Goal: Task Accomplishment & Management: Complete application form

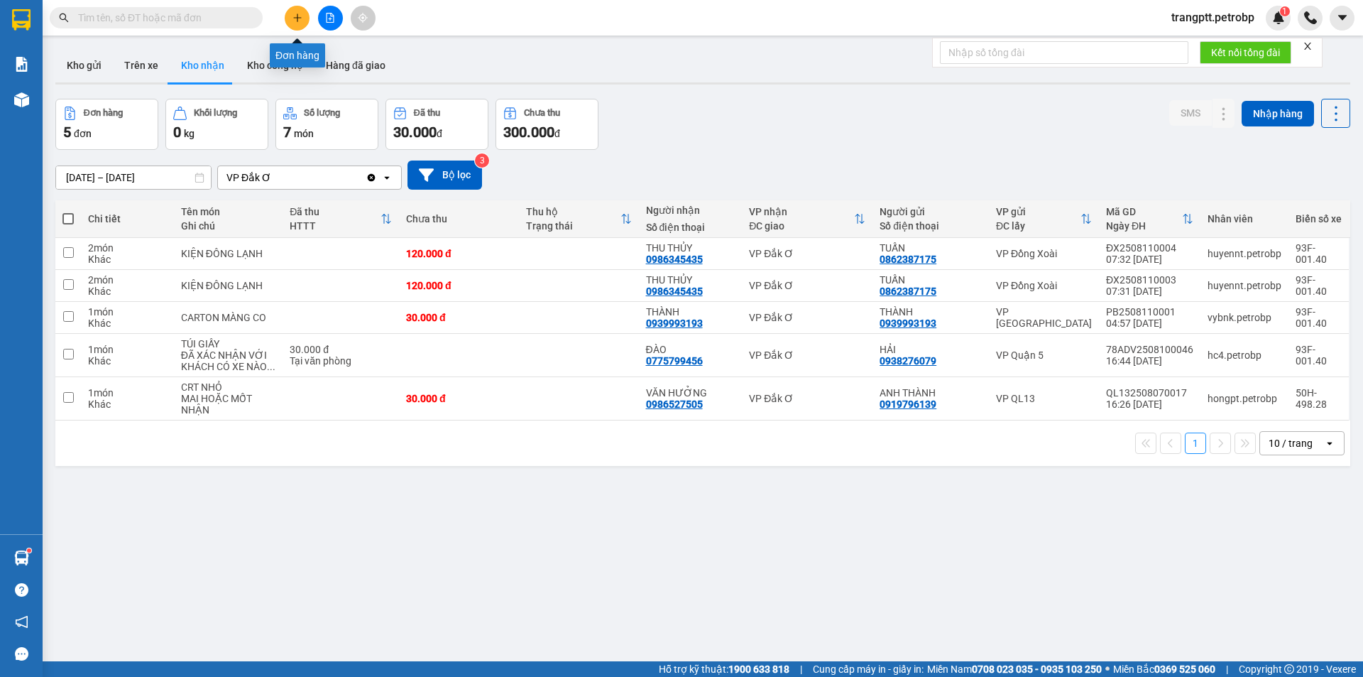
click at [295, 19] on icon "plus" at bounding box center [298, 18] width 10 height 10
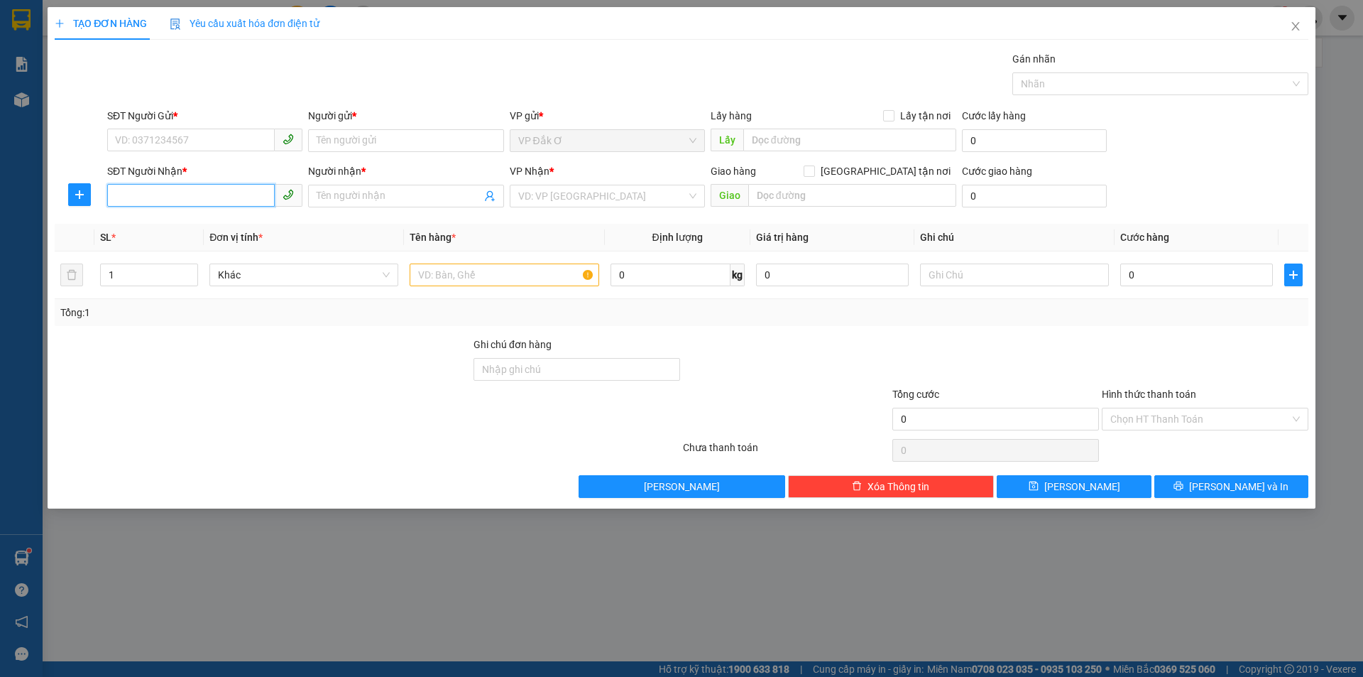
click at [178, 195] on input "SĐT Người Nhận *" at bounding box center [191, 195] width 168 height 23
click at [156, 136] on input "SĐT Người Gửi *" at bounding box center [191, 140] width 168 height 23
click at [155, 162] on div "0981590717 - [PERSON_NAME]" at bounding box center [205, 169] width 178 height 16
type input "0981590717"
type input "LAI"
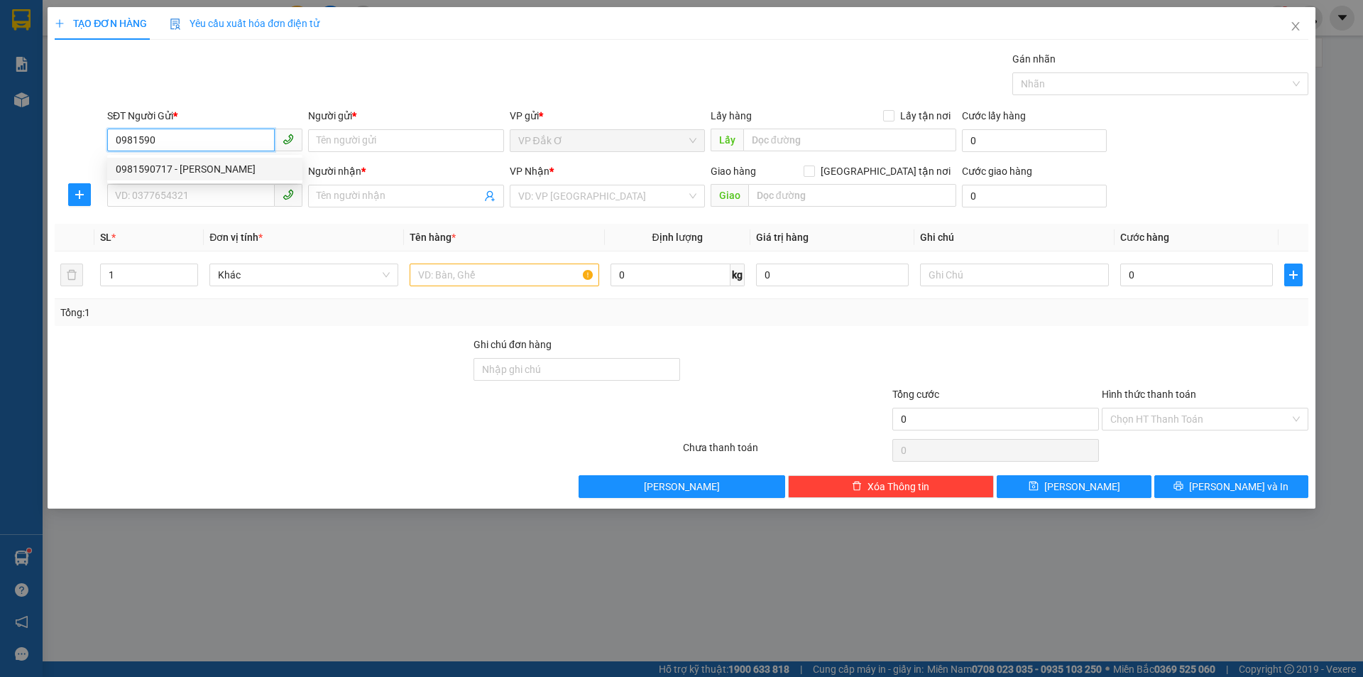
type input "0979001625"
type input "HẬU"
type input "30.000"
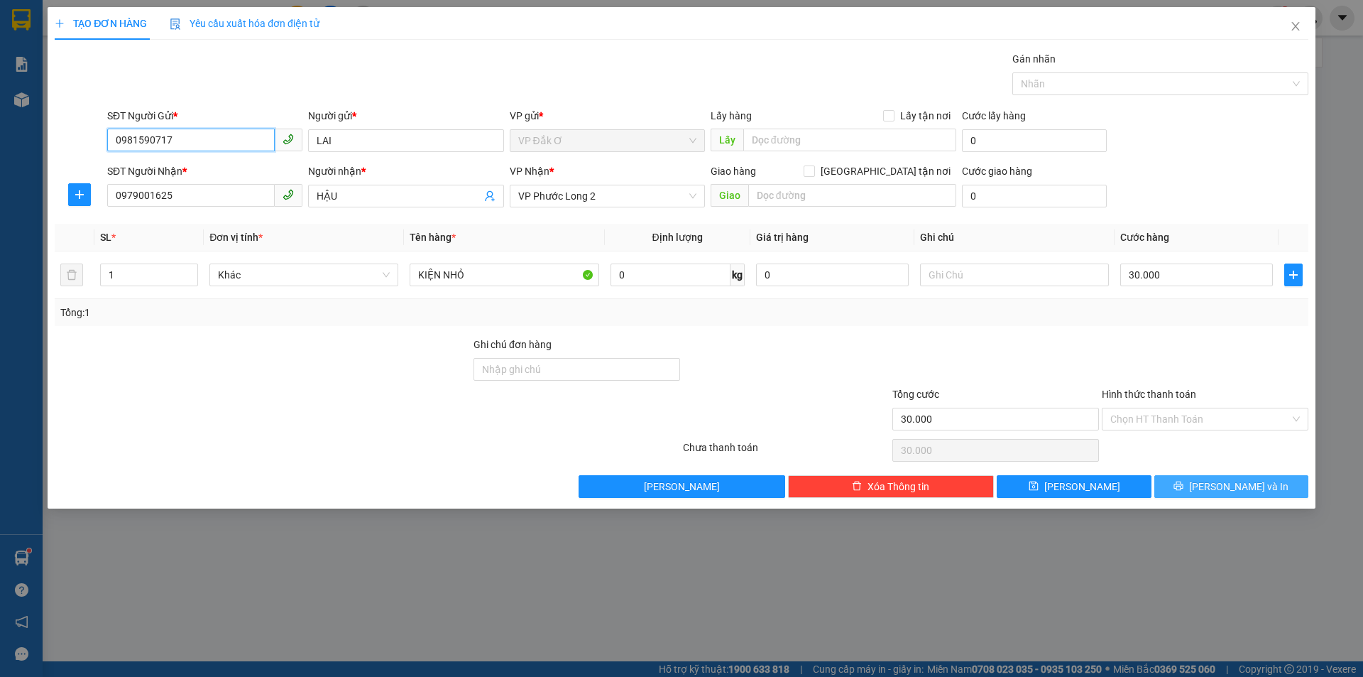
type input "0981590717"
click at [1183, 488] on icon "printer" at bounding box center [1179, 486] width 10 height 10
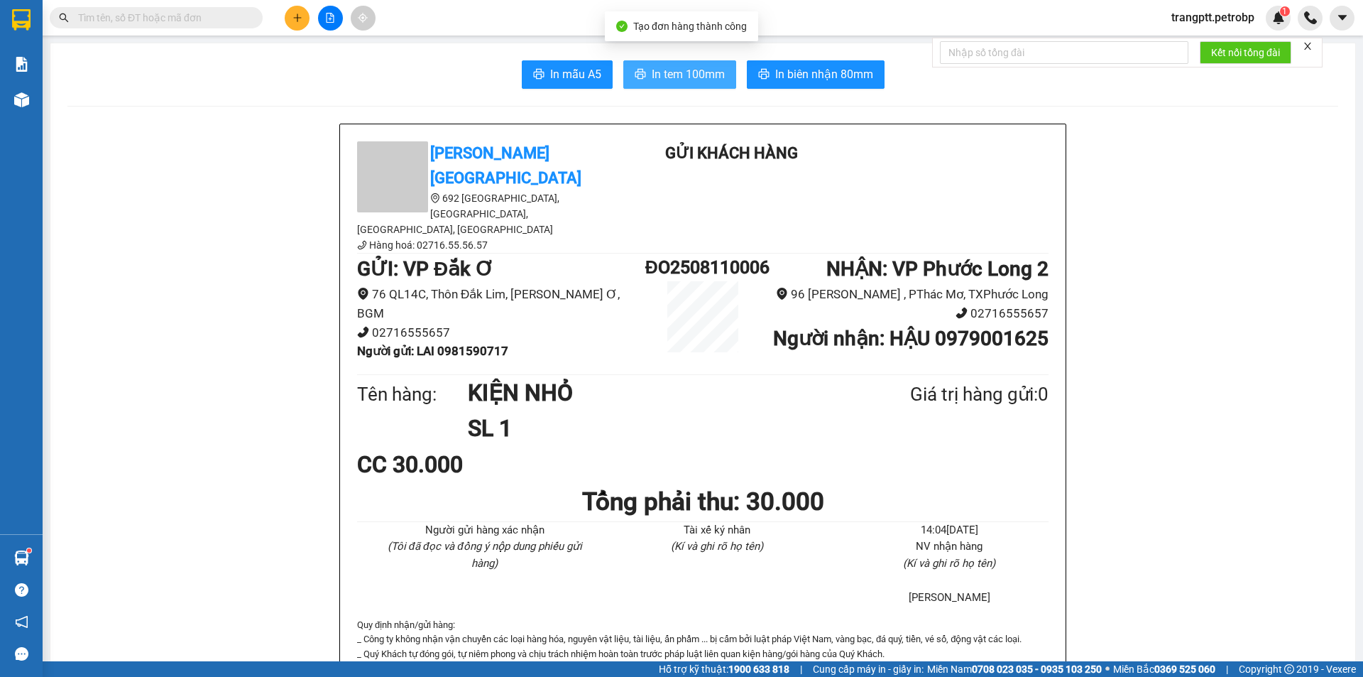
click at [693, 67] on span "In tem 100mm" at bounding box center [688, 74] width 73 height 18
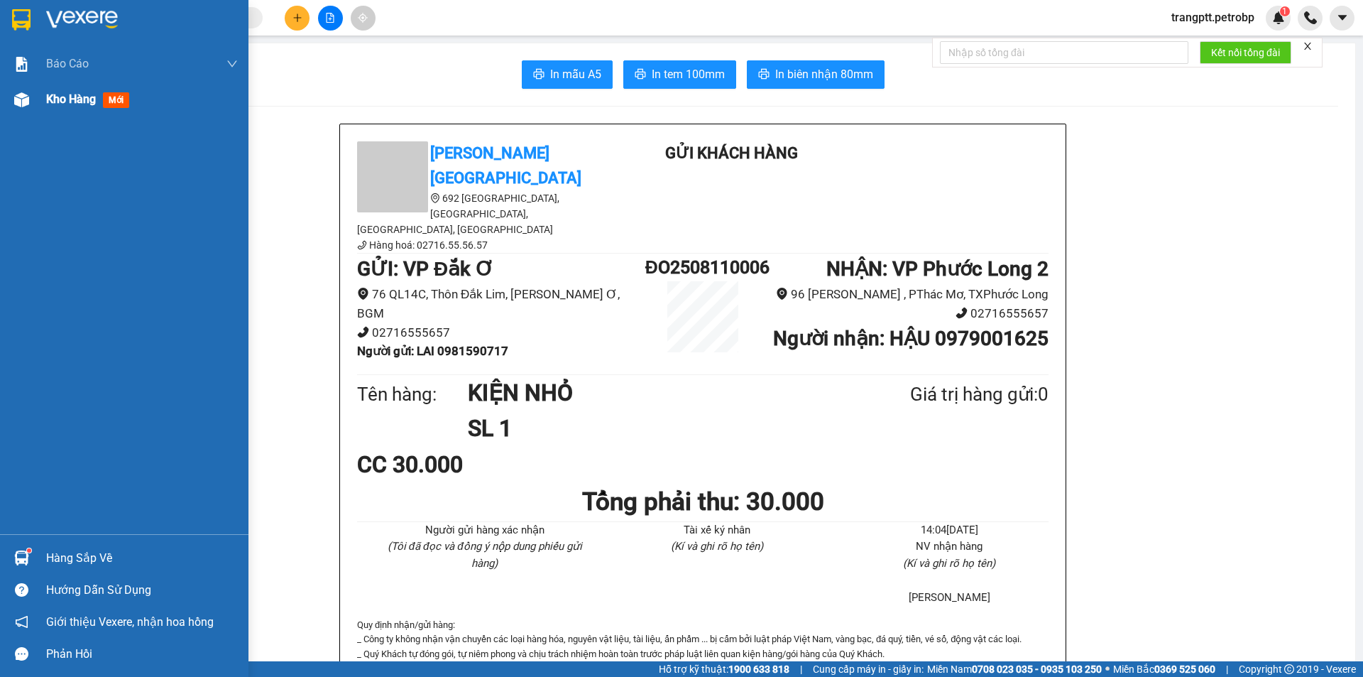
click at [52, 98] on span "Kho hàng" at bounding box center [71, 98] width 50 height 13
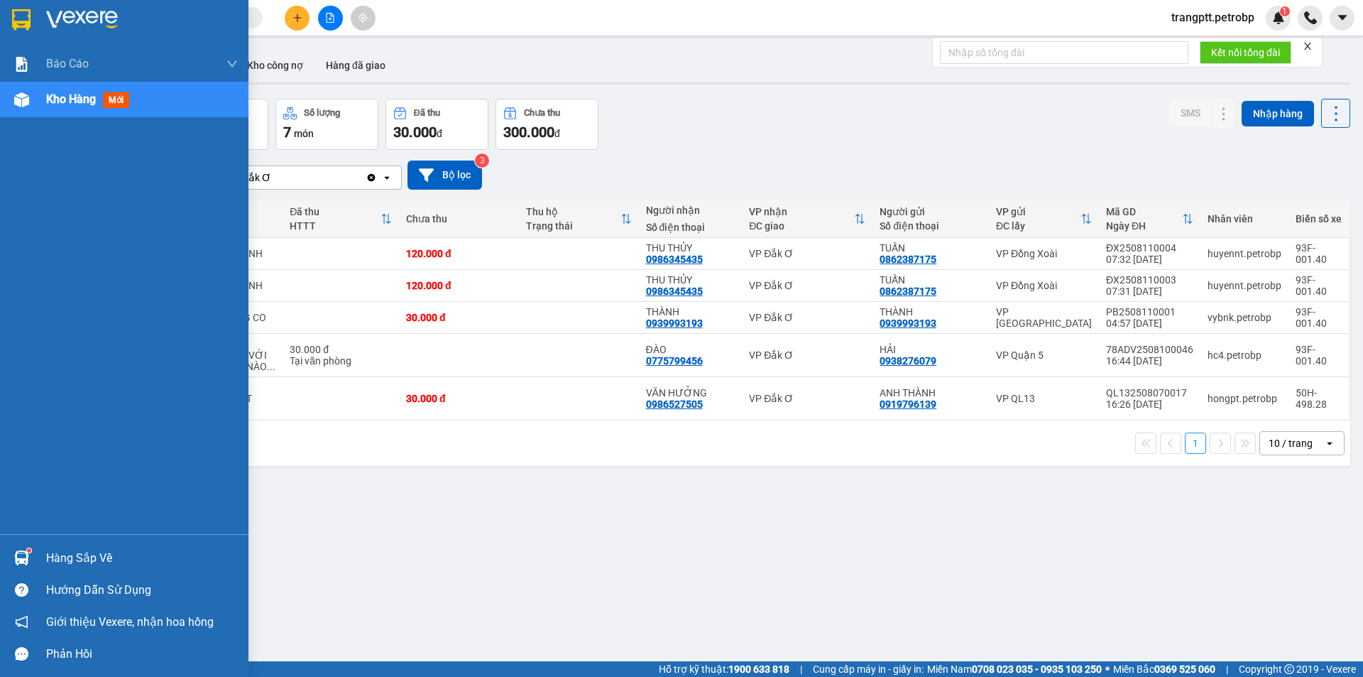
click at [87, 557] on div "Hàng sắp về" at bounding box center [142, 557] width 192 height 21
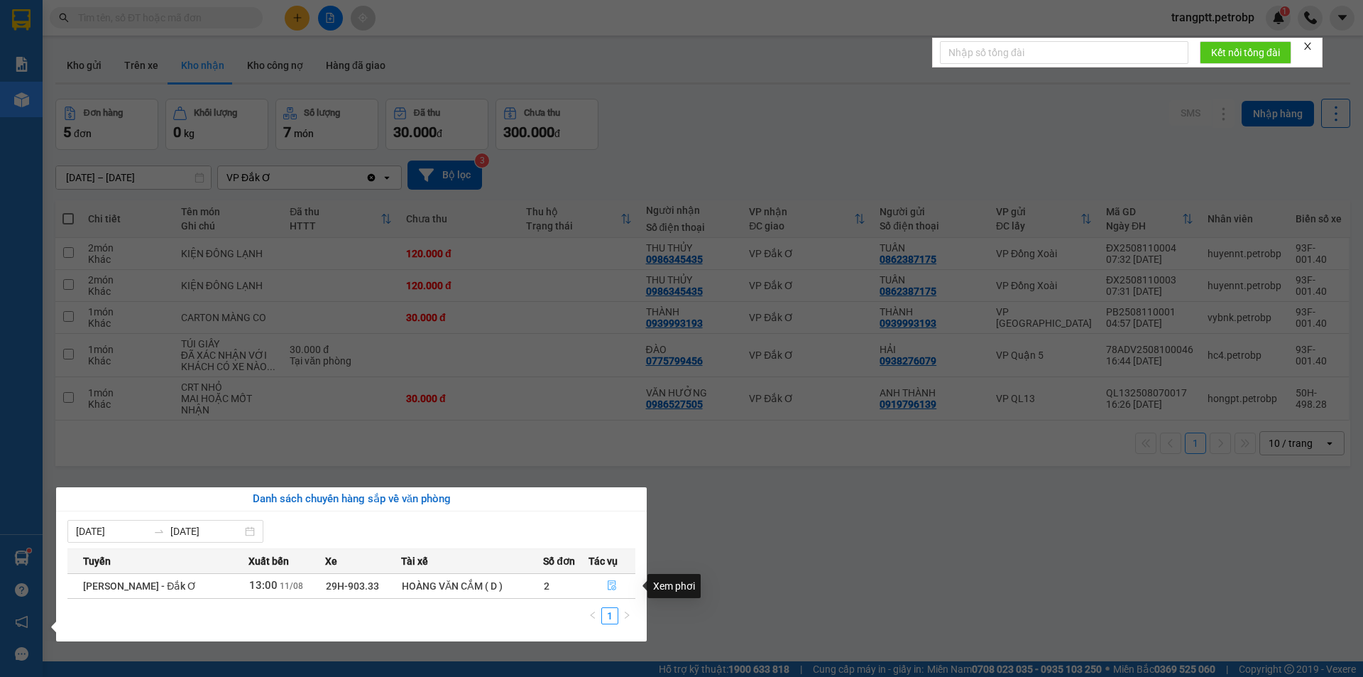
click at [611, 587] on icon "file-done" at bounding box center [612, 586] width 9 height 10
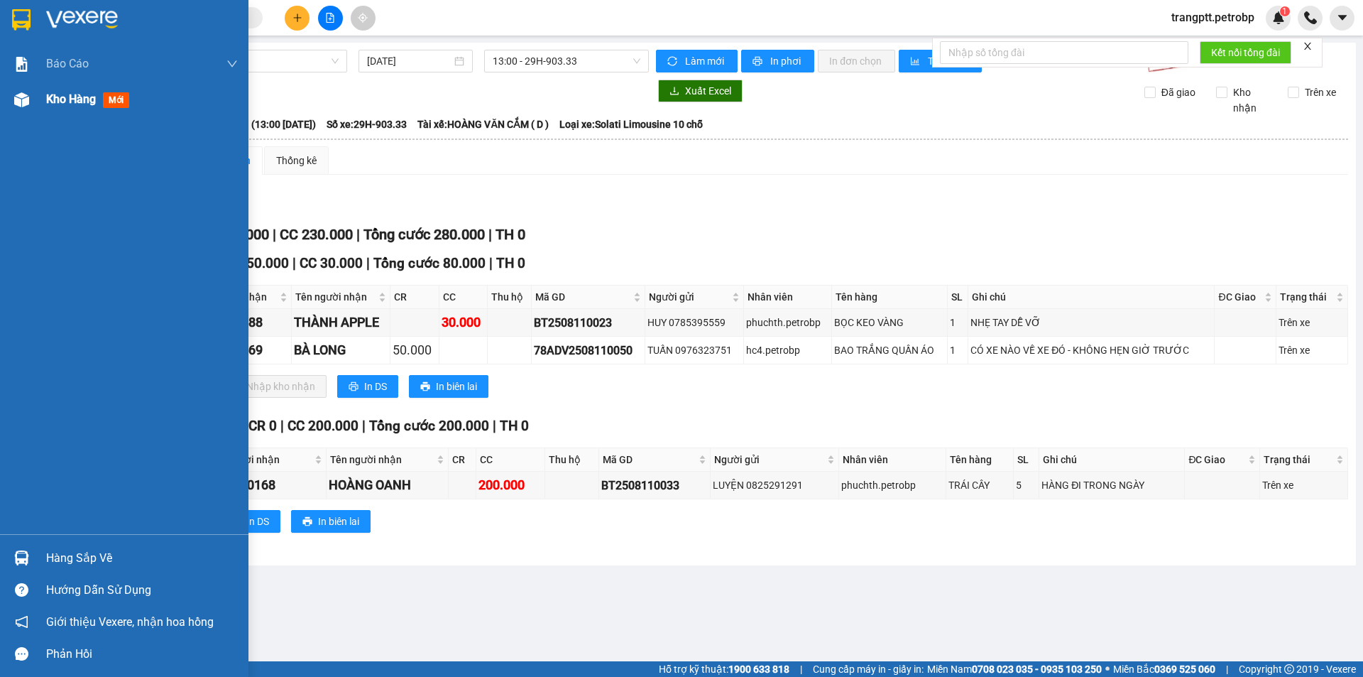
click at [49, 102] on span "Kho hàng" at bounding box center [71, 98] width 50 height 13
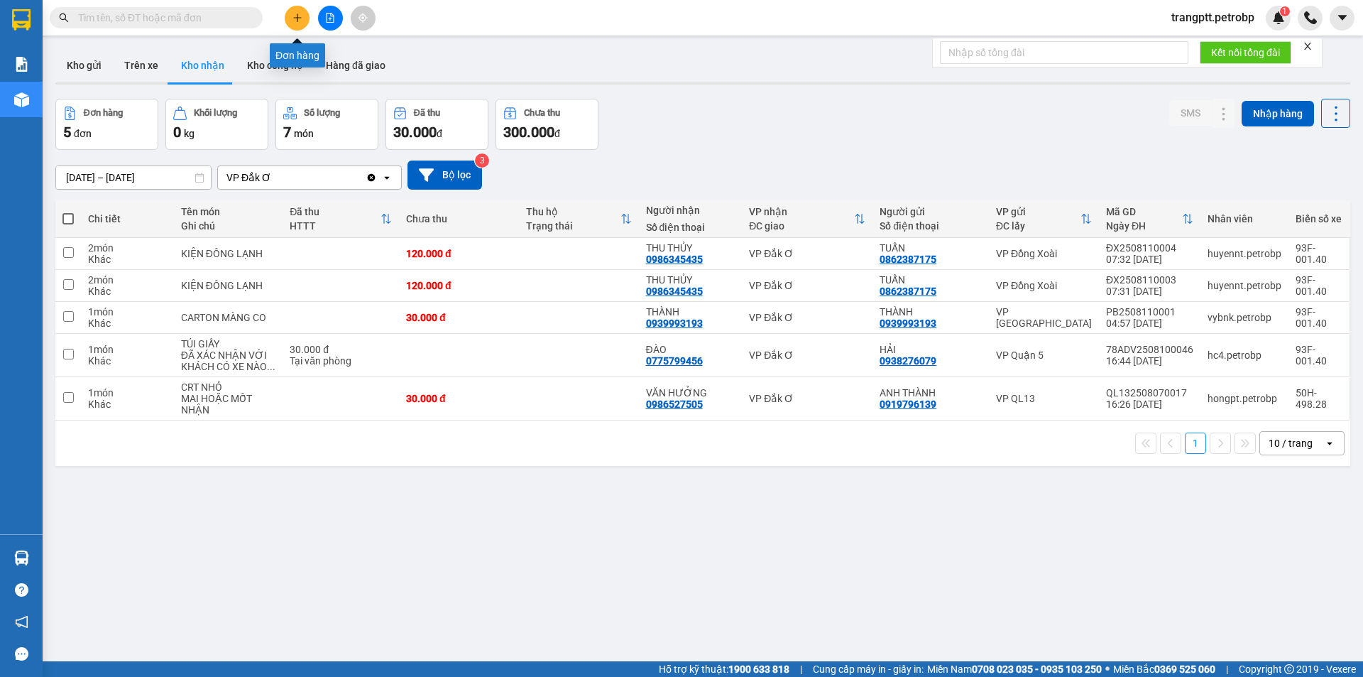
click at [298, 16] on icon "plus" at bounding box center [298, 18] width 10 height 10
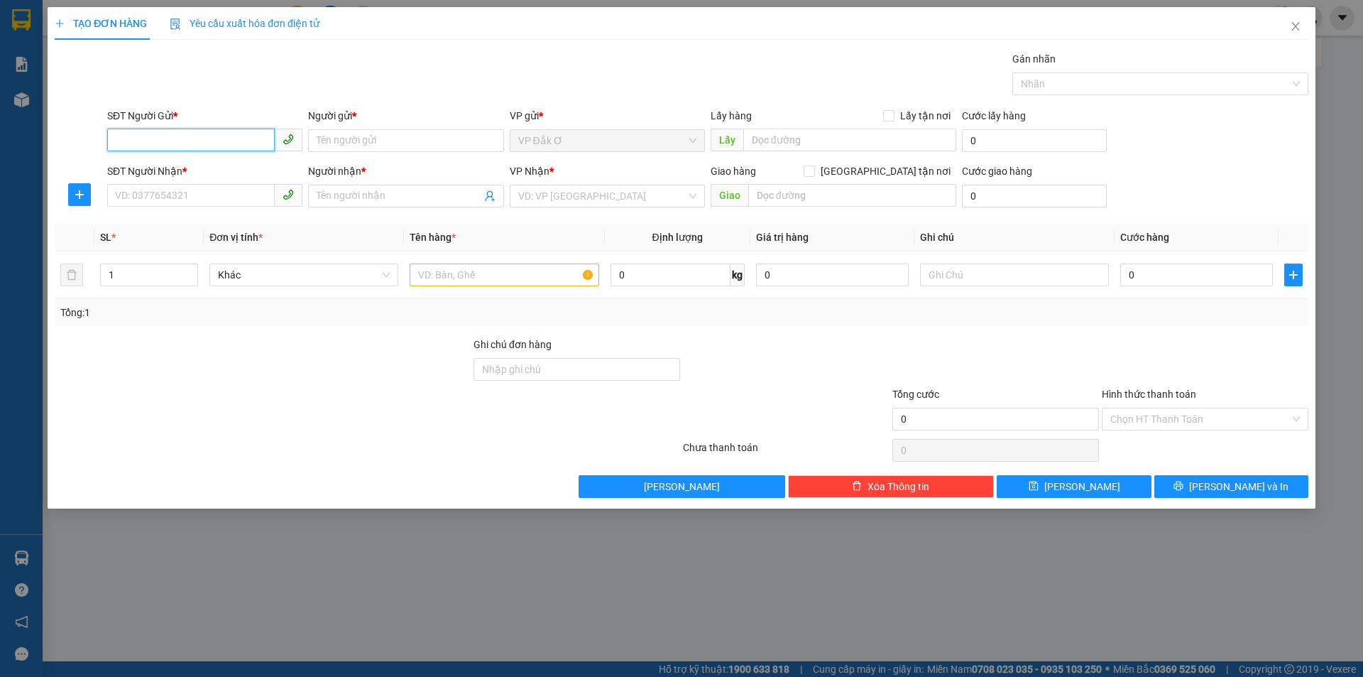
click at [180, 139] on input "SĐT Người Gửi *" at bounding box center [191, 140] width 168 height 23
type input "0969795381"
click at [353, 134] on input "Người gửi *" at bounding box center [405, 140] width 195 height 23
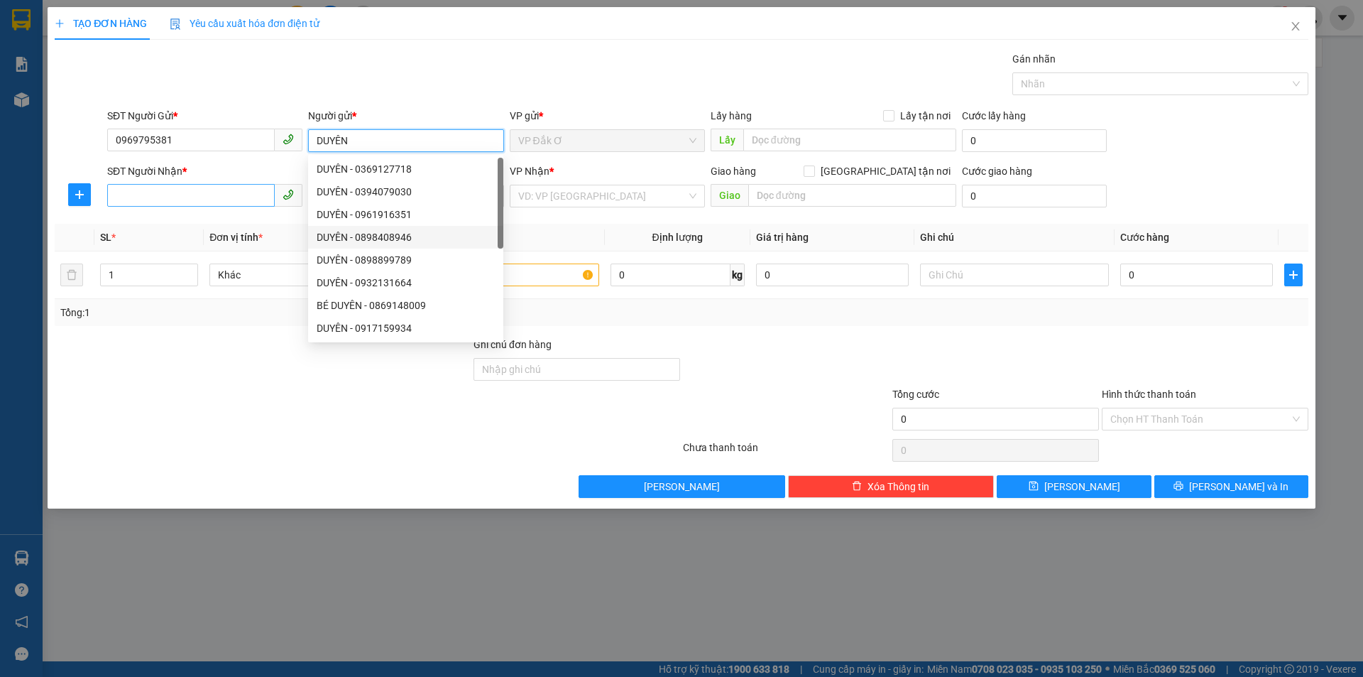
type input "DUYÊN"
click at [234, 192] on input "SĐT Người Nhận *" at bounding box center [191, 195] width 168 height 23
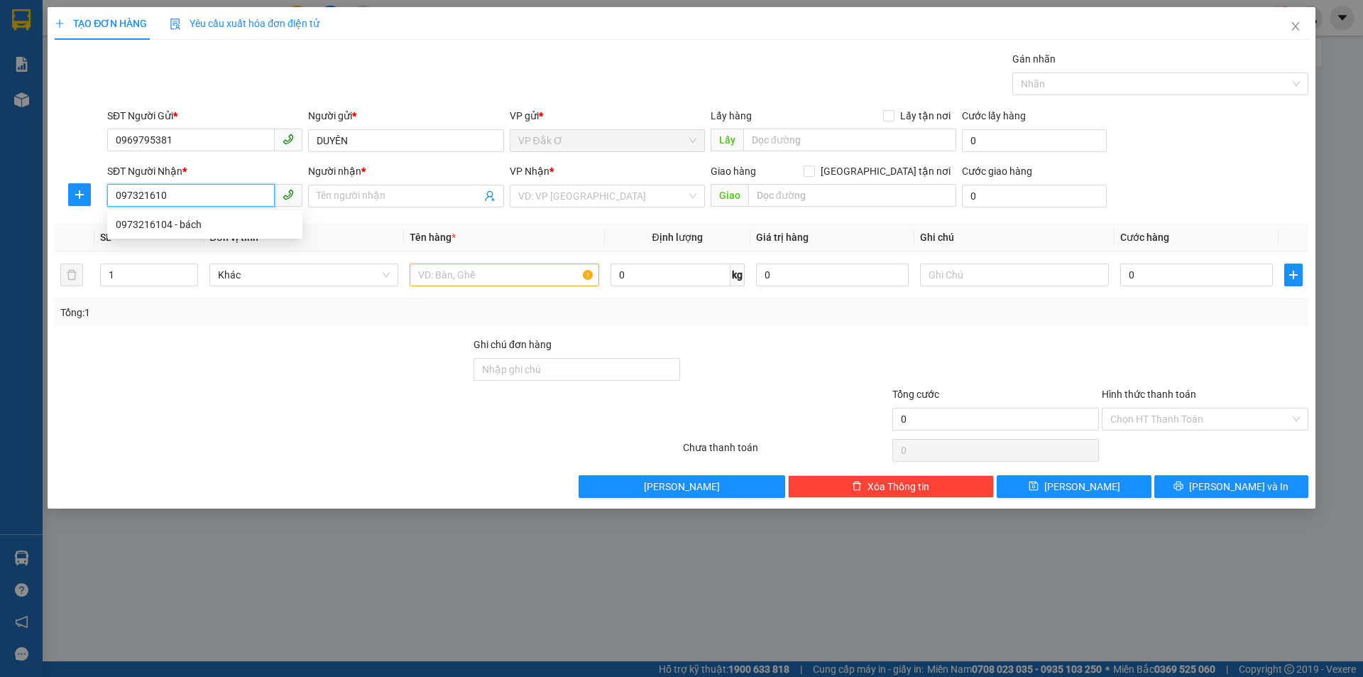
type input "0973216104"
click at [146, 225] on div "0973216104 - bách" at bounding box center [205, 225] width 178 height 16
type input "bách"
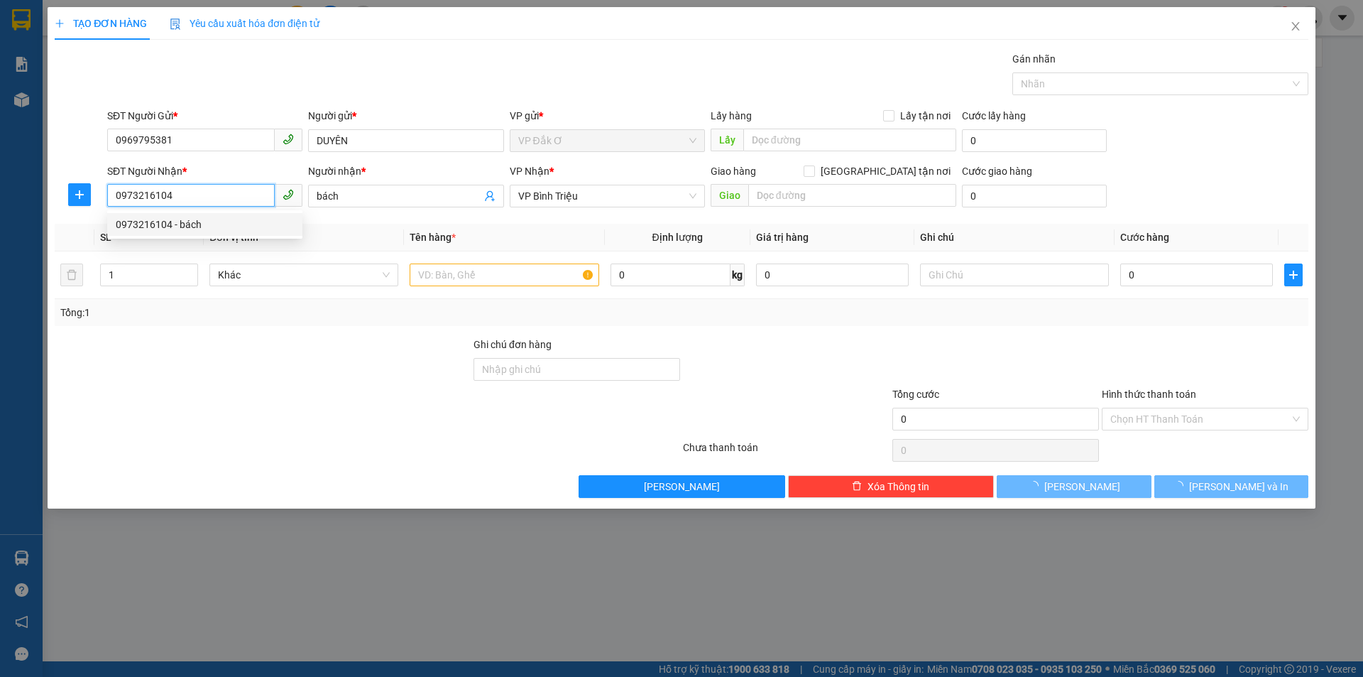
type input "40.000"
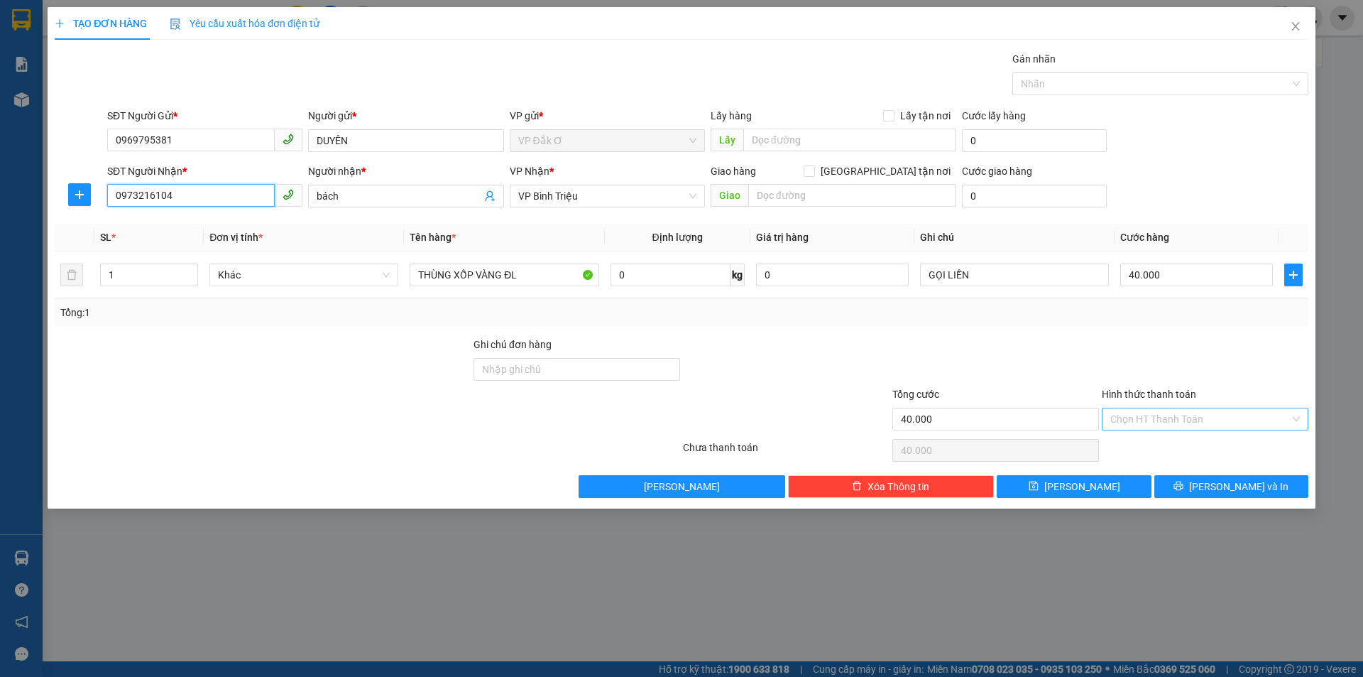
type input "0973216104"
click at [1169, 415] on input "Hình thức thanh toán" at bounding box center [1200, 418] width 180 height 21
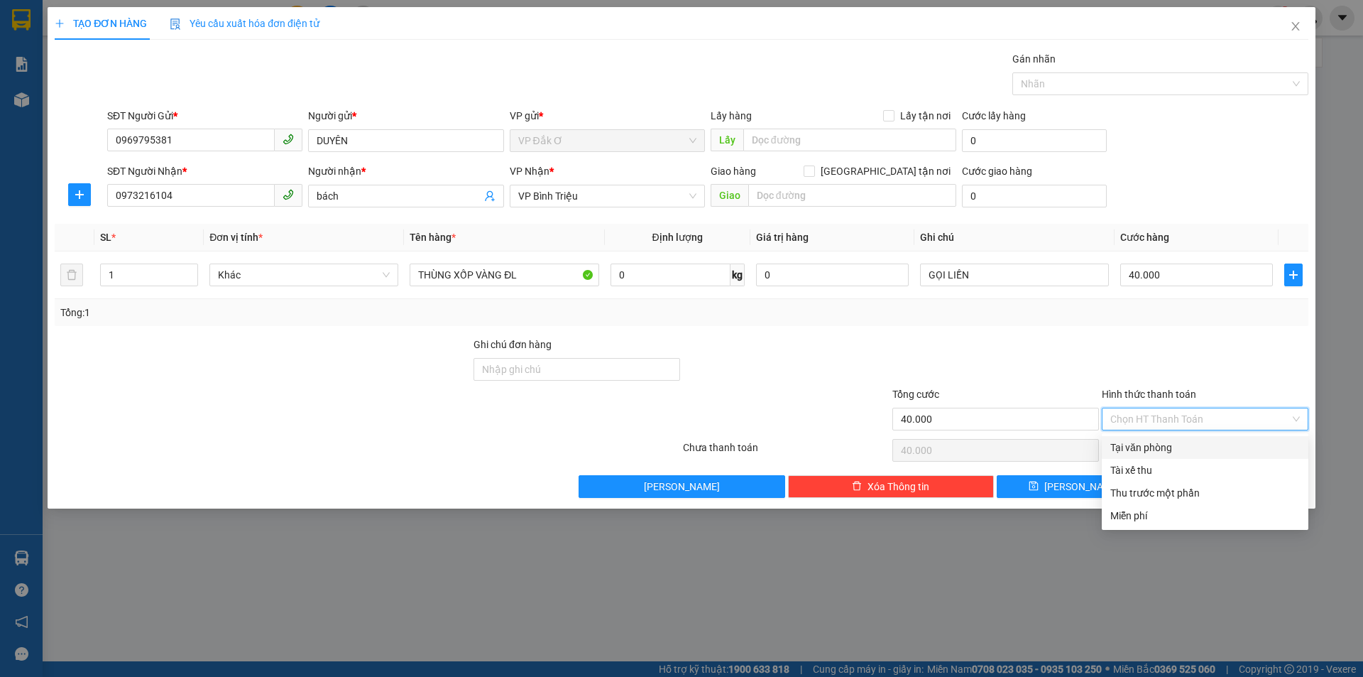
click at [1163, 444] on div "Tại văn phòng" at bounding box center [1205, 447] width 190 height 16
type input "0"
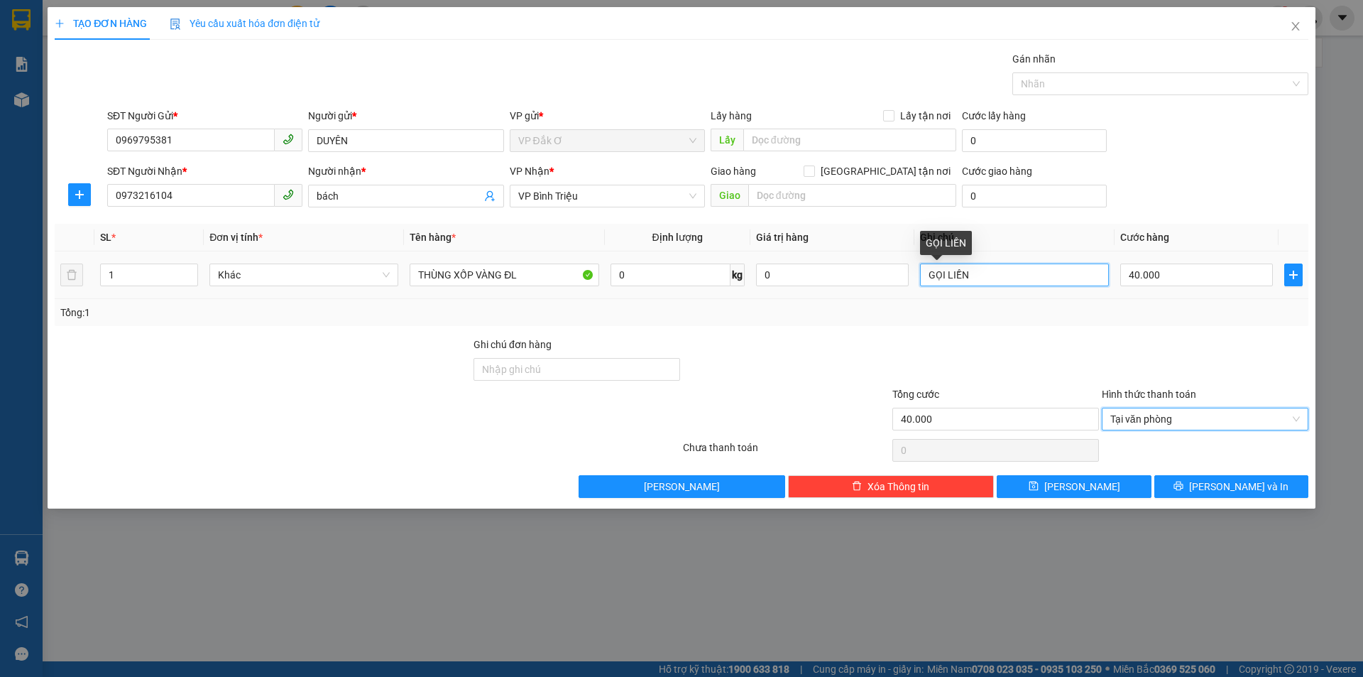
click at [975, 274] on input "GỌI LIỀN" at bounding box center [1014, 274] width 189 height 23
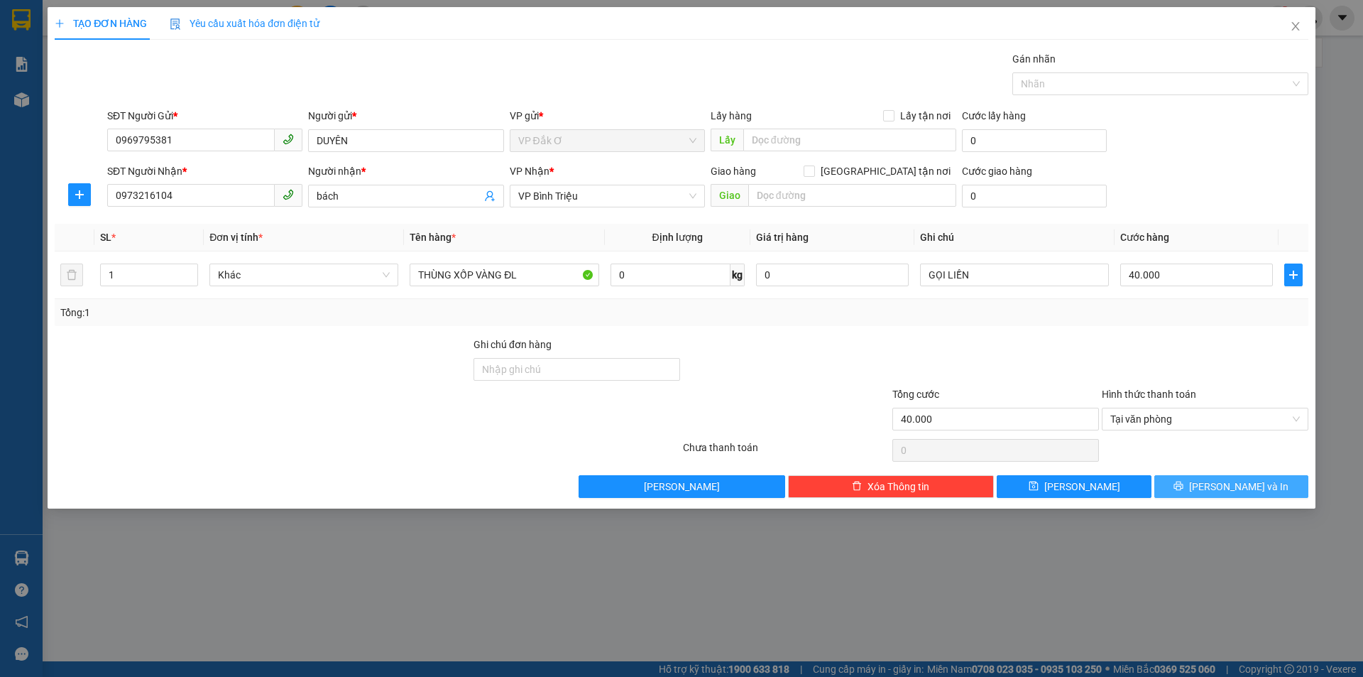
click at [1183, 490] on icon "printer" at bounding box center [1178, 485] width 9 height 9
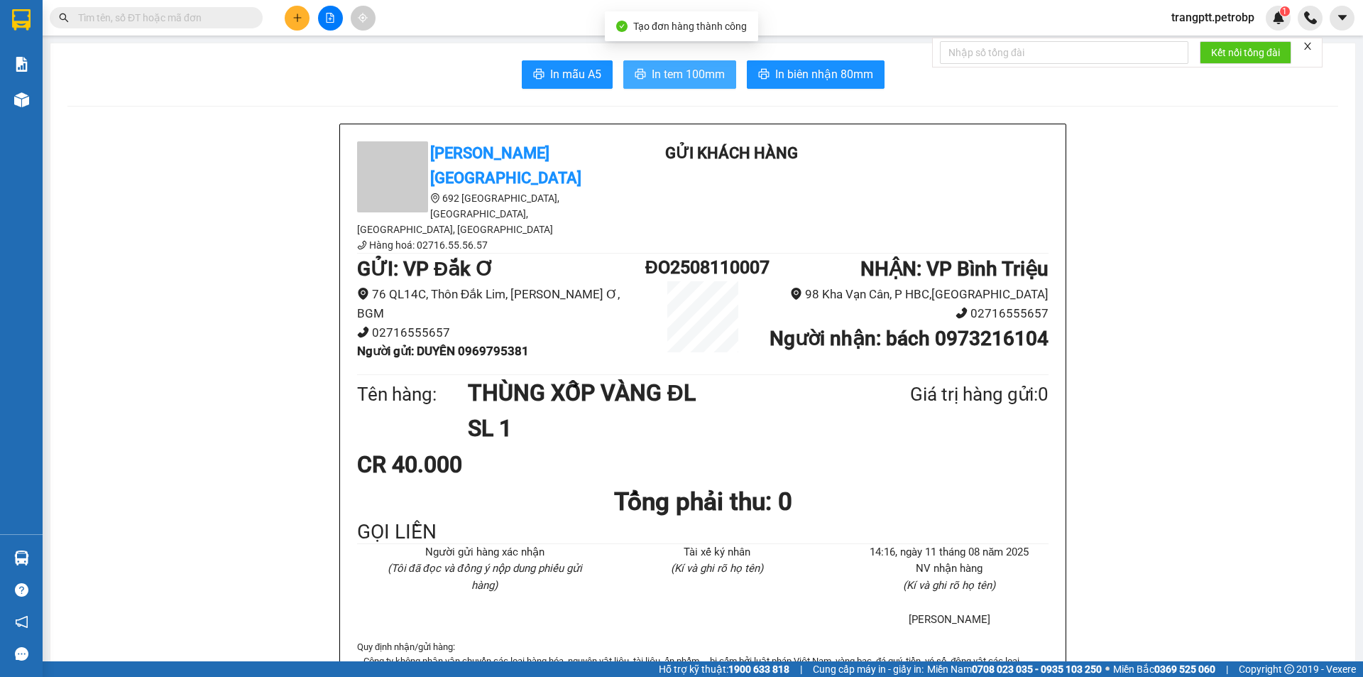
click at [657, 72] on span "In tem 100mm" at bounding box center [688, 74] width 73 height 18
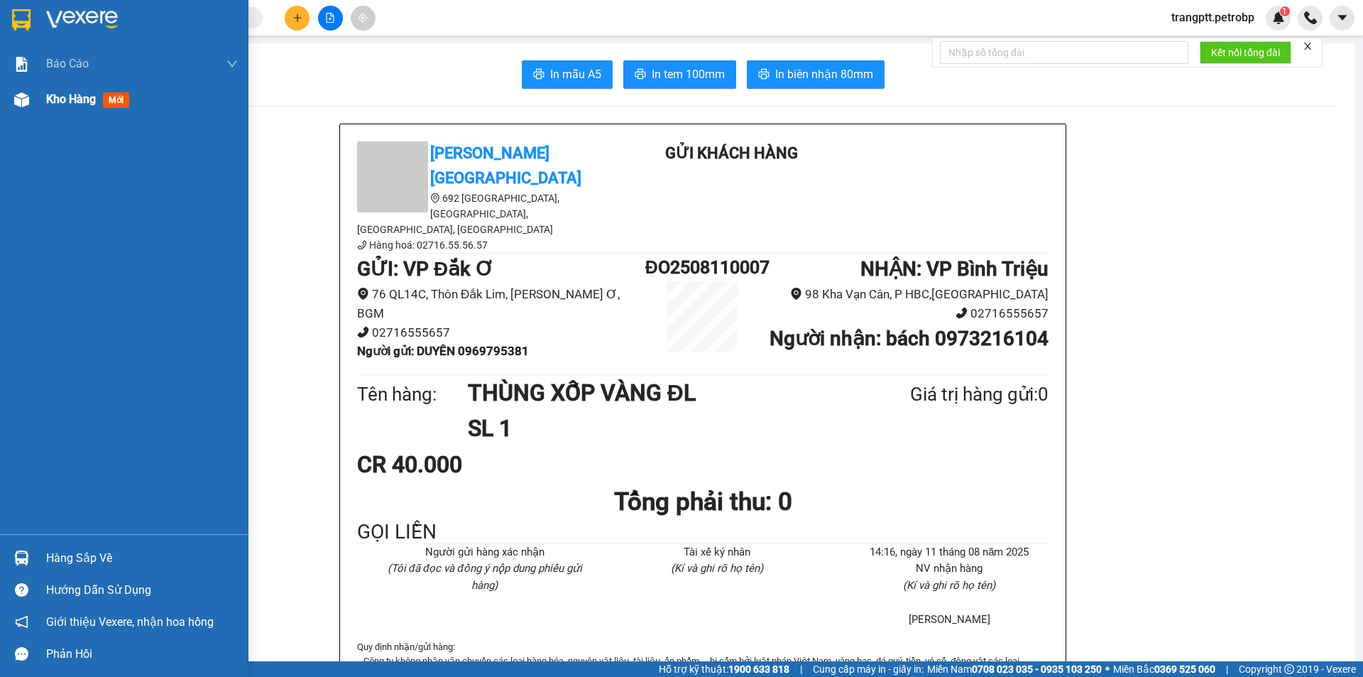
click at [72, 99] on span "Kho hàng" at bounding box center [71, 98] width 50 height 13
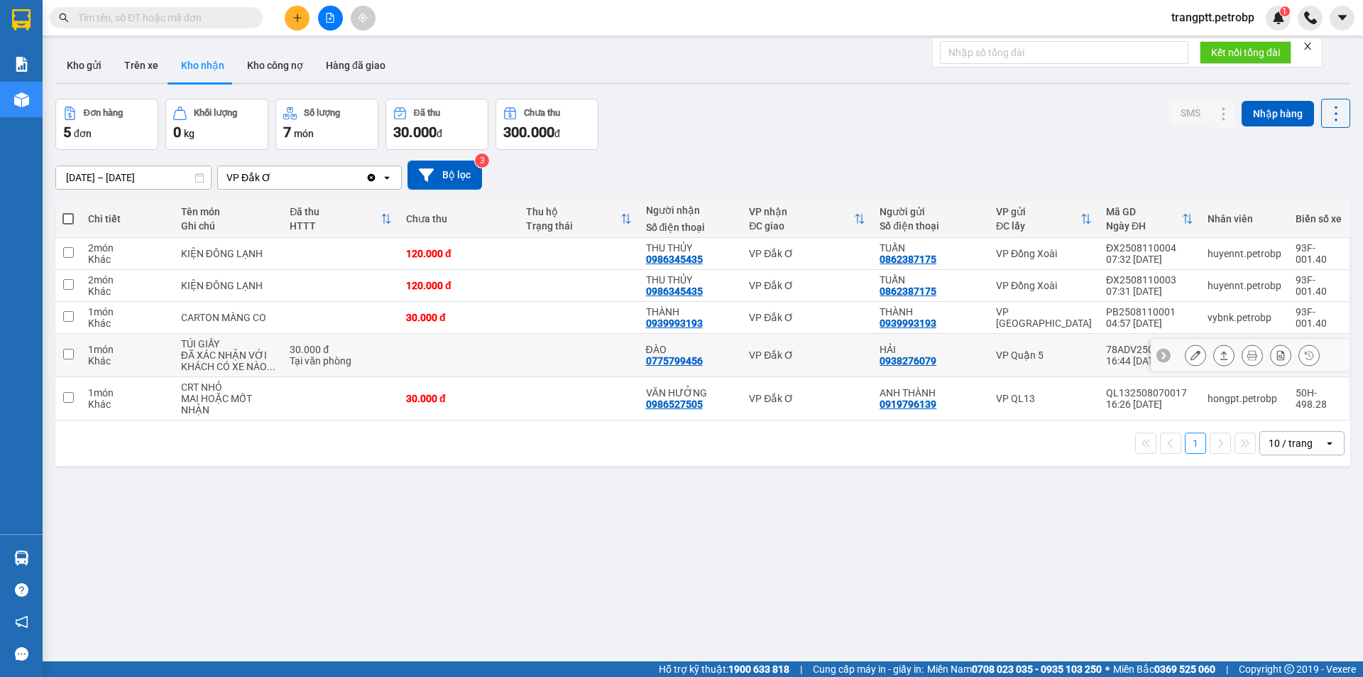
click at [1191, 356] on icon at bounding box center [1196, 355] width 10 height 10
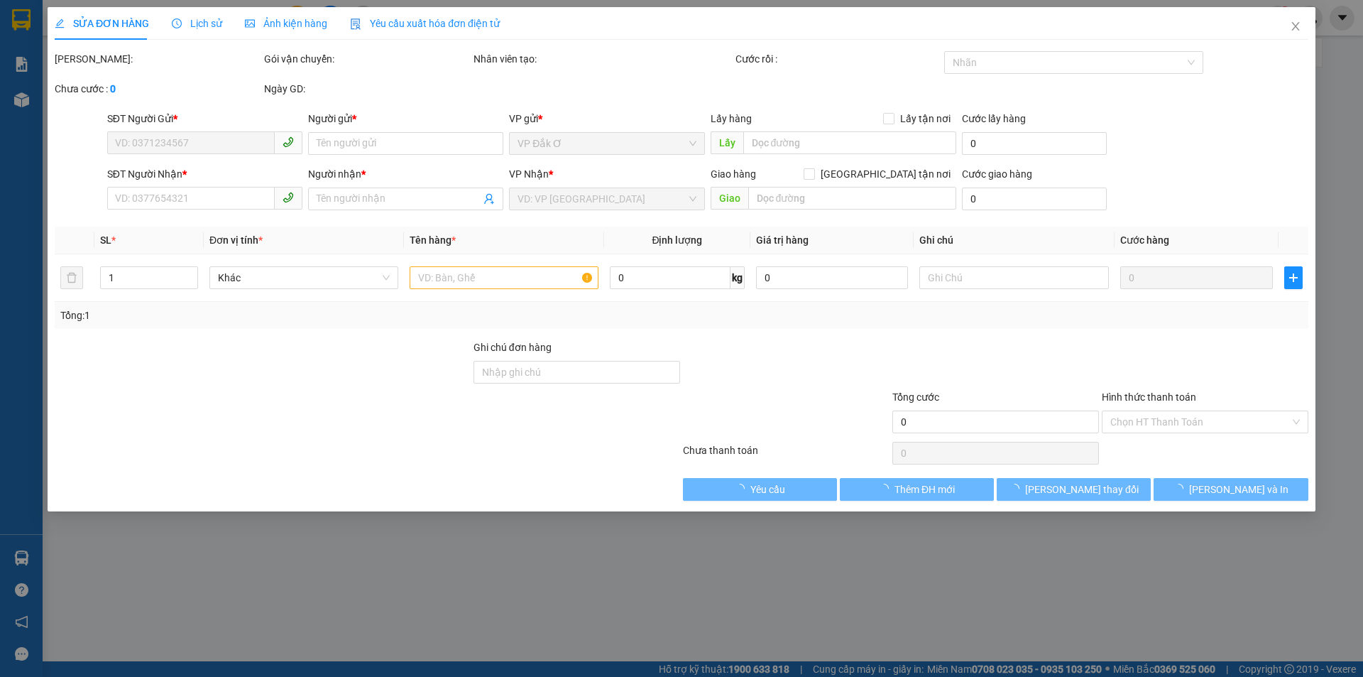
type input "0938276079"
type input "HẢI"
type input "0775799456"
type input "ĐÀO"
type input "30.000"
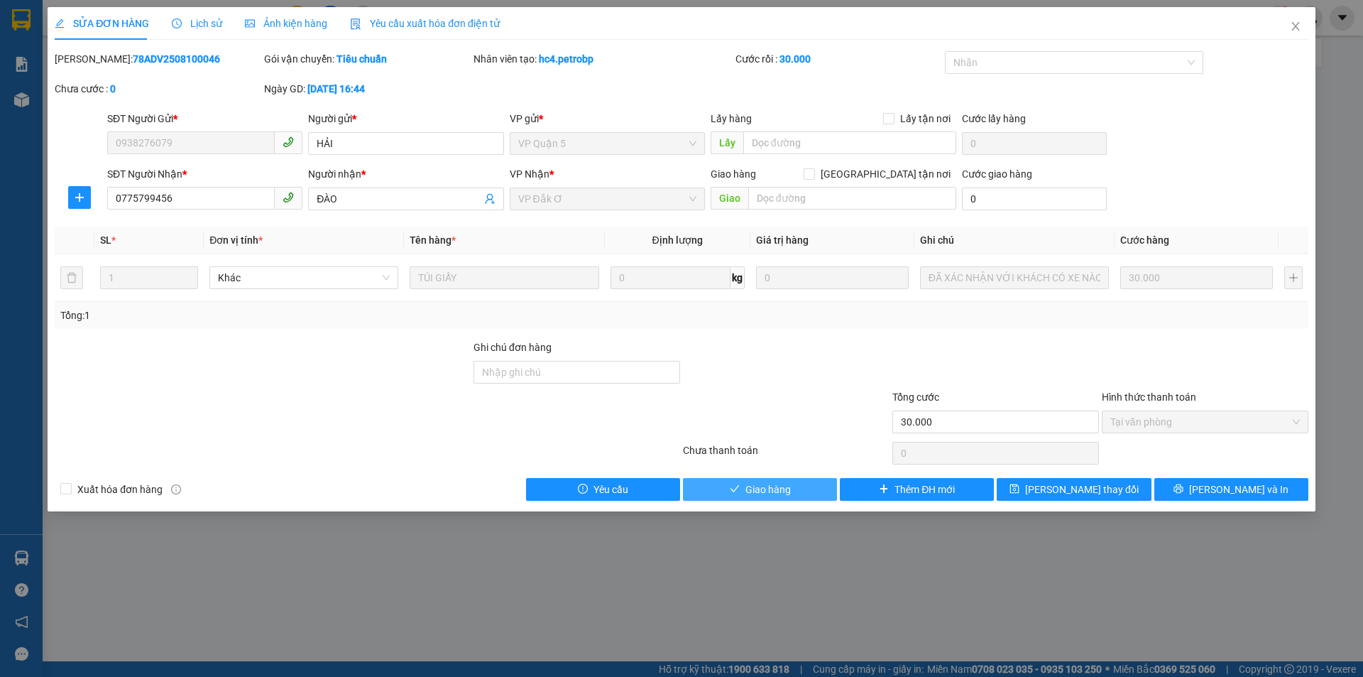
click at [790, 488] on span "Giao hàng" at bounding box center [767, 489] width 45 height 16
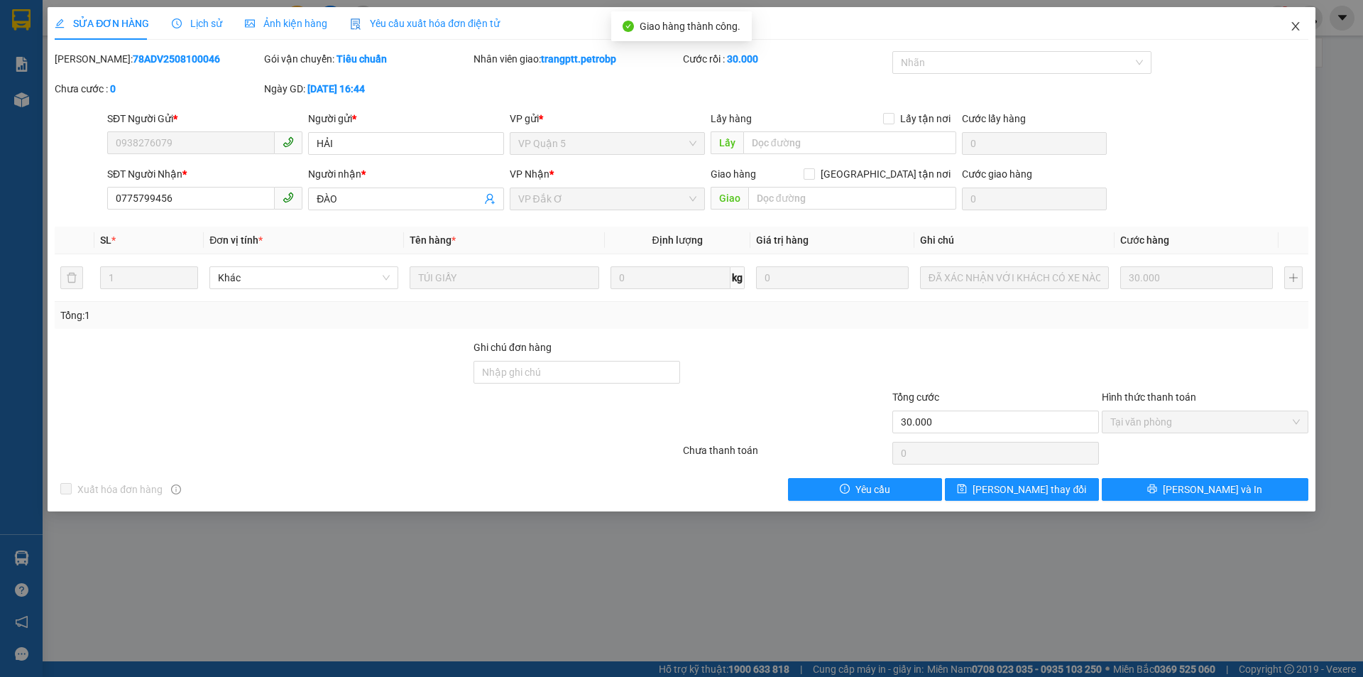
click at [1294, 23] on icon "close" at bounding box center [1295, 26] width 11 height 11
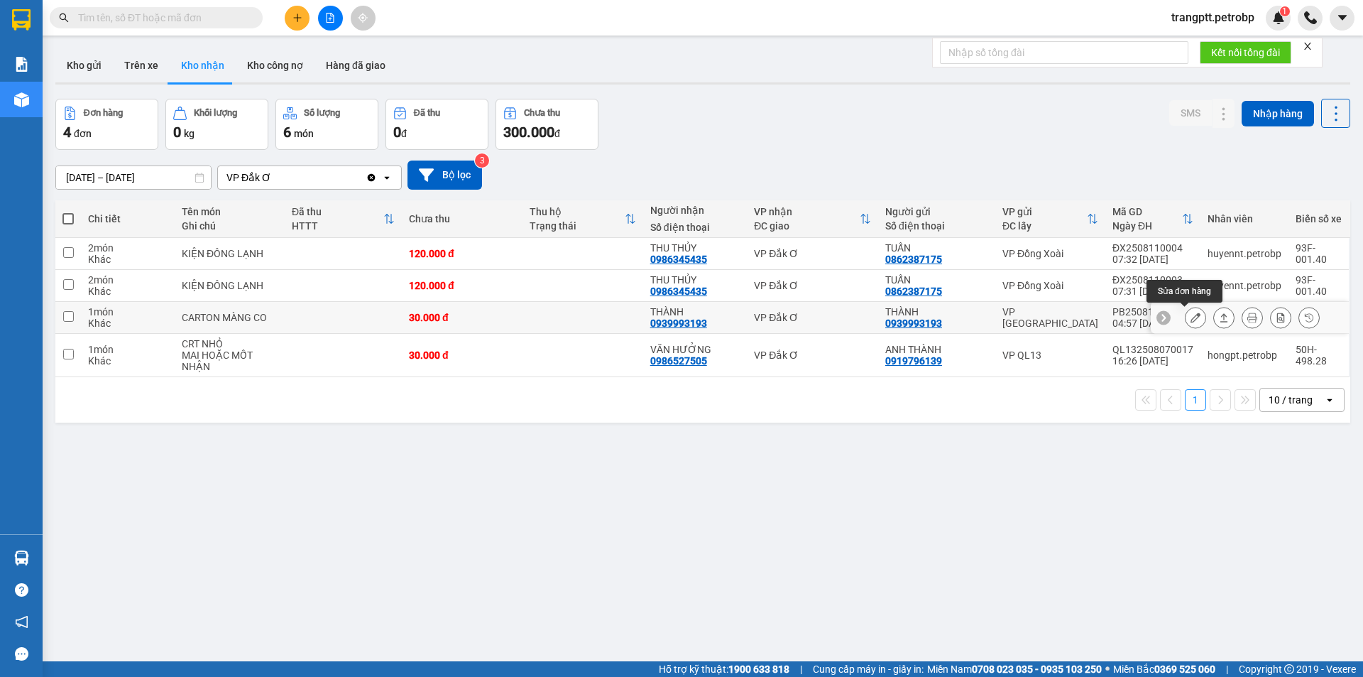
click at [1191, 315] on icon at bounding box center [1196, 317] width 10 height 10
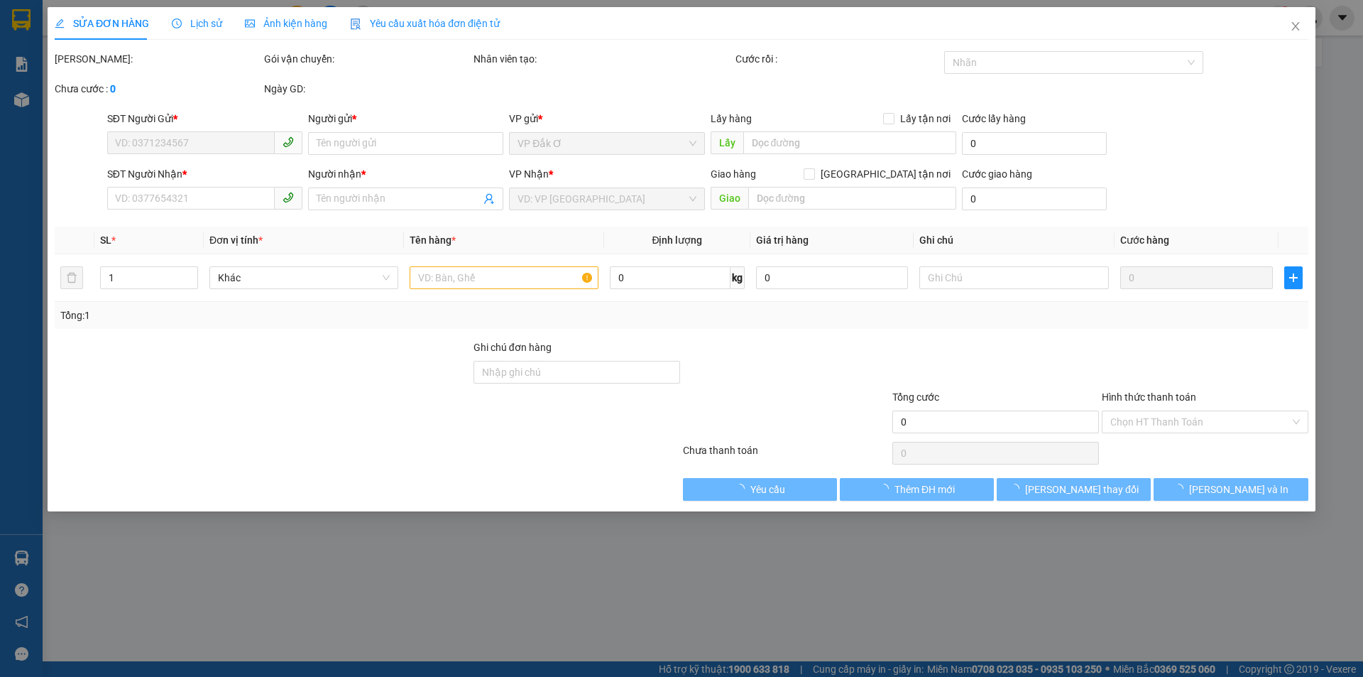
type input "0939993193"
type input "THÀNH"
type input "0939993193"
type input "THÀNH"
type input "30.000"
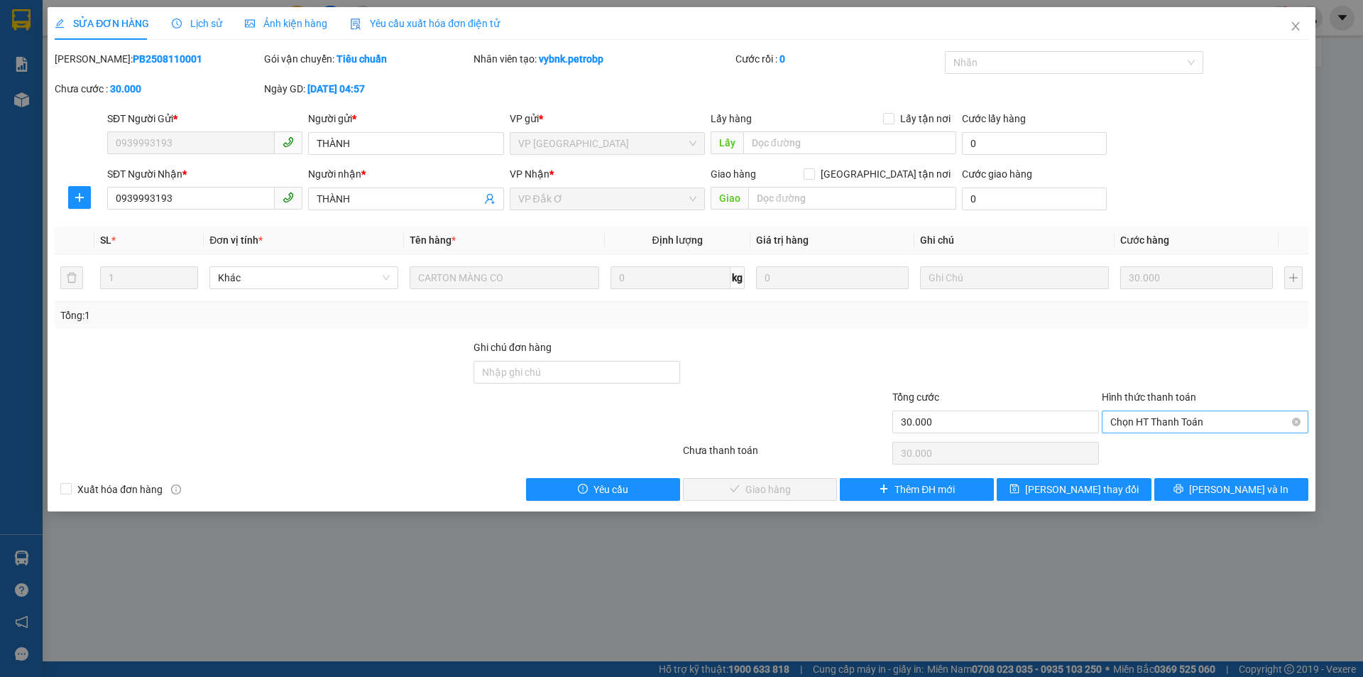
click at [1161, 416] on span "Chọn HT Thanh Toán" at bounding box center [1205, 421] width 190 height 21
click at [1165, 452] on div "Tại văn phòng" at bounding box center [1205, 450] width 190 height 16
type input "0"
click at [794, 491] on span "[PERSON_NAME] và Giao hàng" at bounding box center [778, 489] width 136 height 16
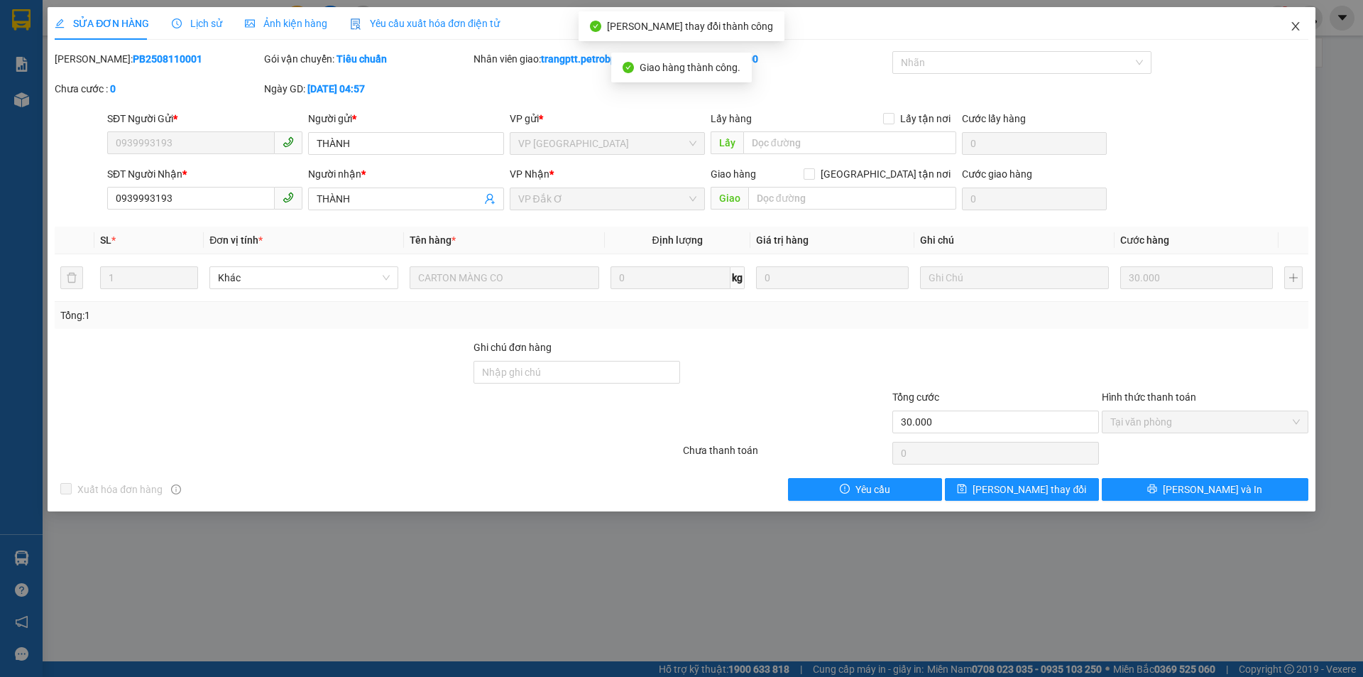
click at [1290, 24] on icon "close" at bounding box center [1295, 26] width 11 height 11
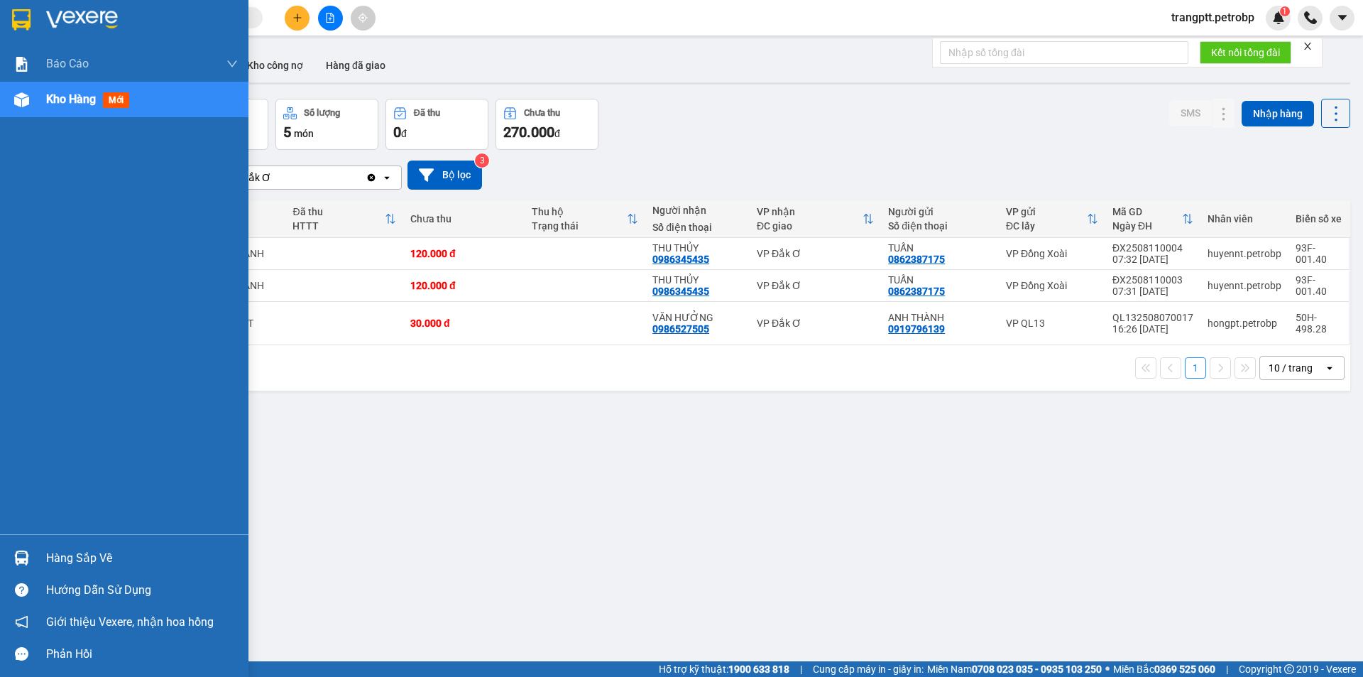
click at [77, 557] on div "Hàng sắp về" at bounding box center [142, 557] width 192 height 21
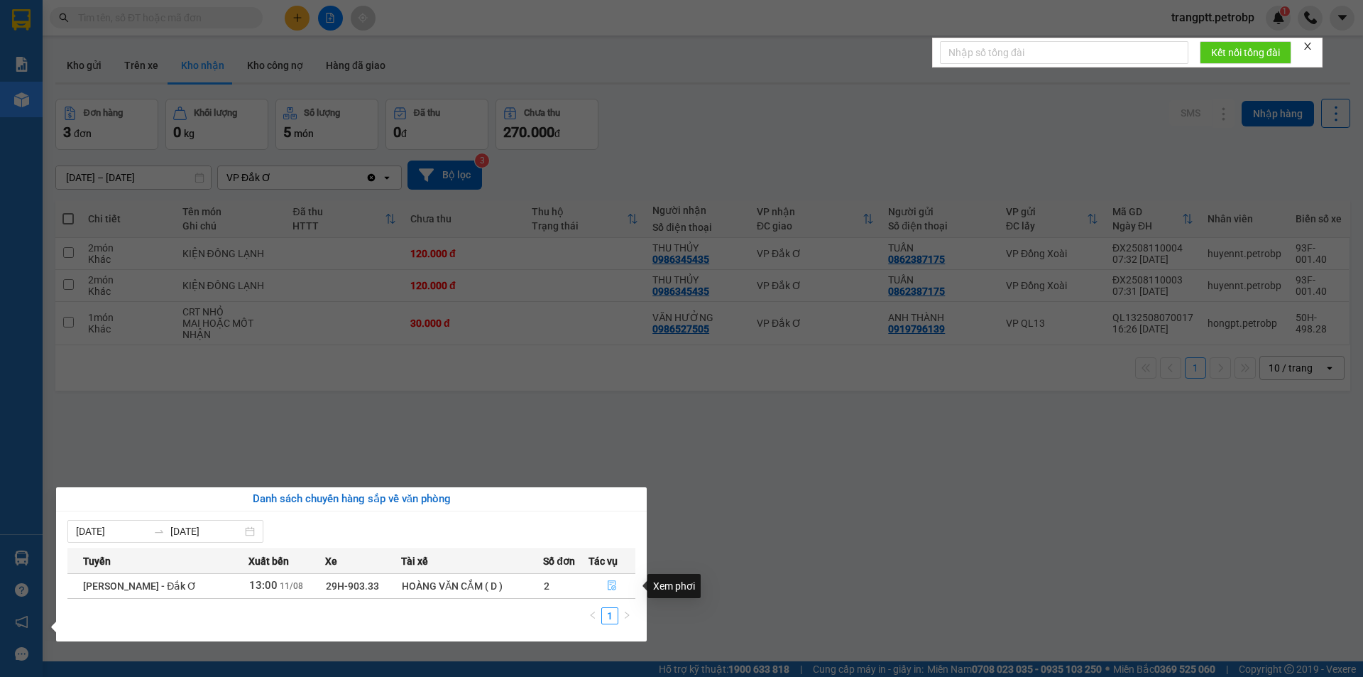
click at [612, 582] on icon "file-done" at bounding box center [612, 585] width 10 height 10
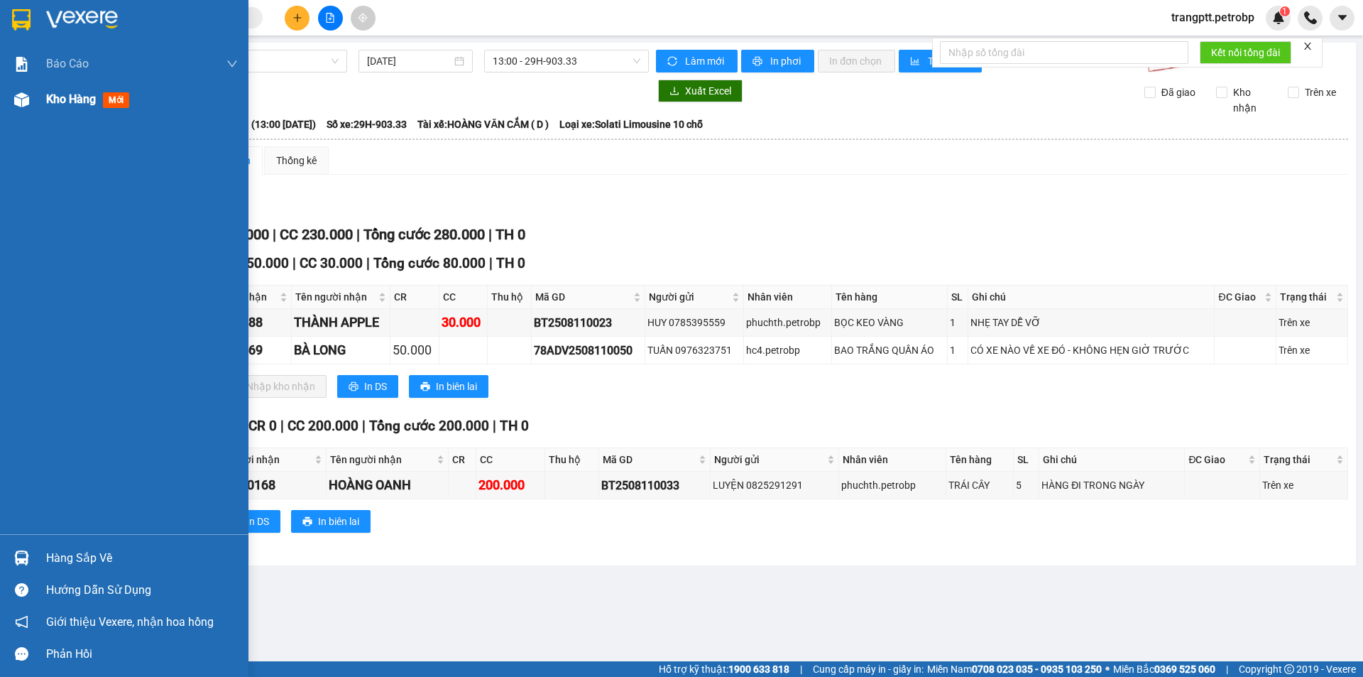
click at [61, 94] on span "Kho hàng" at bounding box center [71, 98] width 50 height 13
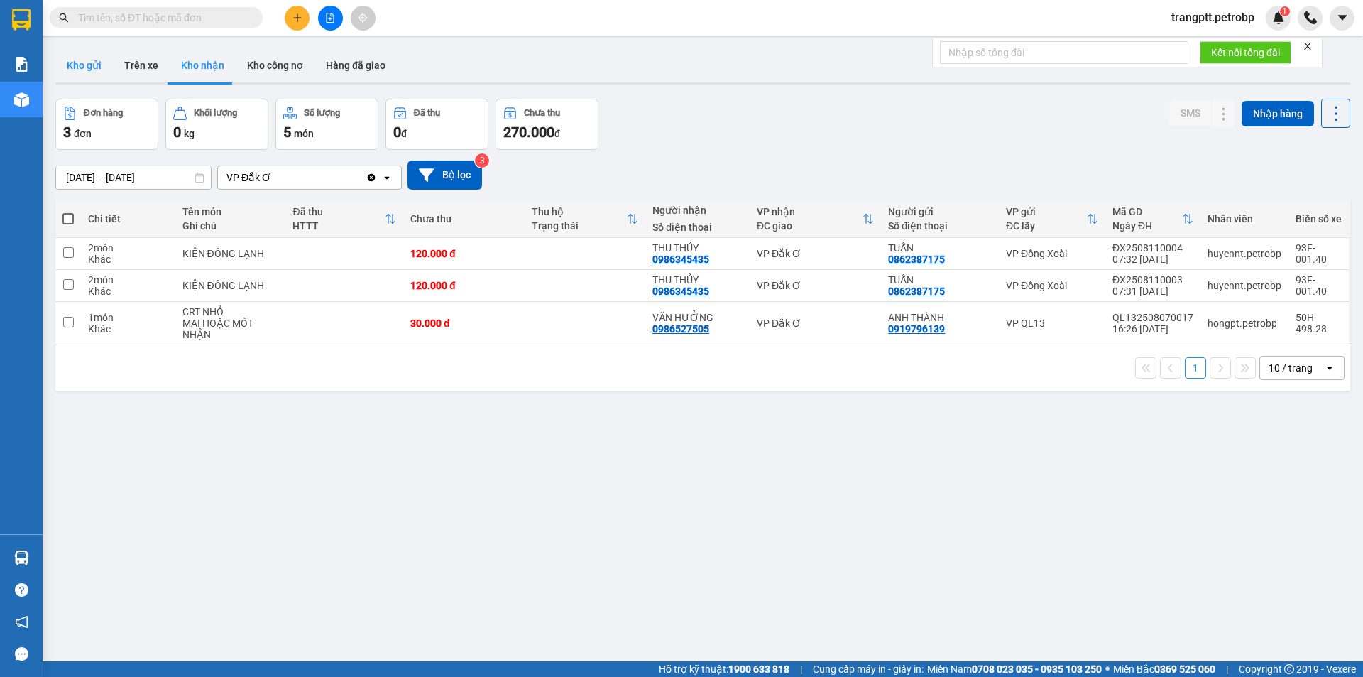
click at [83, 61] on button "Kho gửi" at bounding box center [84, 65] width 58 height 34
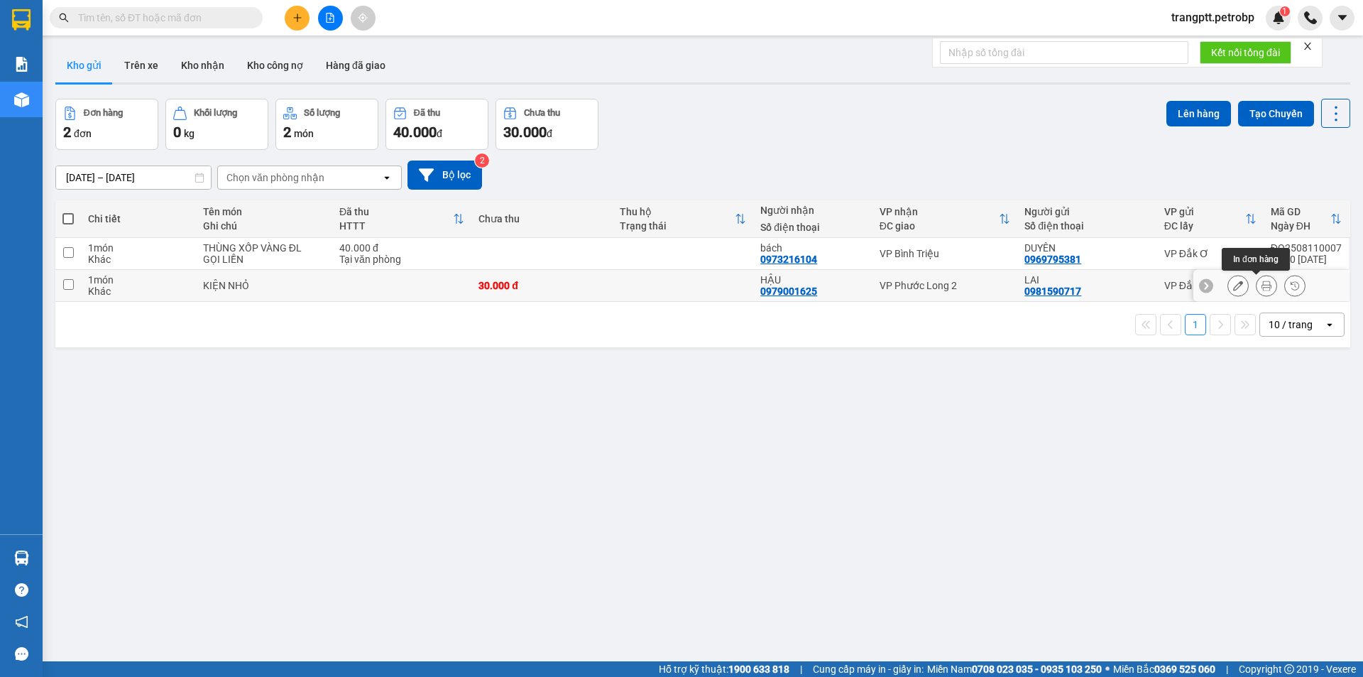
click at [1262, 283] on icon at bounding box center [1267, 285] width 10 height 10
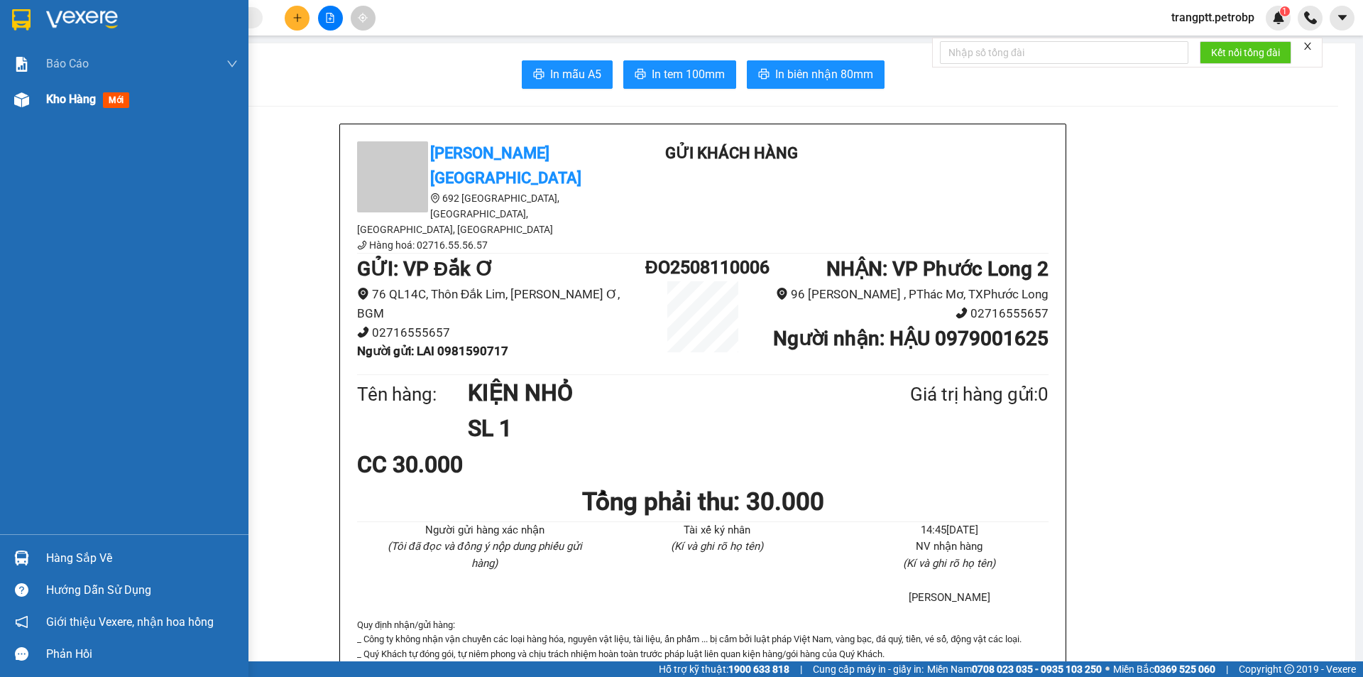
click at [62, 99] on span "Kho hàng" at bounding box center [71, 98] width 50 height 13
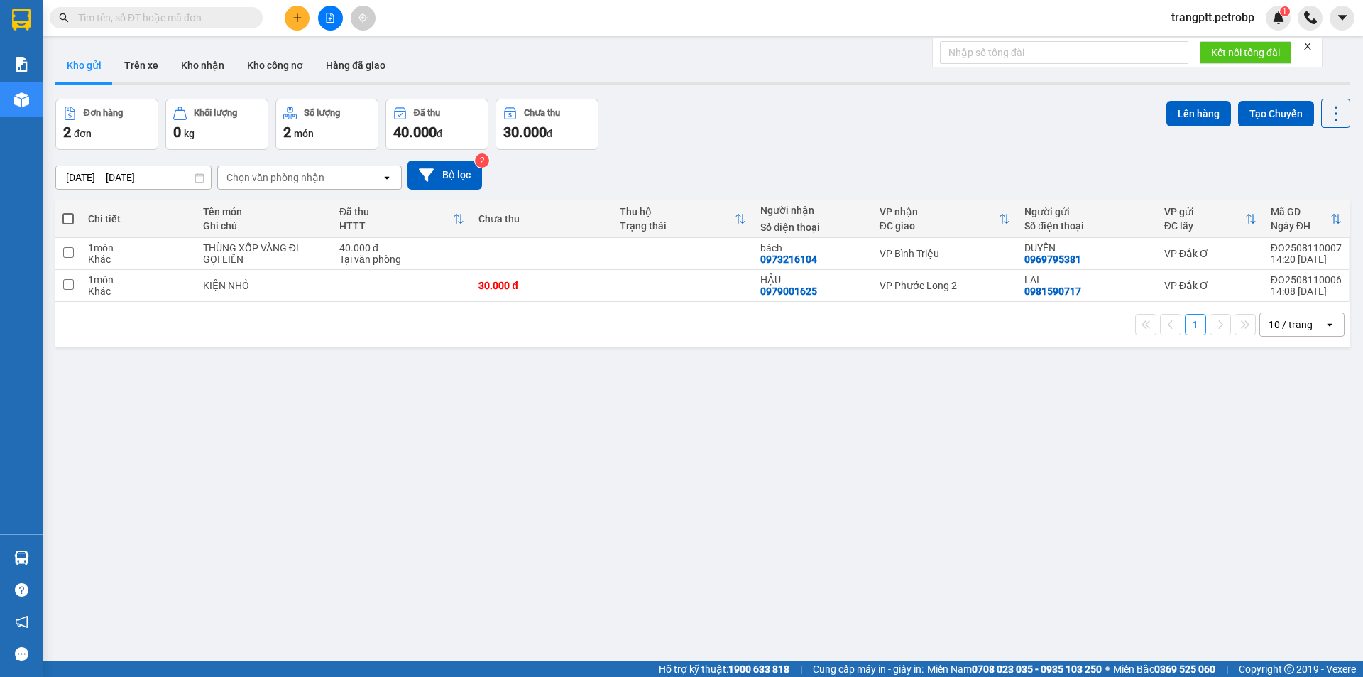
click at [66, 216] on span at bounding box center [67, 218] width 11 height 11
click at [68, 212] on input "checkbox" at bounding box center [68, 212] width 0 height 0
checkbox input "true"
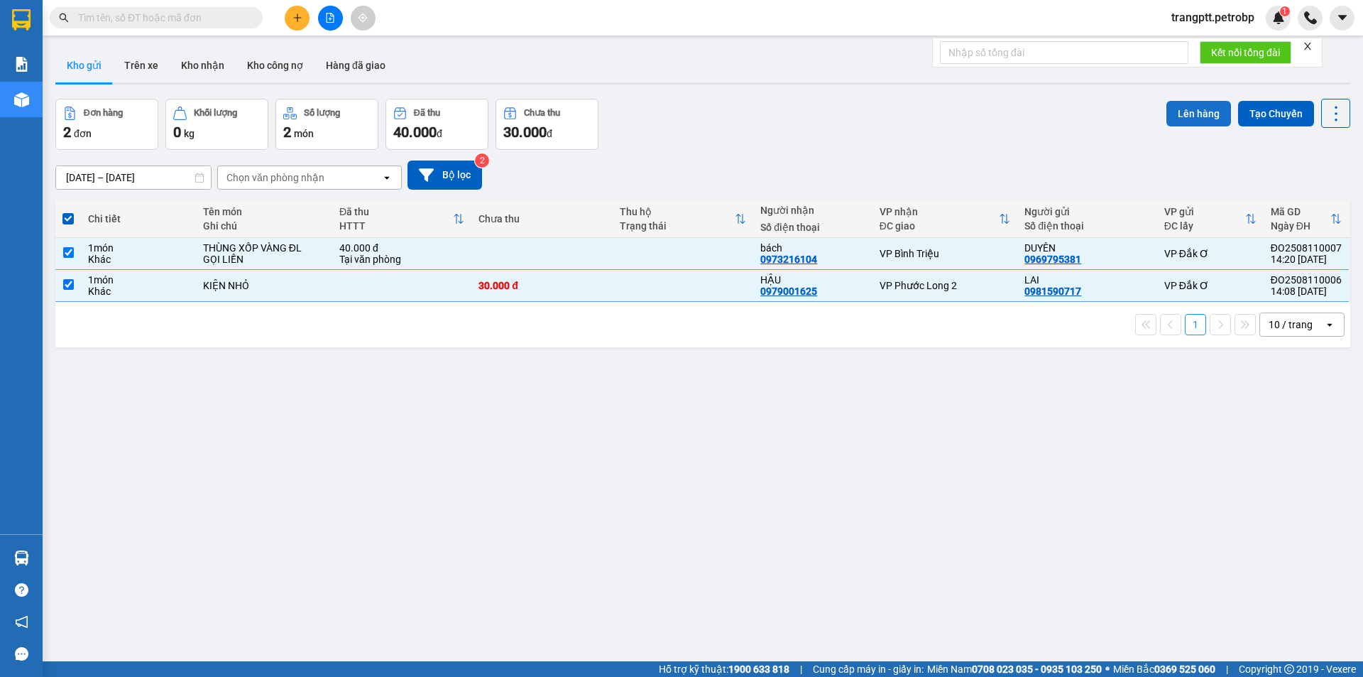
click at [1182, 109] on button "Lên hàng" at bounding box center [1198, 114] width 65 height 26
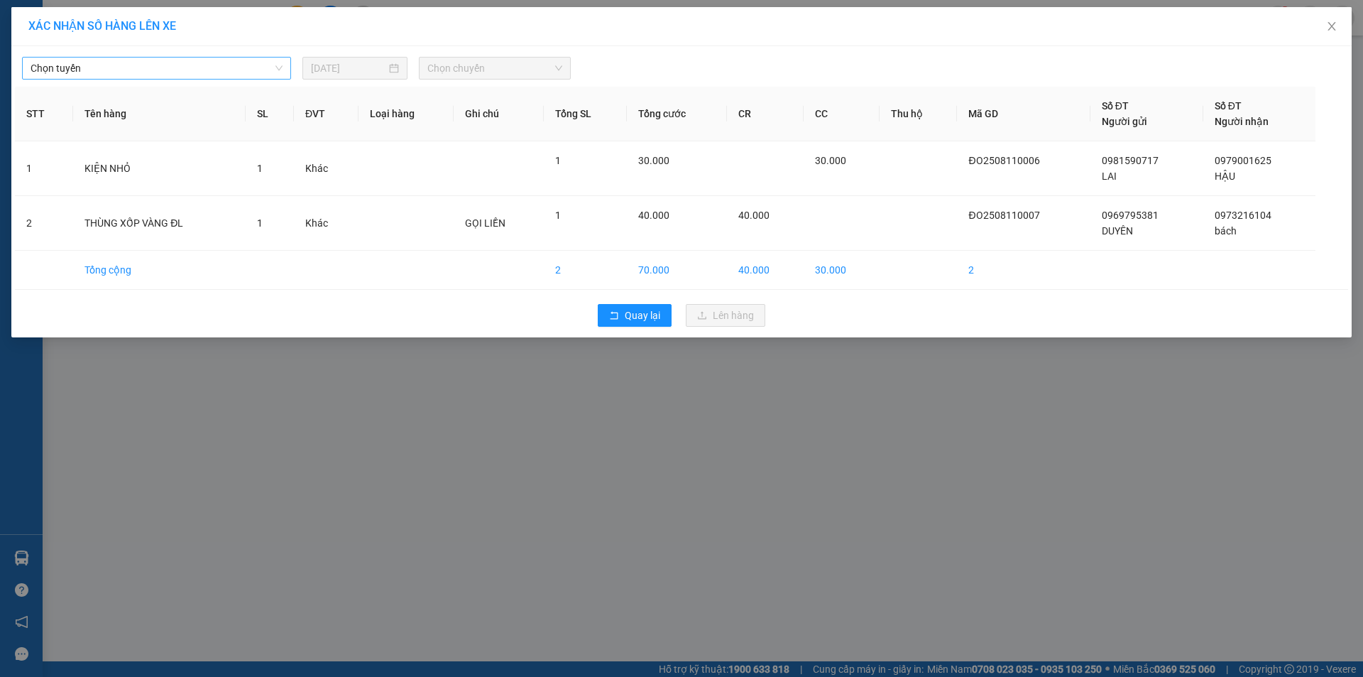
click at [106, 69] on span "Chọn tuyến" at bounding box center [157, 68] width 252 height 21
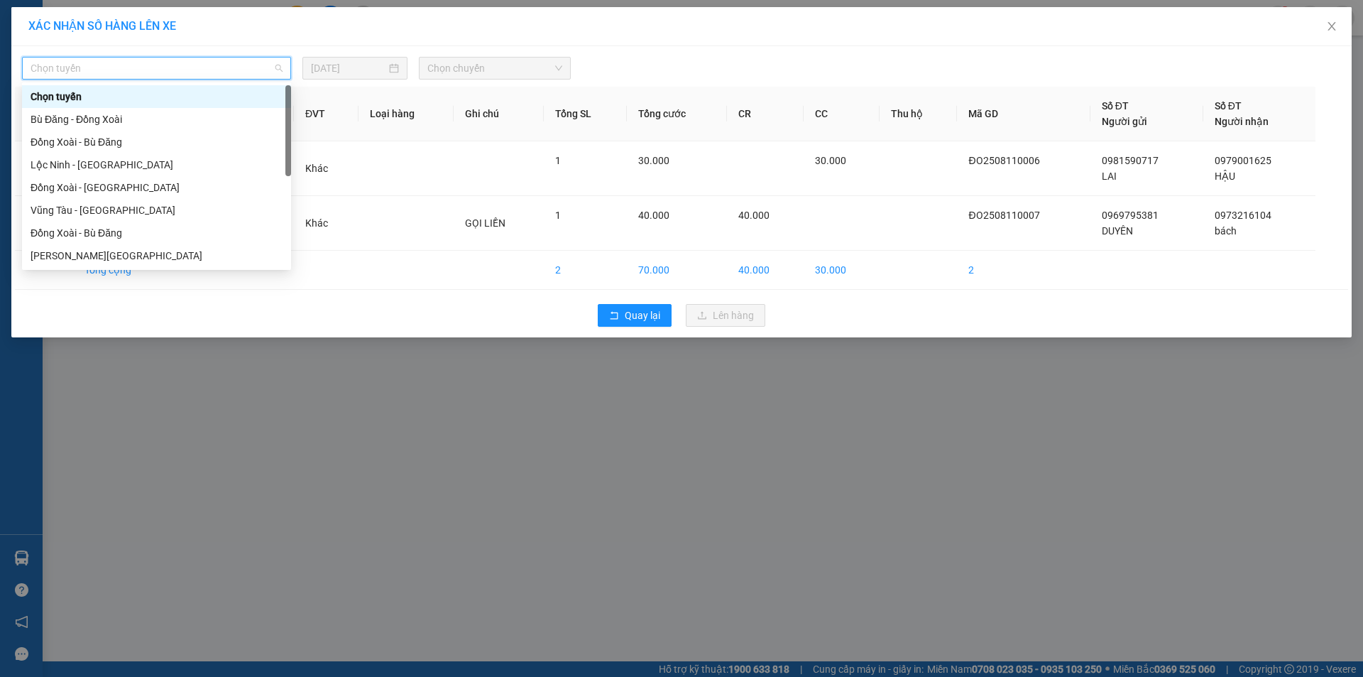
scroll to position [273, 0]
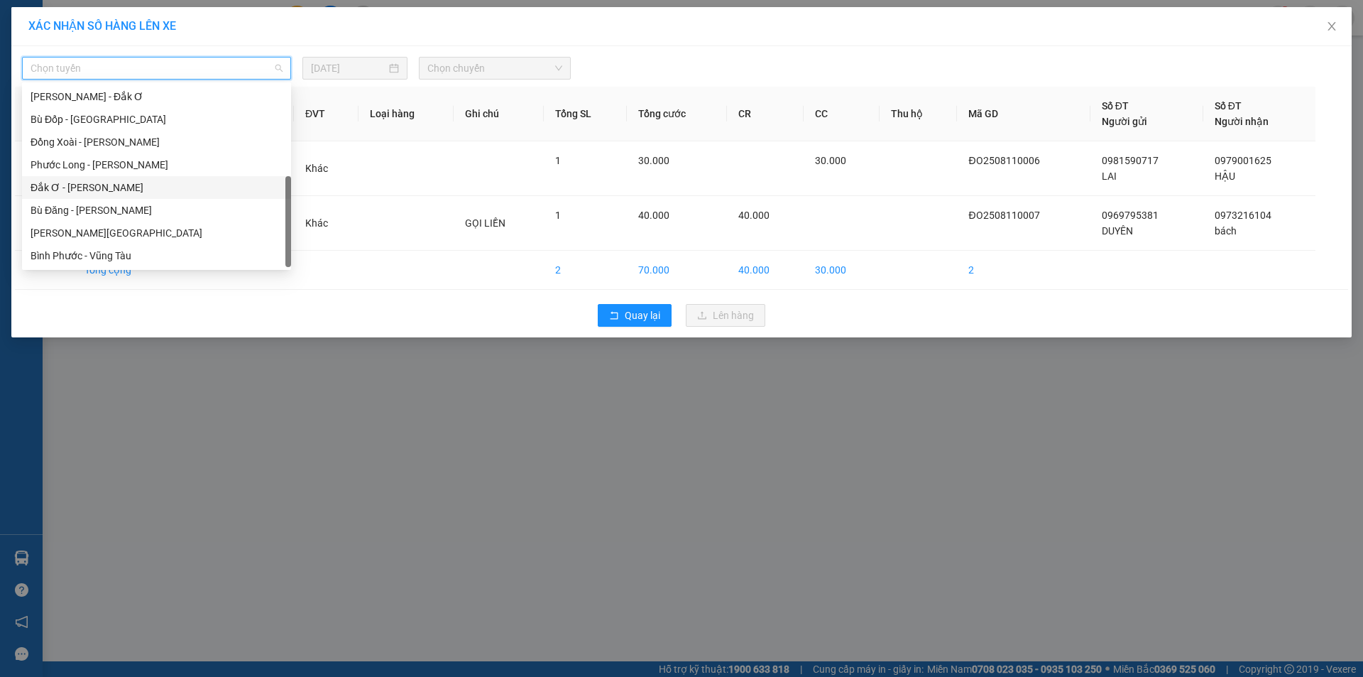
click at [62, 182] on div "Đắk Ơ - [PERSON_NAME]" at bounding box center [157, 188] width 252 height 16
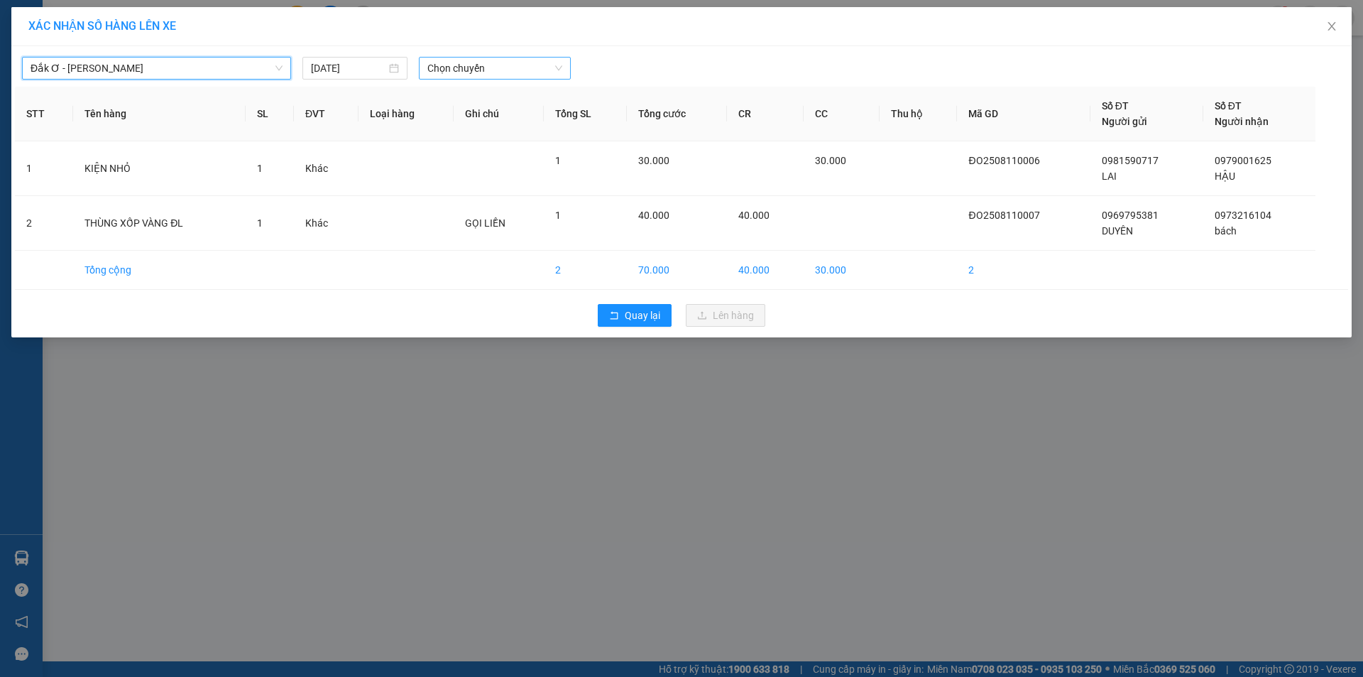
click at [471, 70] on span "Chọn chuyến" at bounding box center [494, 68] width 135 height 21
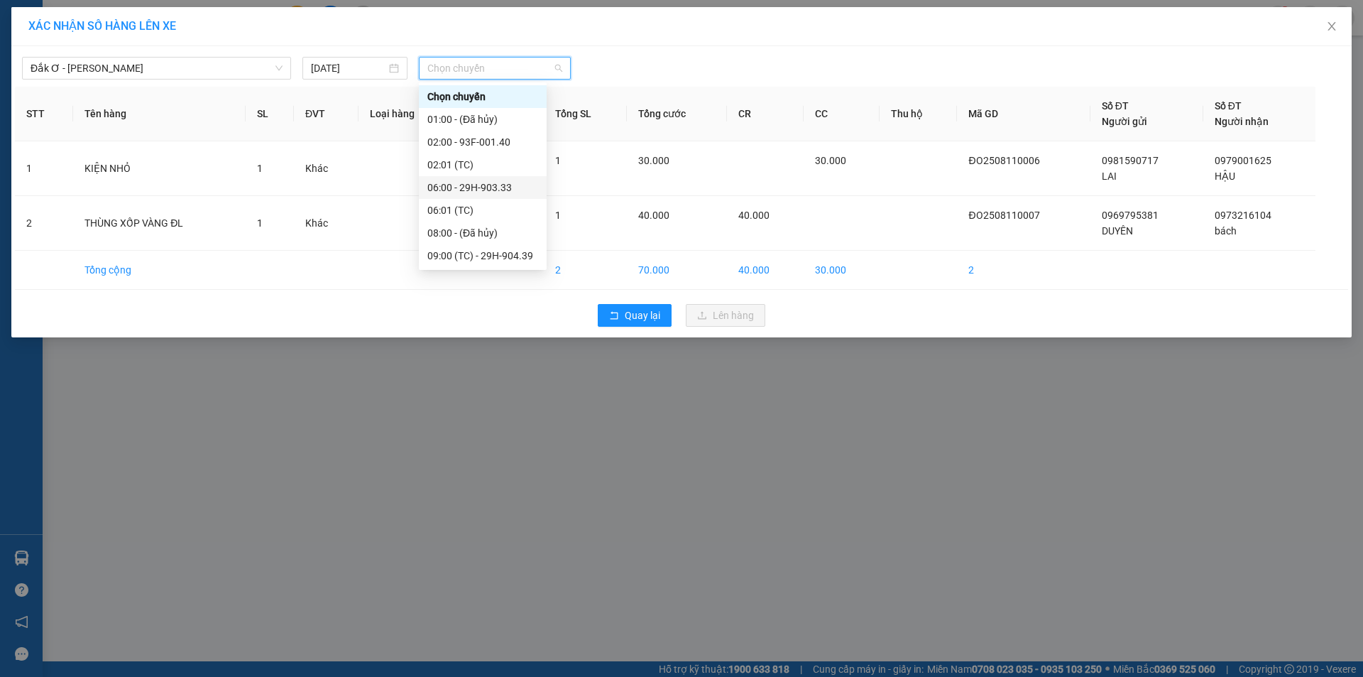
scroll to position [91, 0]
click at [470, 231] on div "15:00 - 93F-001.40" at bounding box center [482, 233] width 111 height 16
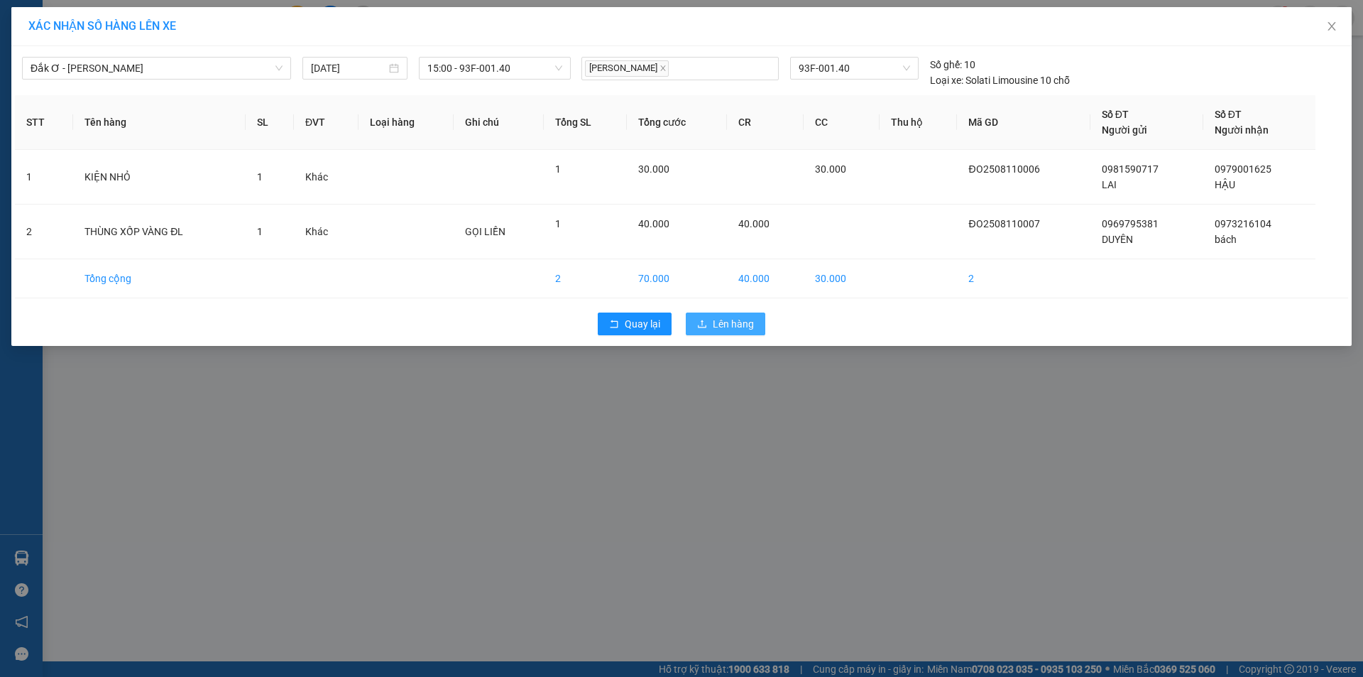
click at [731, 329] on span "Lên hàng" at bounding box center [733, 324] width 41 height 16
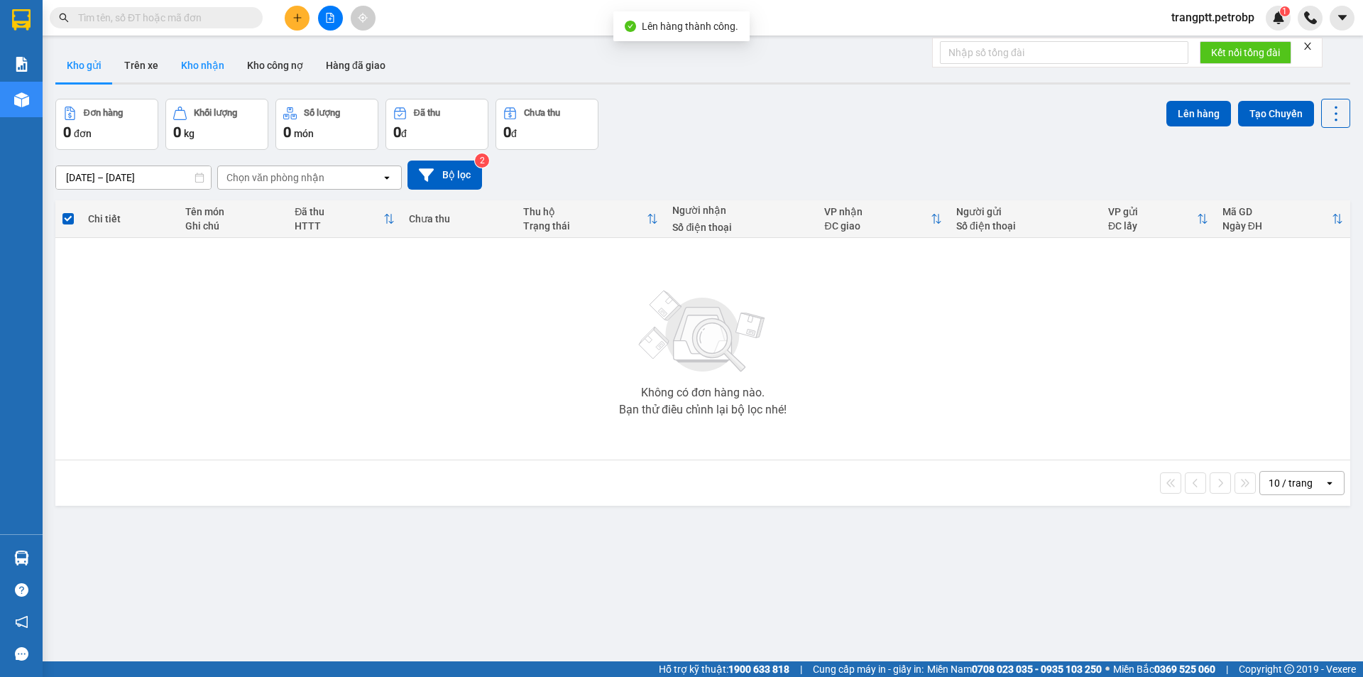
click at [204, 60] on button "Kho nhận" at bounding box center [203, 65] width 66 height 34
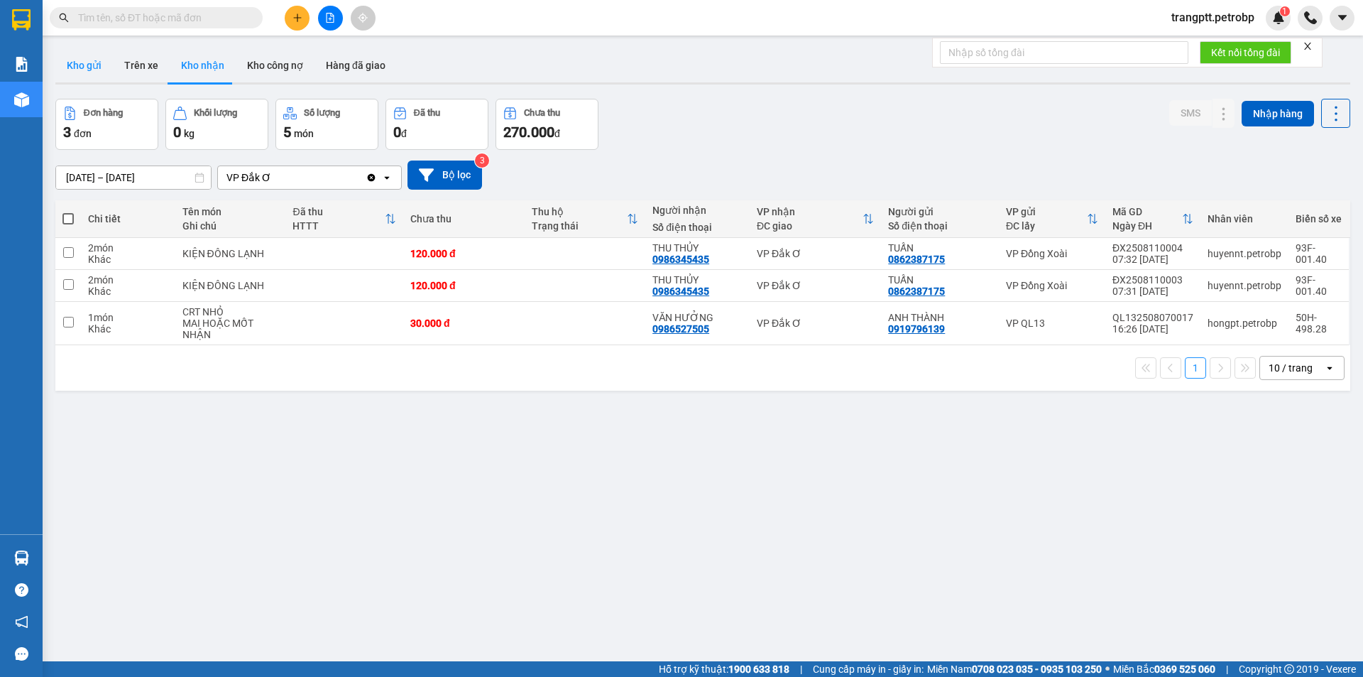
click at [84, 55] on button "Kho gửi" at bounding box center [84, 65] width 58 height 34
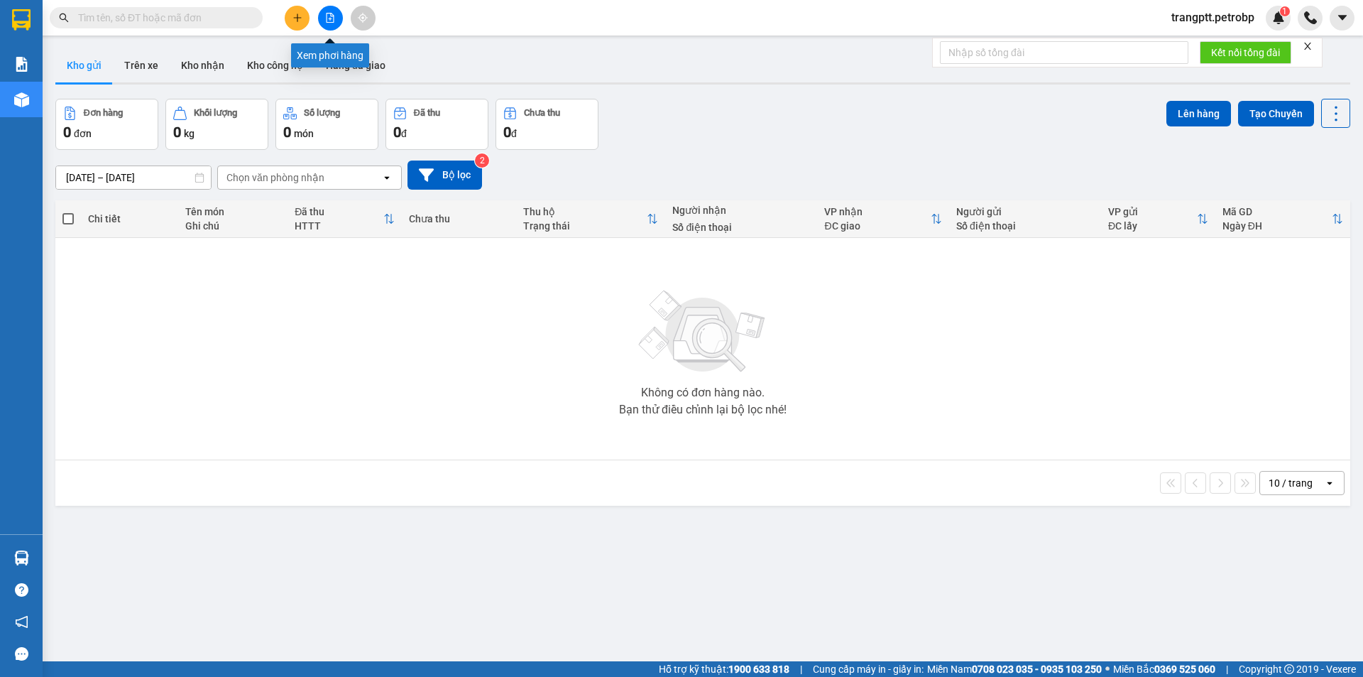
click at [330, 18] on icon "file-add" at bounding box center [331, 18] width 8 height 10
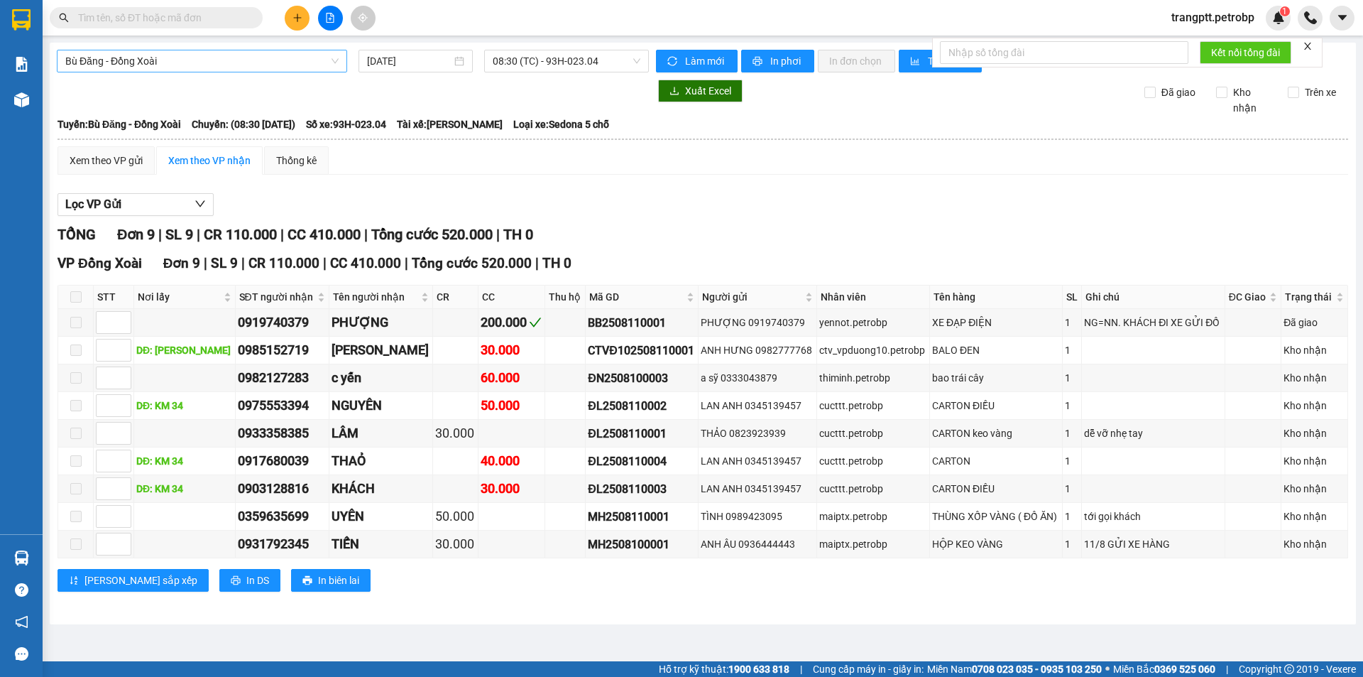
click at [218, 65] on span "Bù Đăng - Đồng Xoài" at bounding box center [201, 60] width 273 height 21
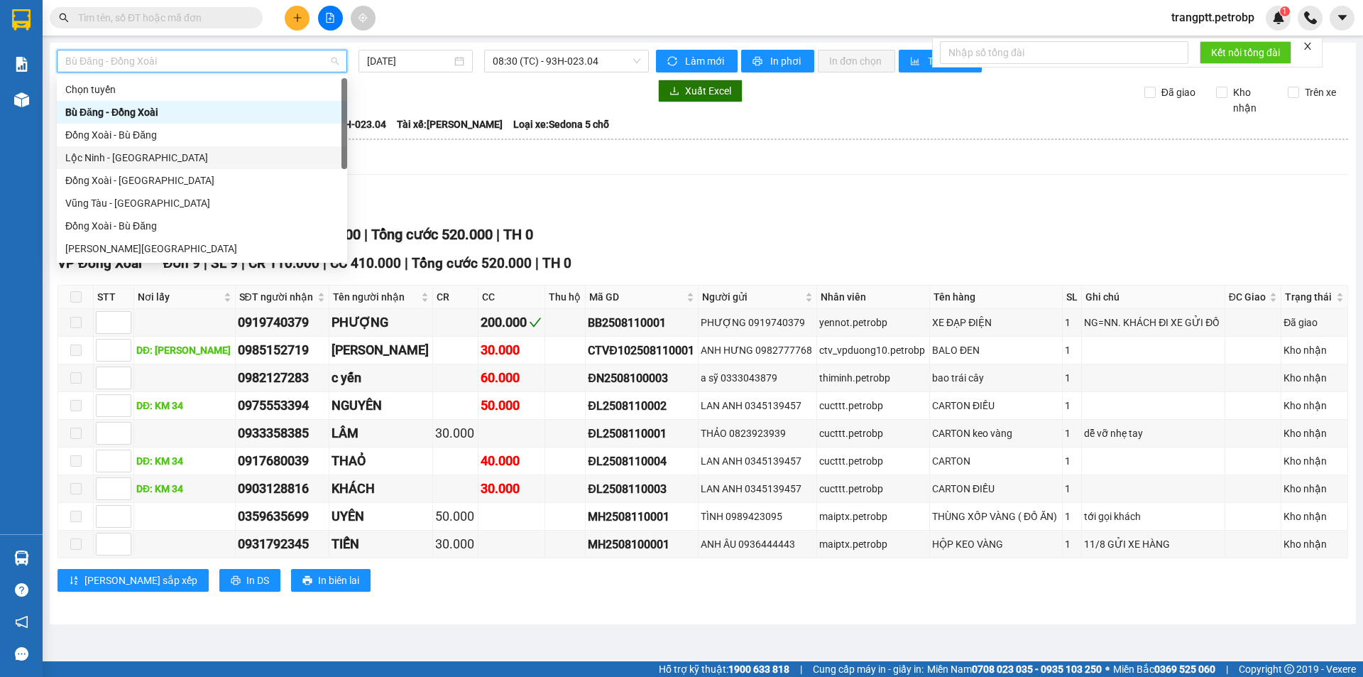
scroll to position [273, 0]
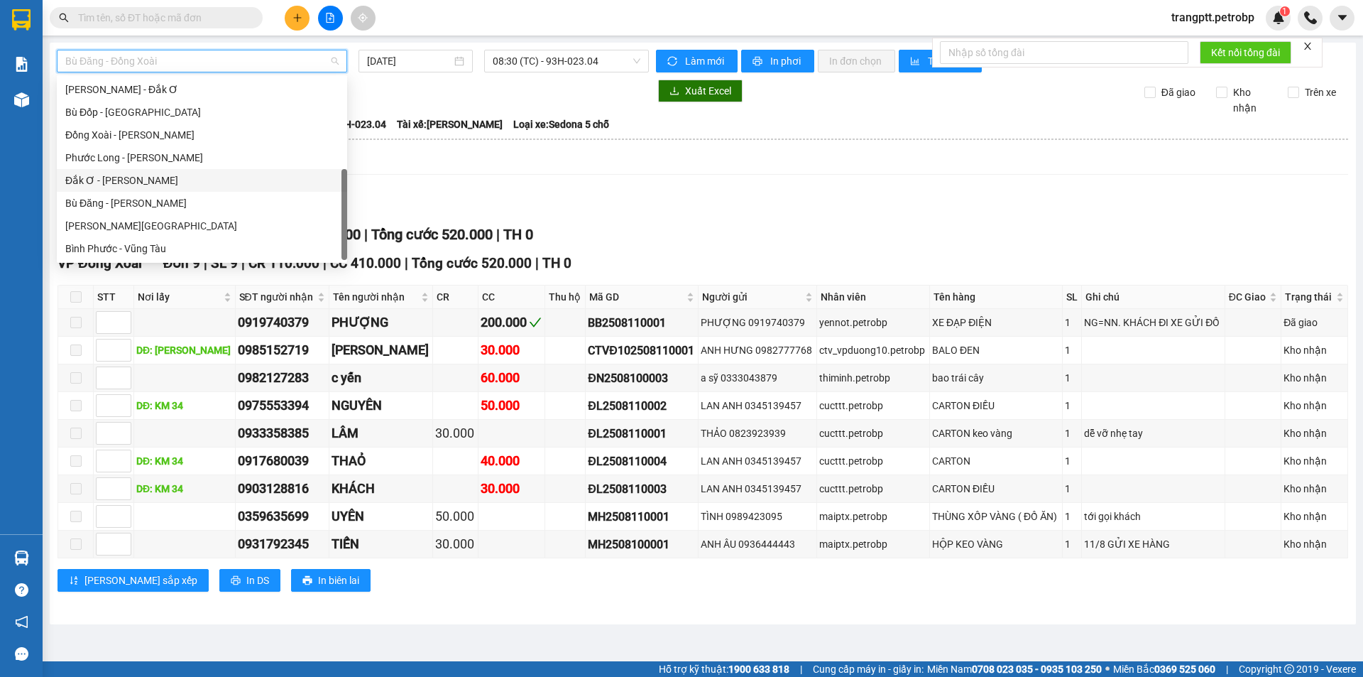
click at [126, 181] on div "Đắk Ơ - [PERSON_NAME]" at bounding box center [201, 181] width 273 height 16
type input "[DATE]"
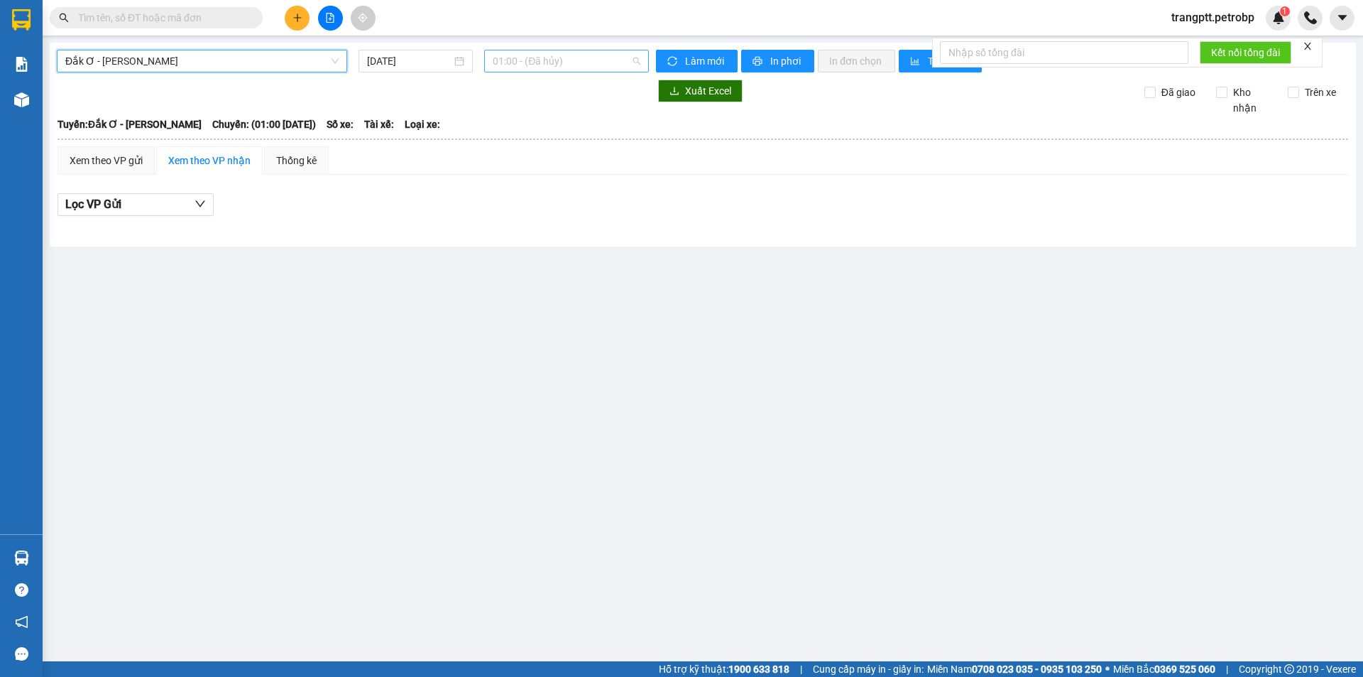
click at [574, 59] on span "01:00 - (Đã hủy)" at bounding box center [567, 60] width 148 height 21
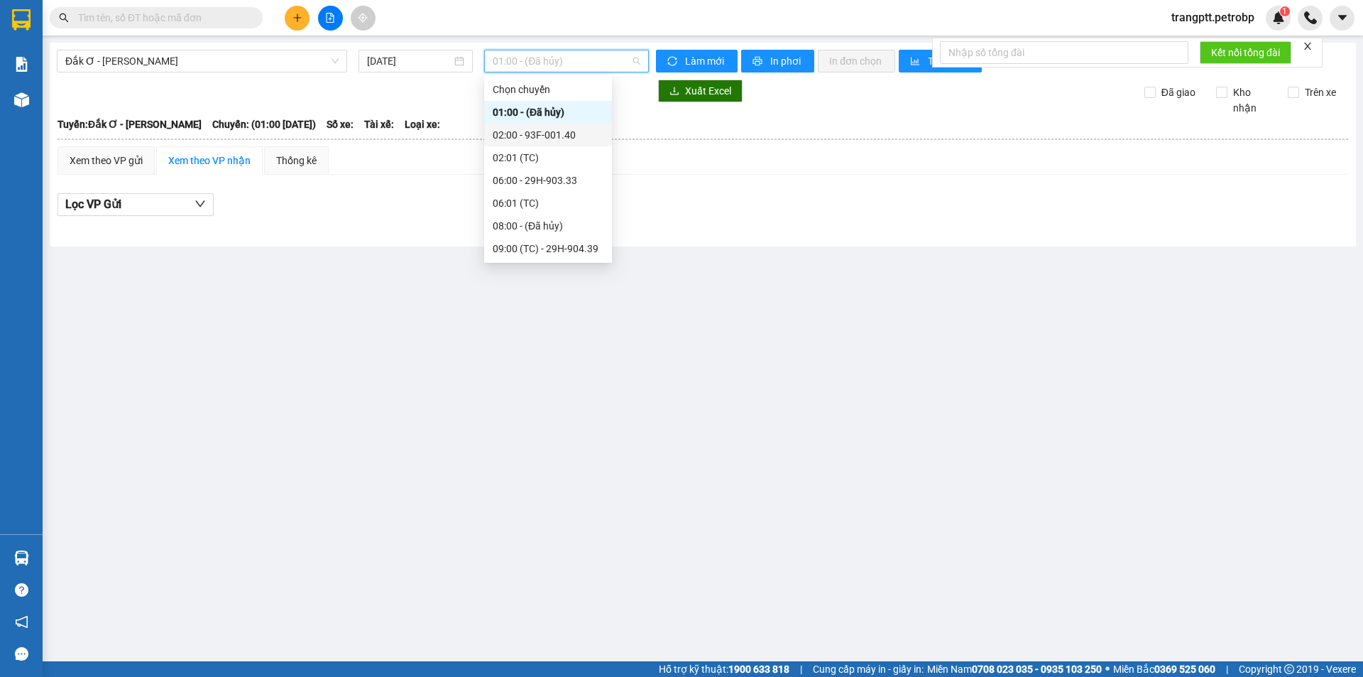
scroll to position [91, 0]
click at [562, 154] on div "09:00 (TC) - 29H-904.39" at bounding box center [548, 158] width 111 height 16
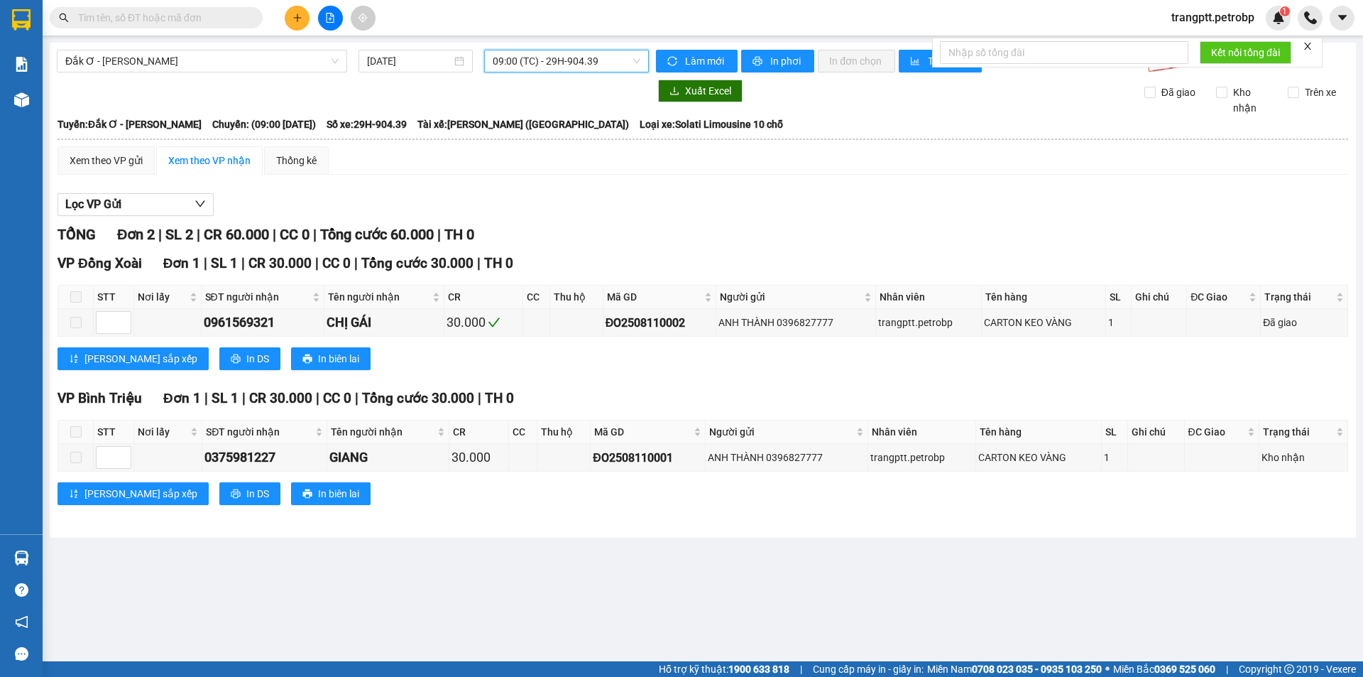
click at [525, 58] on span "09:00 (TC) - 29H-904.39" at bounding box center [567, 60] width 148 height 21
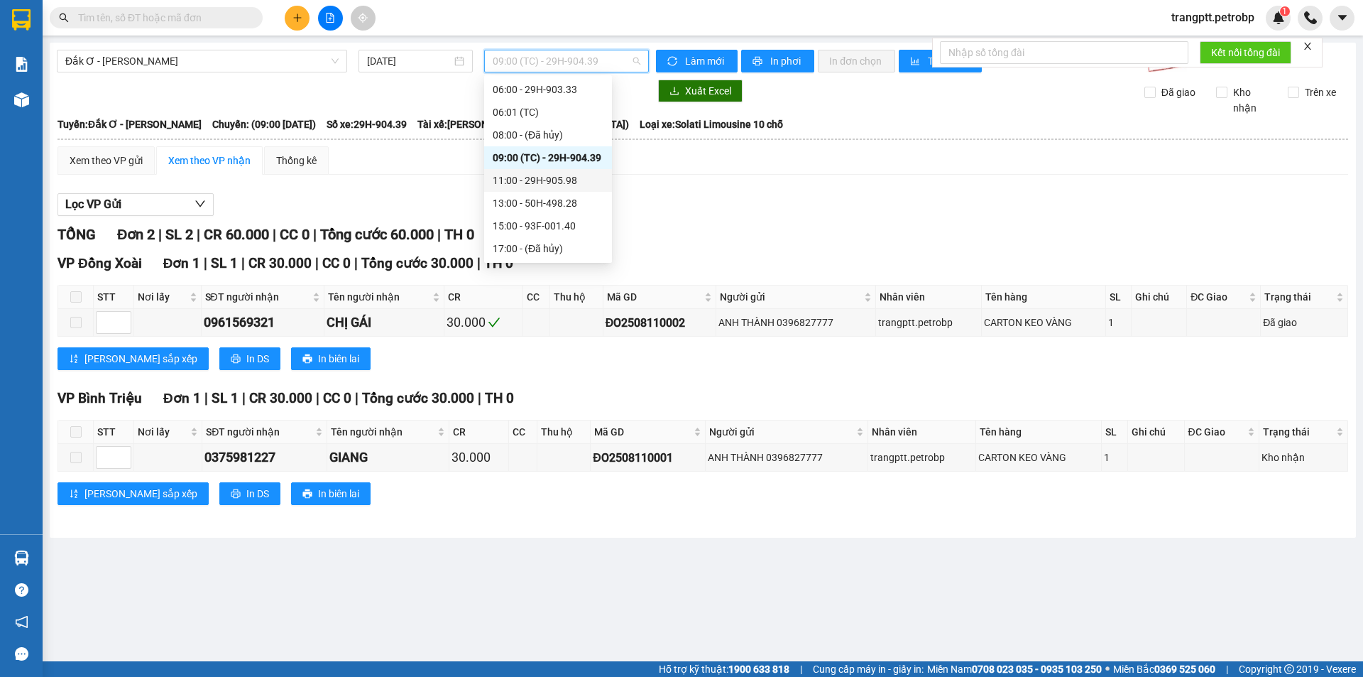
click at [542, 180] on div "11:00 - 29H-905.98" at bounding box center [548, 181] width 111 height 16
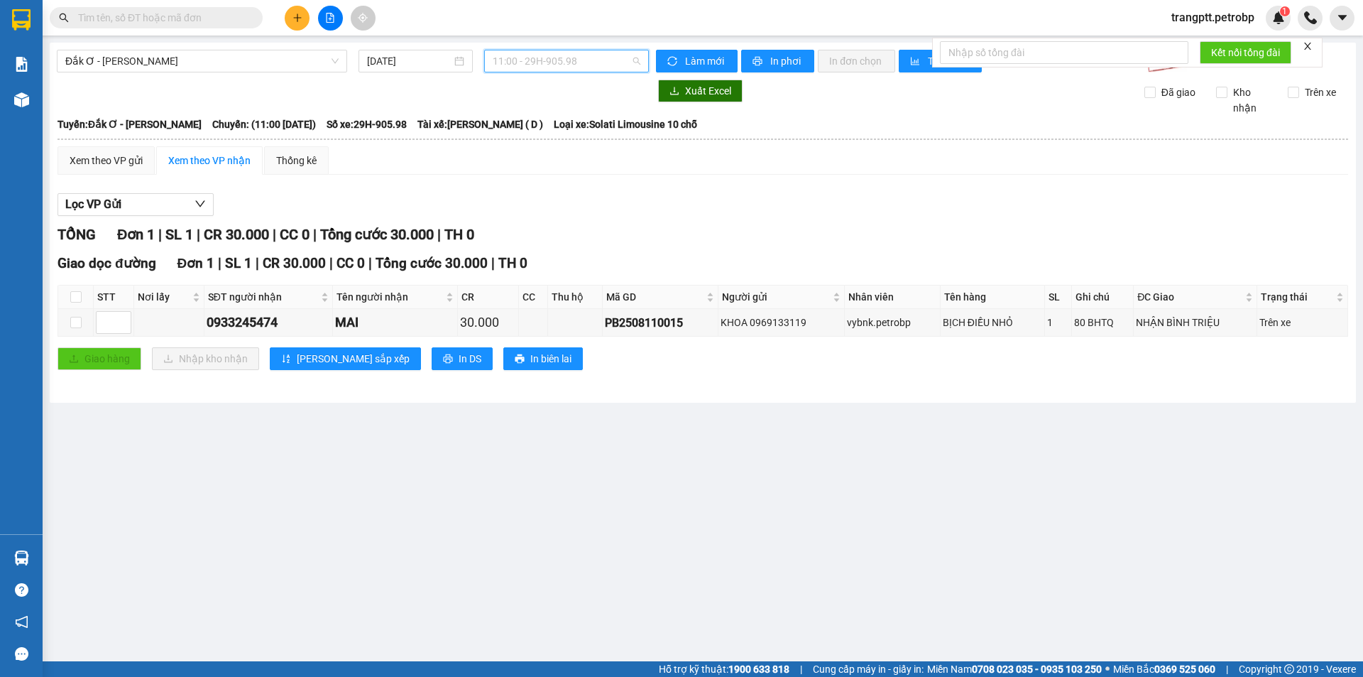
click at [537, 62] on span "11:00 - 29H-905.98" at bounding box center [567, 60] width 148 height 21
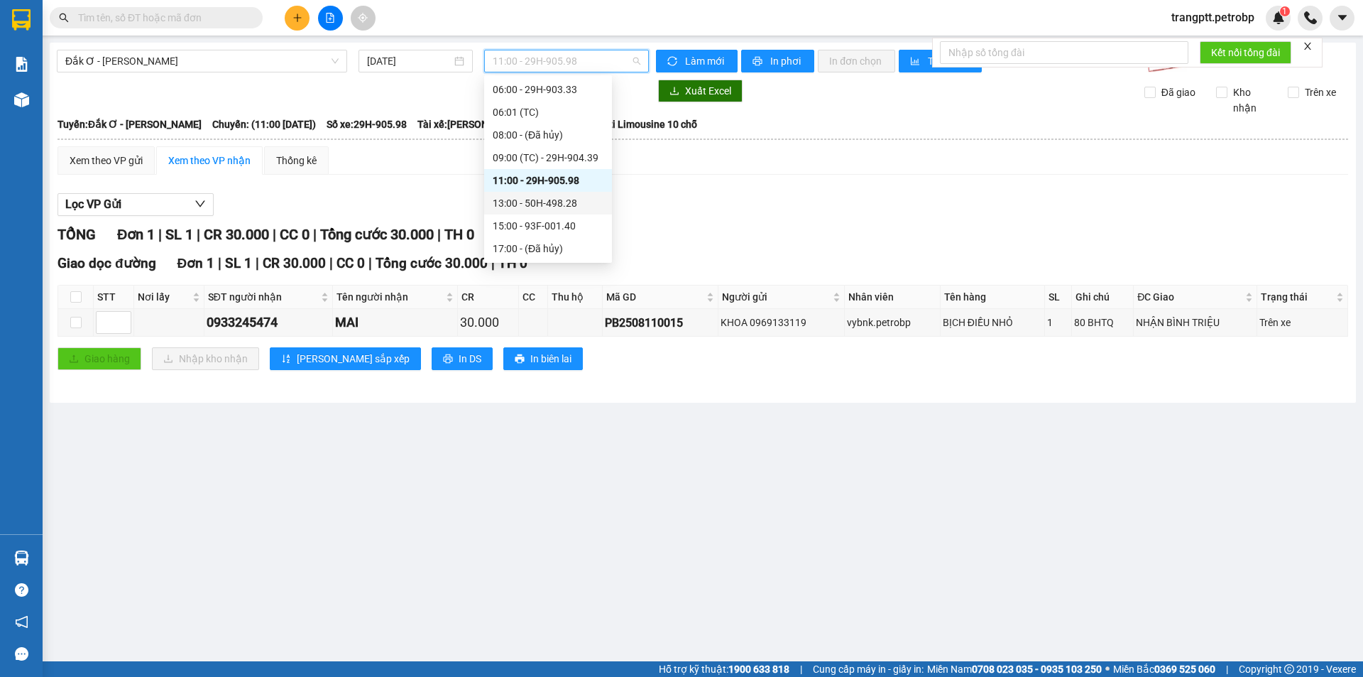
click at [538, 204] on div "13:00 - 50H-498.28" at bounding box center [548, 203] width 111 height 16
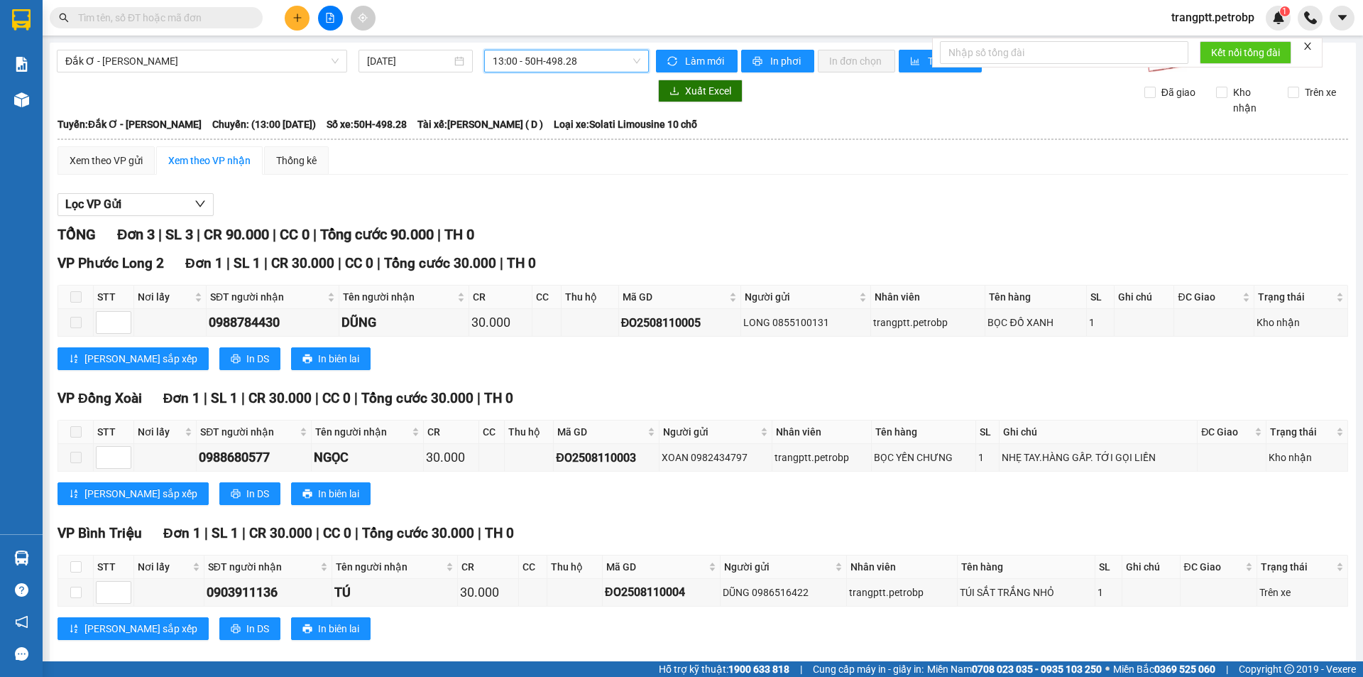
scroll to position [18, 0]
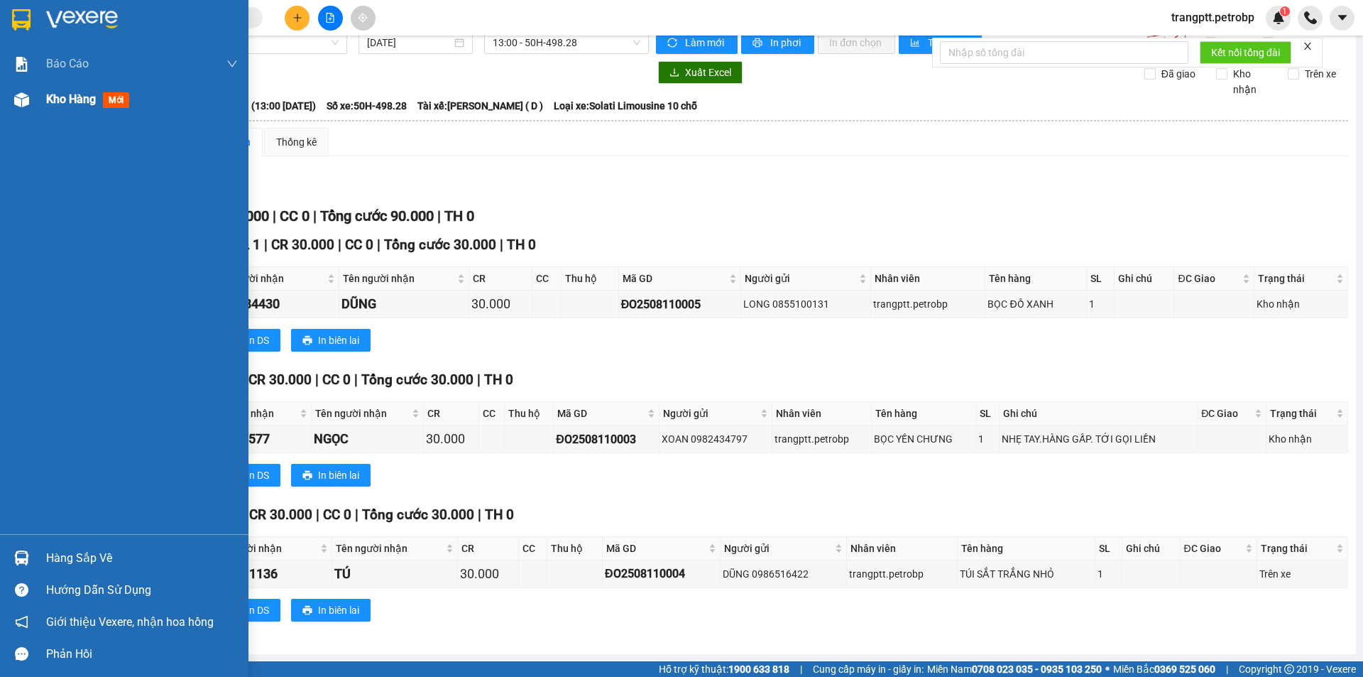
click at [62, 98] on span "Kho hàng" at bounding box center [71, 98] width 50 height 13
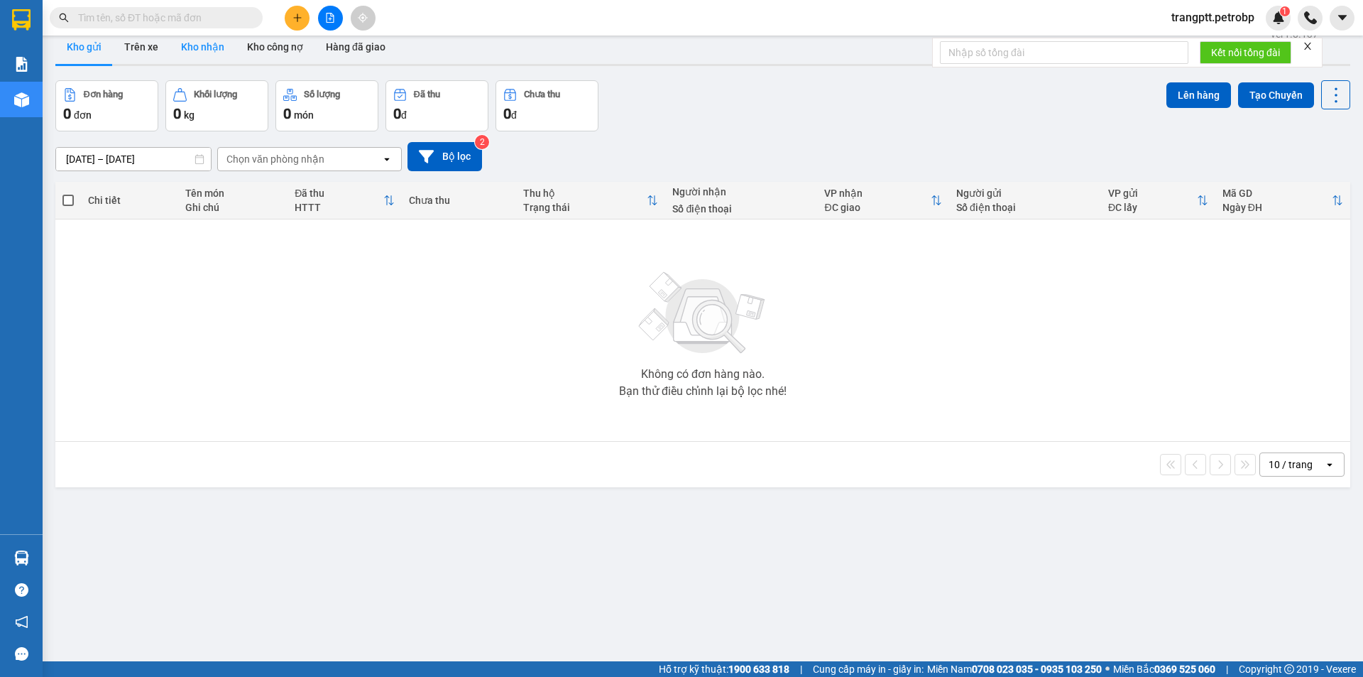
click at [204, 41] on button "Kho nhận" at bounding box center [203, 47] width 66 height 34
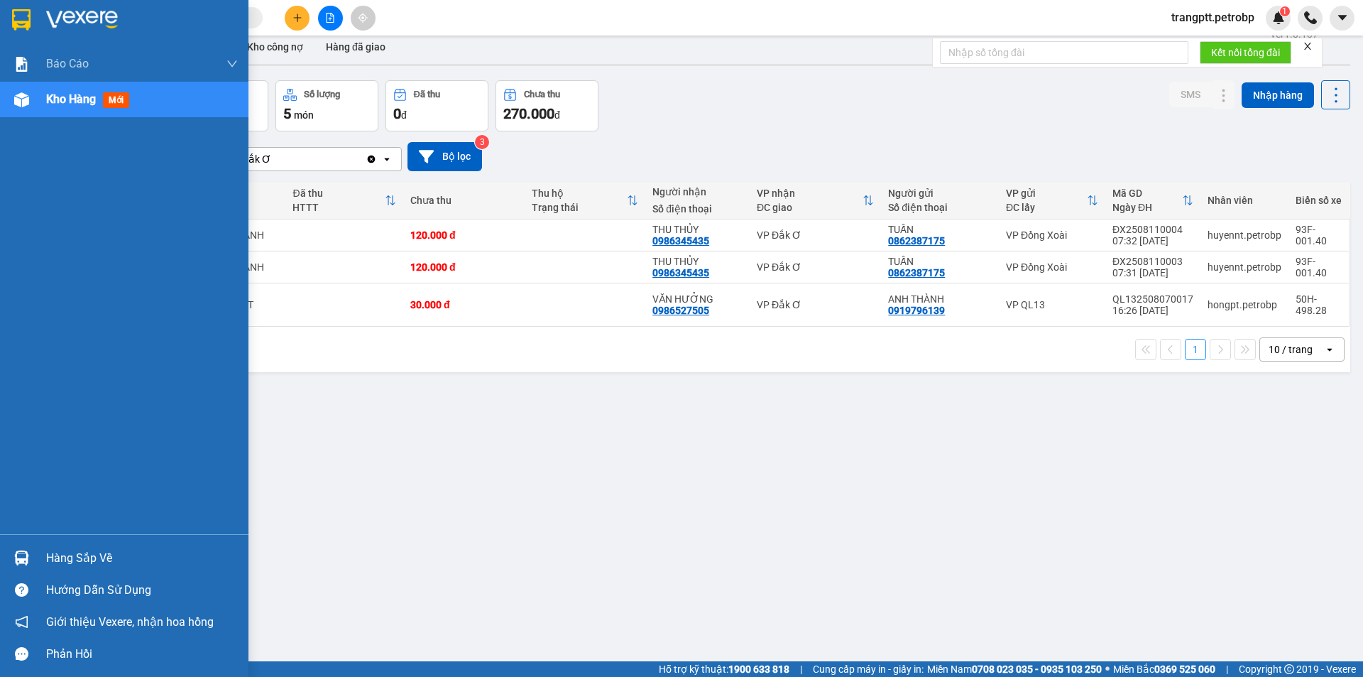
click at [71, 557] on div "Hàng sắp về" at bounding box center [142, 557] width 192 height 21
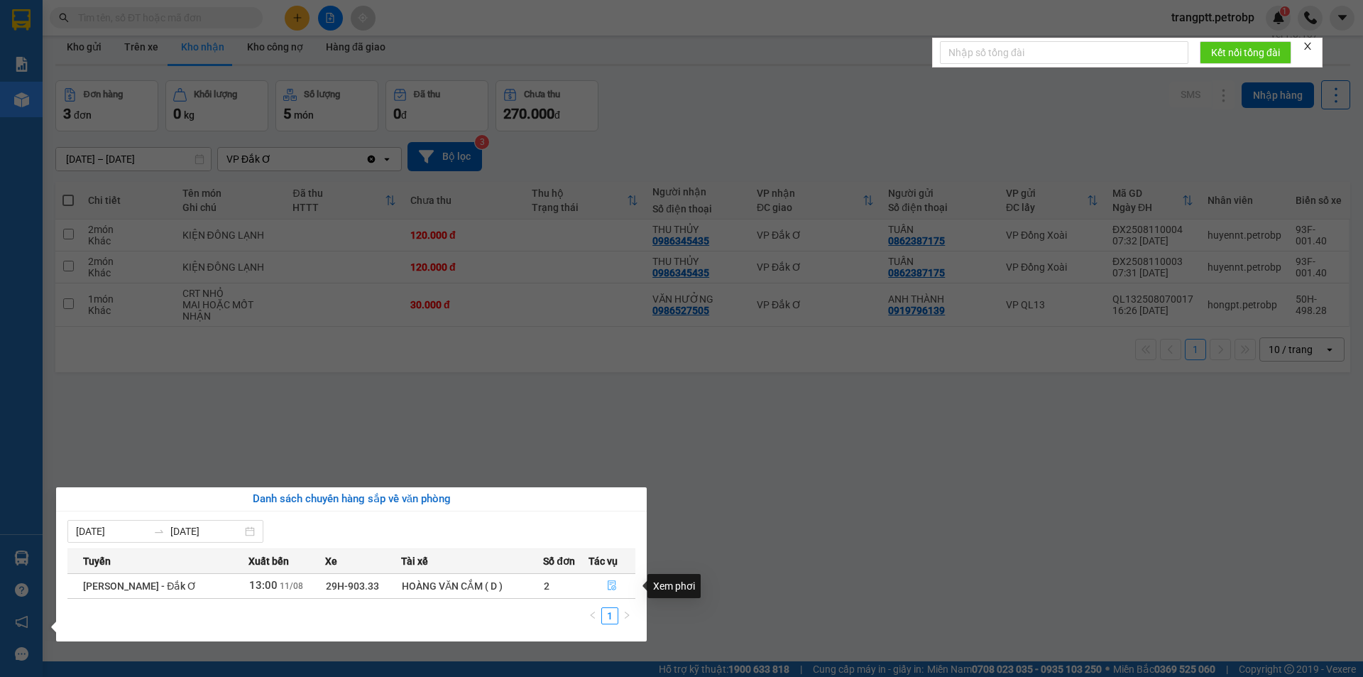
click at [611, 580] on icon "file-done" at bounding box center [612, 585] width 10 height 10
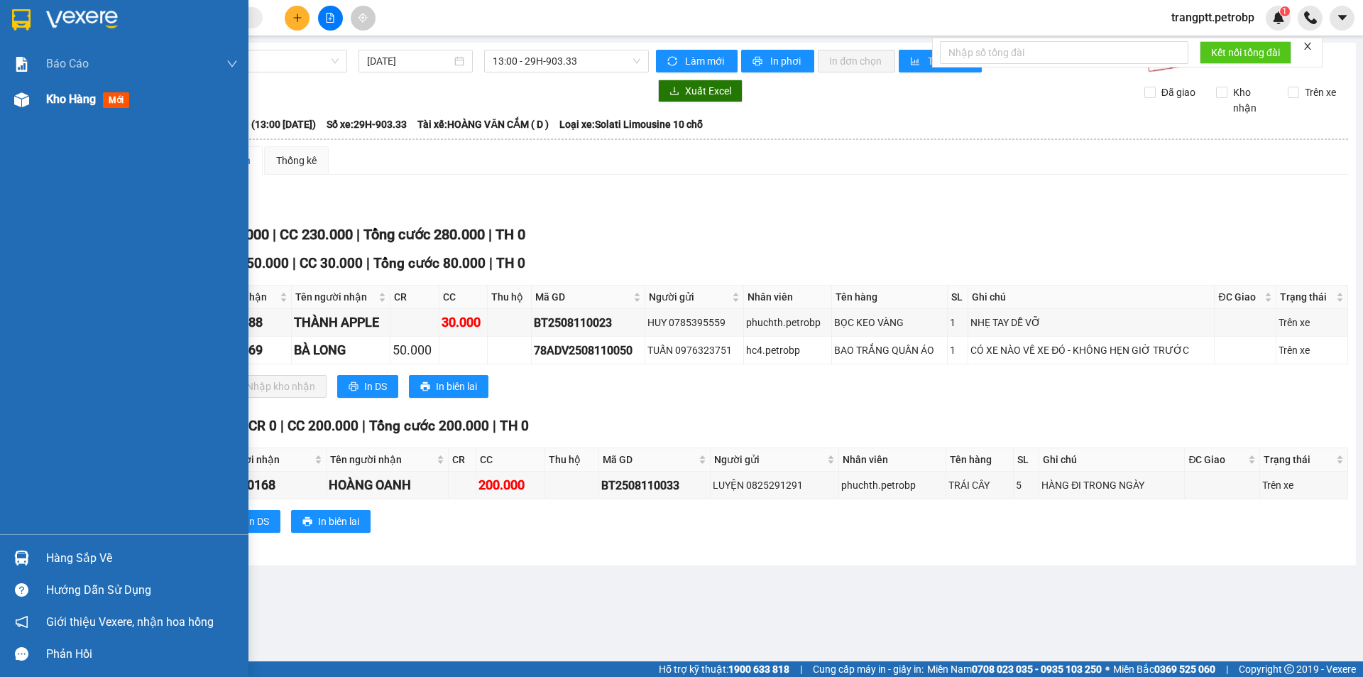
click at [67, 97] on span "Kho hàng" at bounding box center [71, 98] width 50 height 13
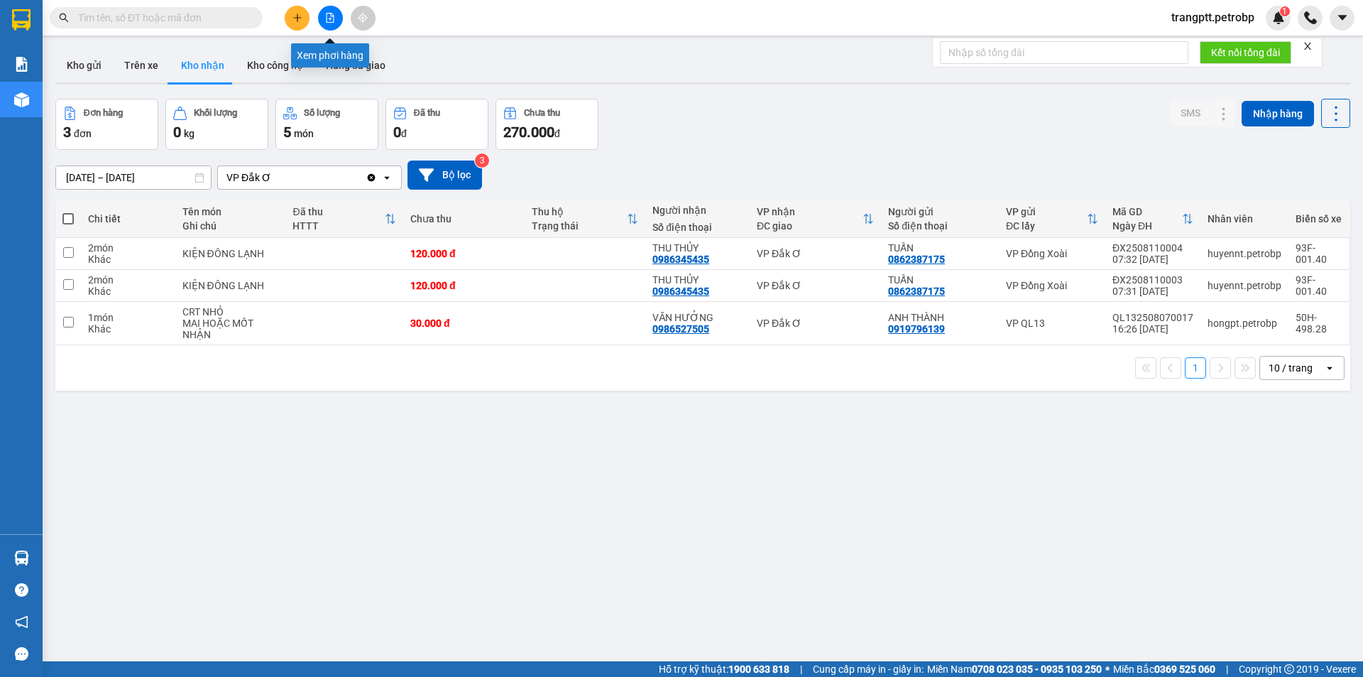
click at [330, 16] on icon "file-add" at bounding box center [330, 18] width 10 height 10
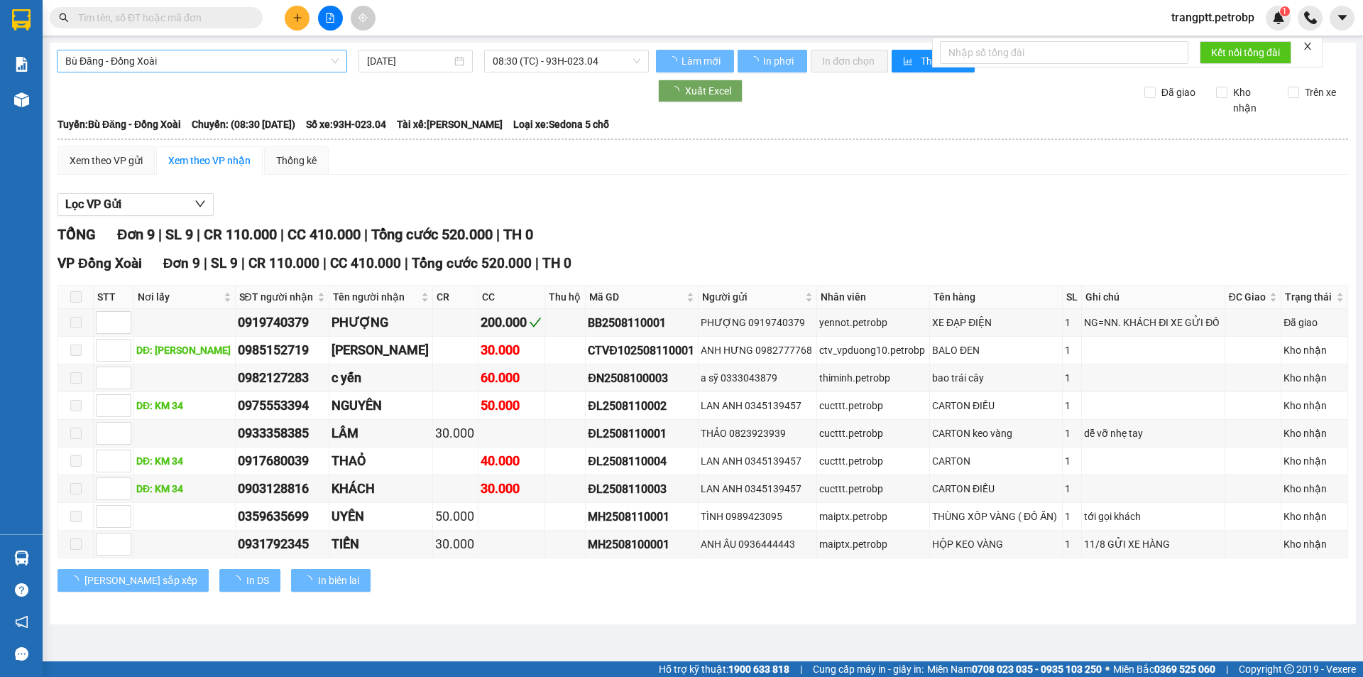
click at [232, 62] on span "Bù Đăng - Đồng Xoài" at bounding box center [201, 60] width 273 height 21
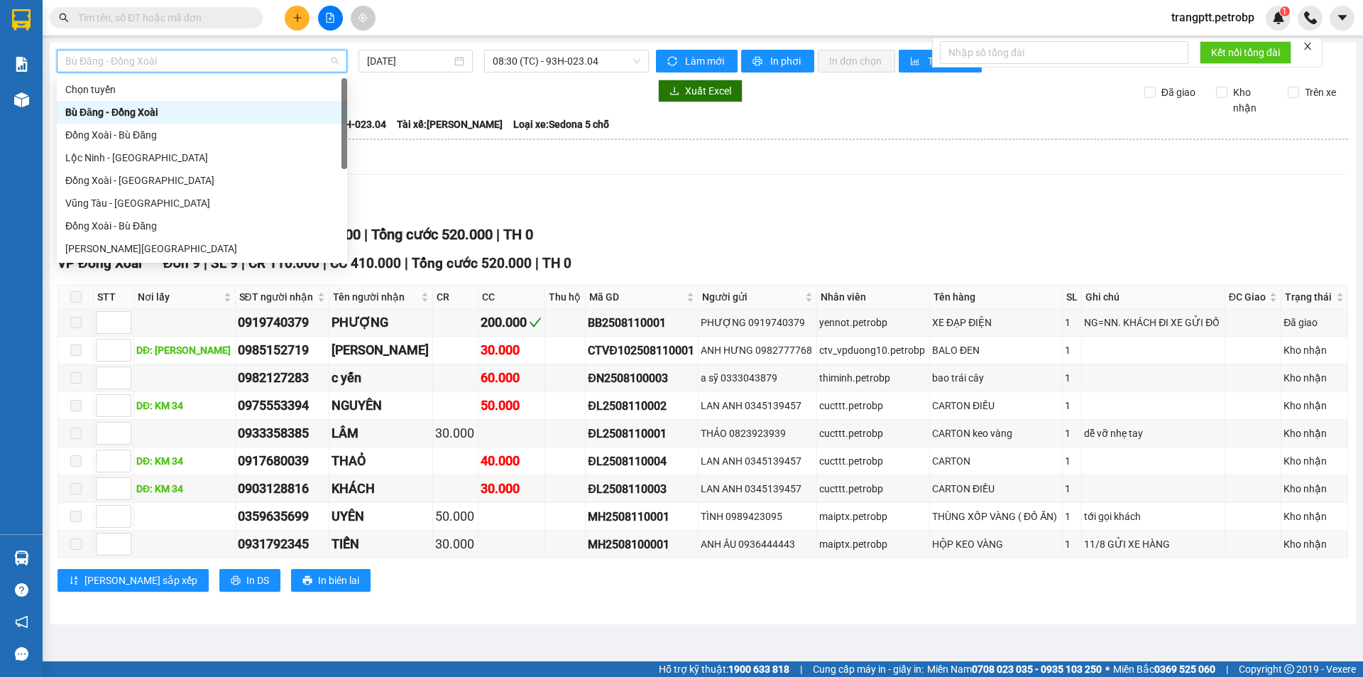
scroll to position [273, 0]
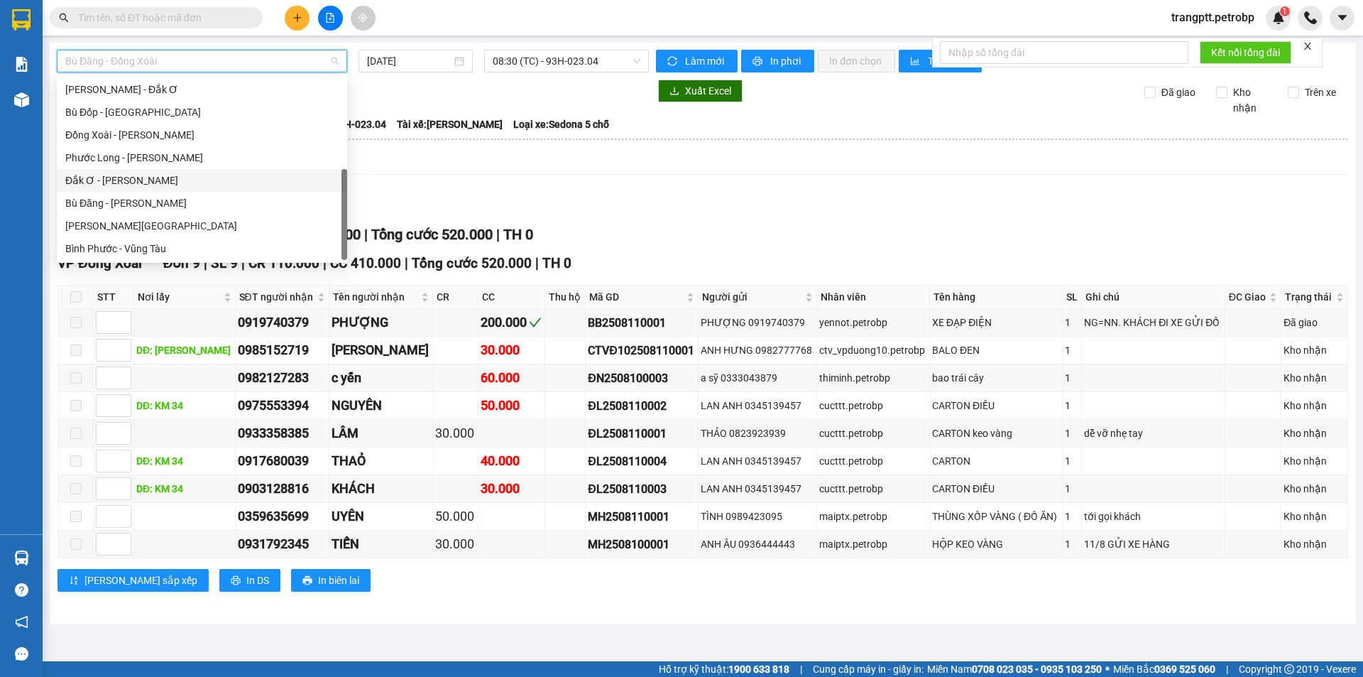
click at [137, 182] on div "Đắk Ơ - [PERSON_NAME]" at bounding box center [201, 181] width 273 height 16
type input "[DATE]"
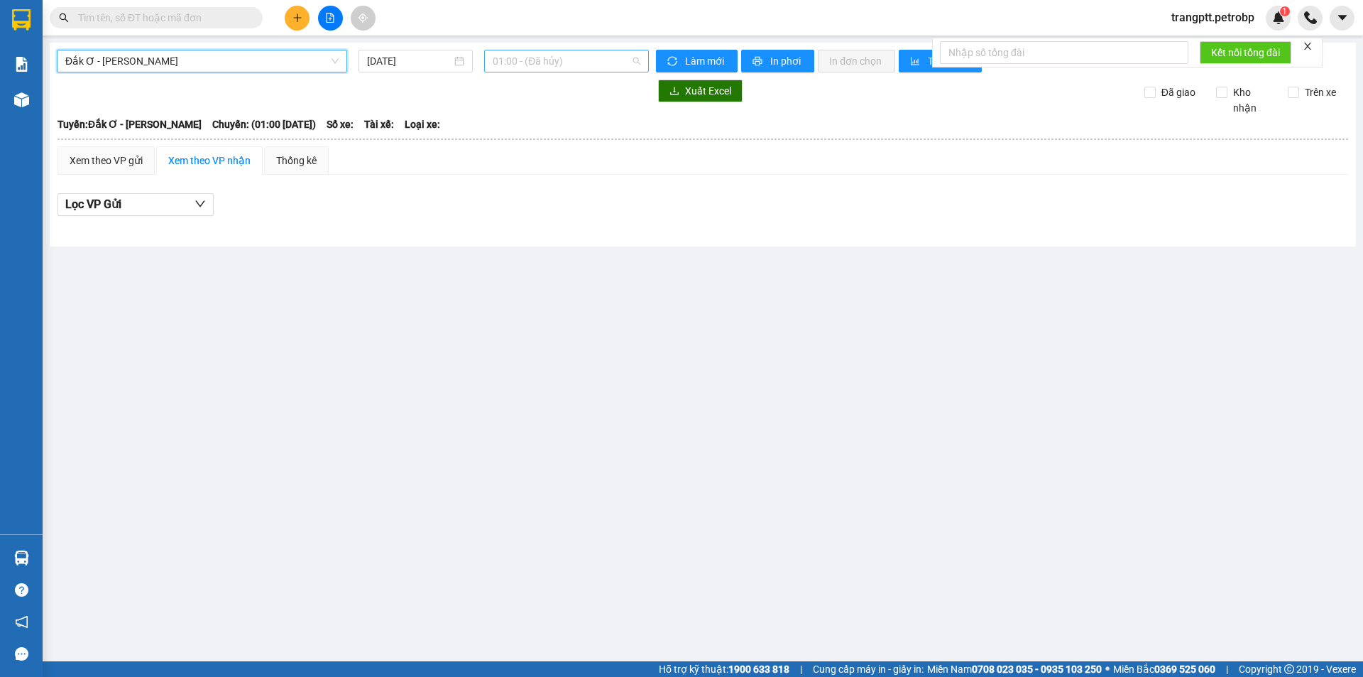
click at [520, 55] on span "01:00 - (Đã hủy)" at bounding box center [567, 60] width 148 height 21
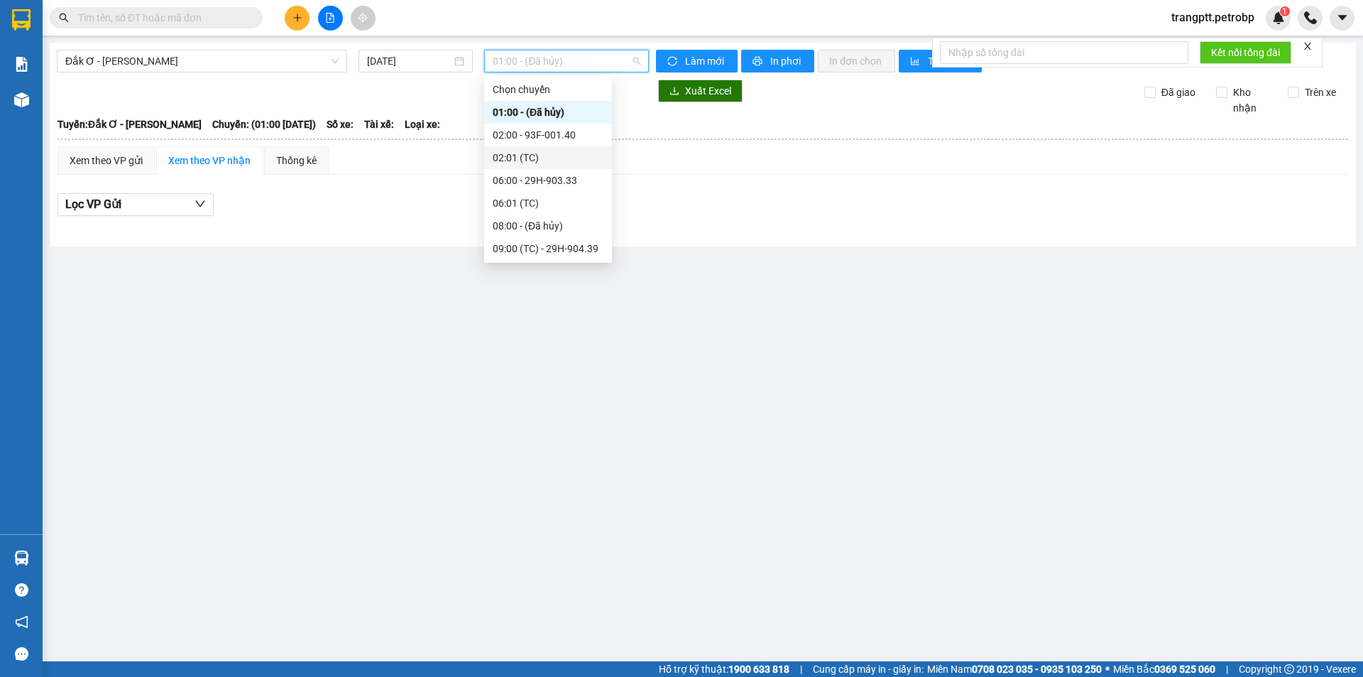
scroll to position [91, 0]
click at [538, 199] on div "13:00 - 50H-498.28" at bounding box center [548, 203] width 111 height 16
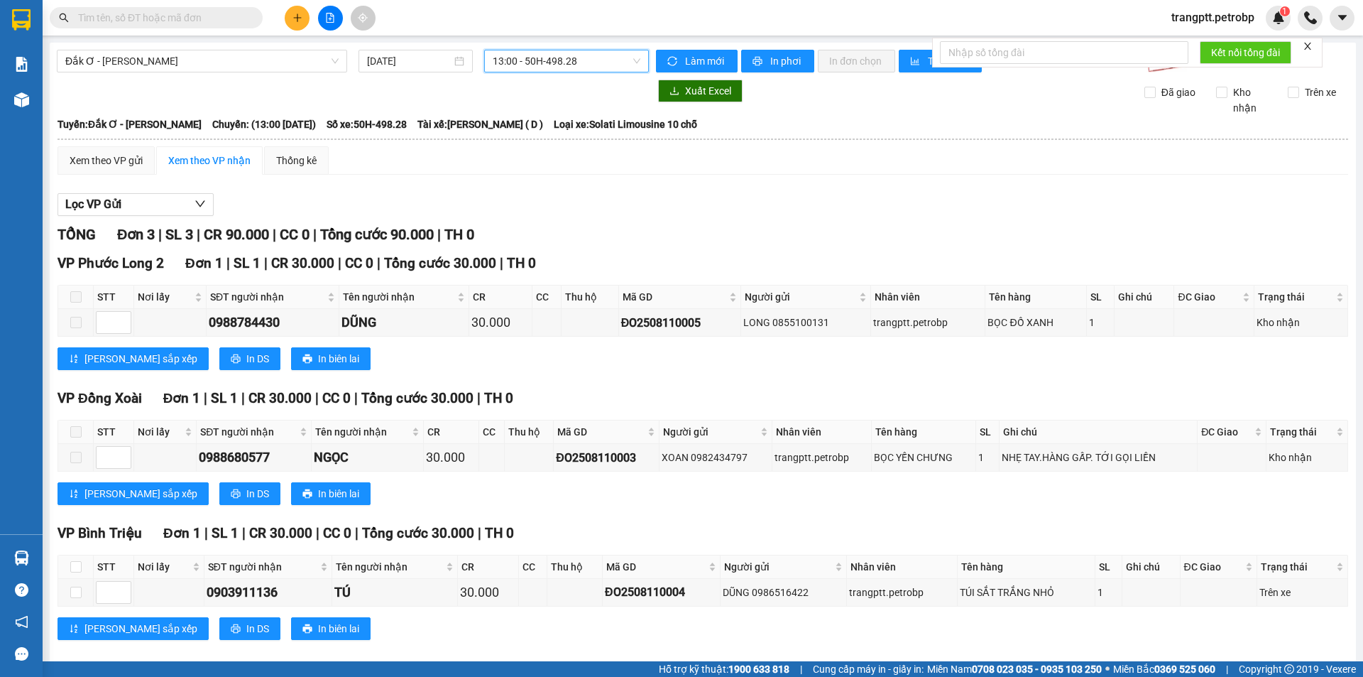
scroll to position [18, 0]
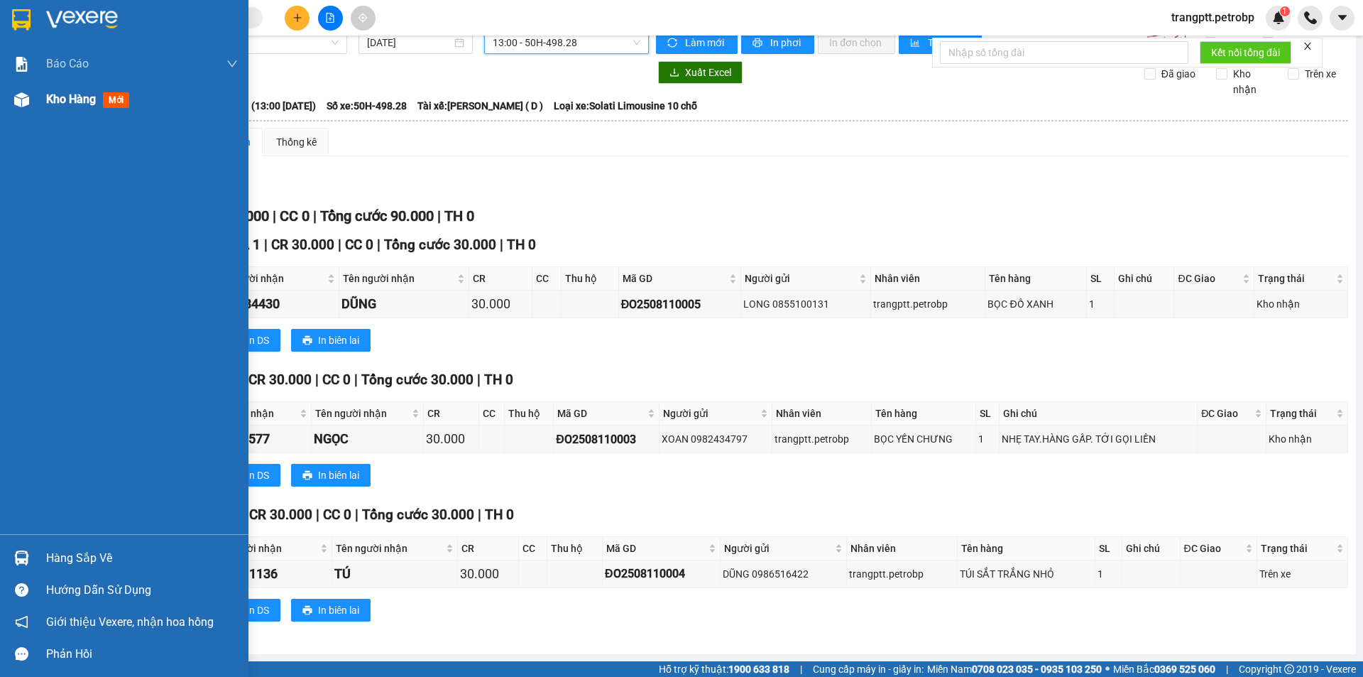
click at [51, 101] on span "Kho hàng" at bounding box center [71, 98] width 50 height 13
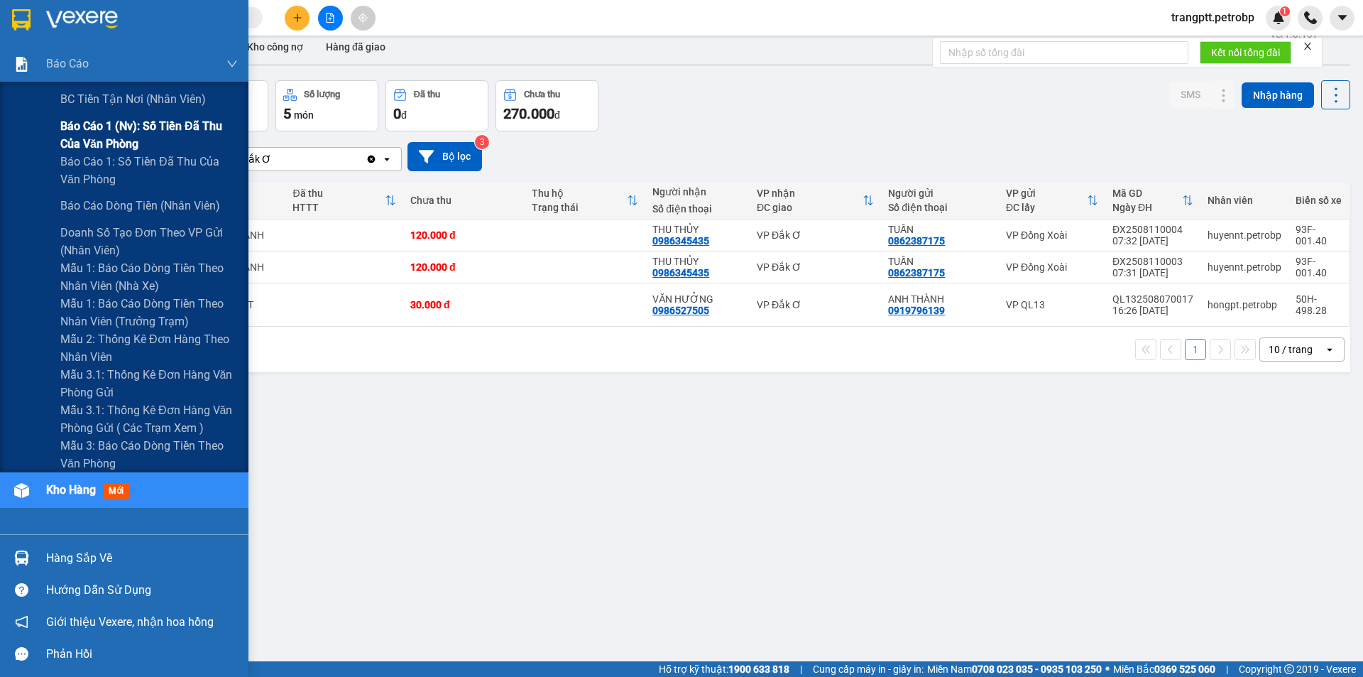
click at [121, 126] on span "Báo cáo 1 (nv): Số tiền đã thu của văn phòng" at bounding box center [148, 134] width 177 height 35
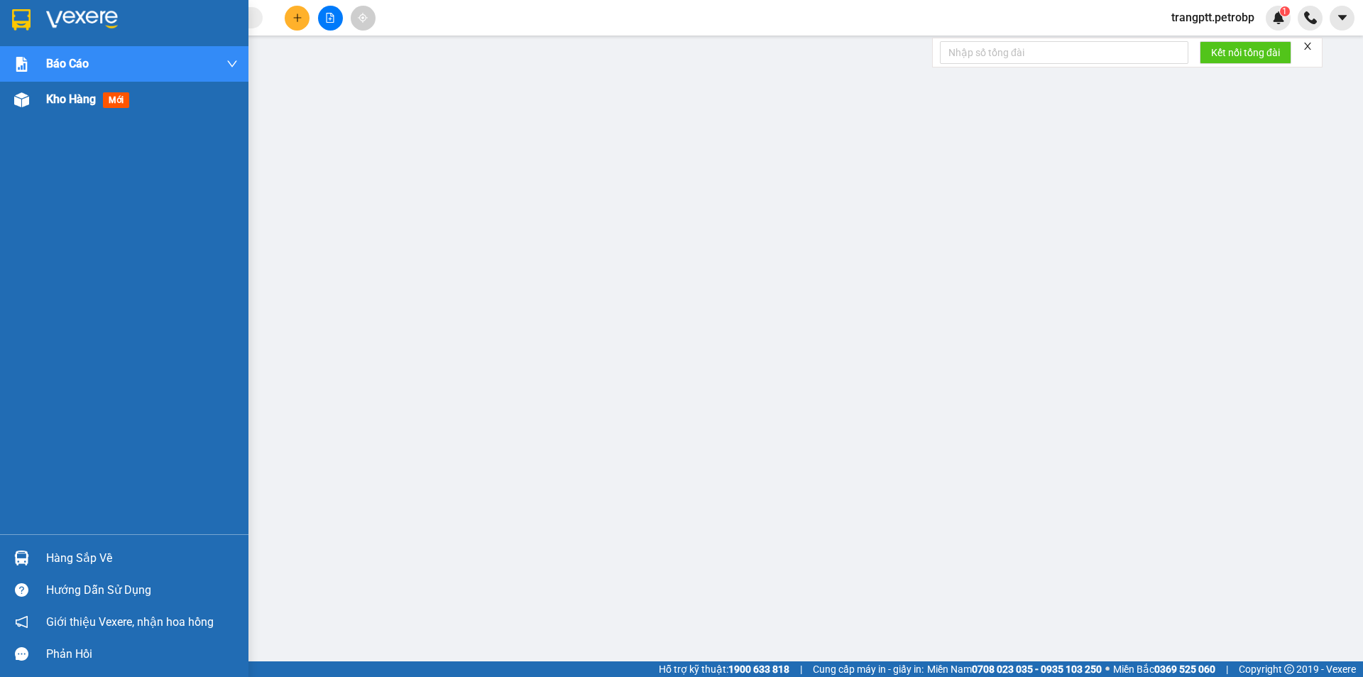
click at [64, 93] on span "Kho hàng" at bounding box center [71, 98] width 50 height 13
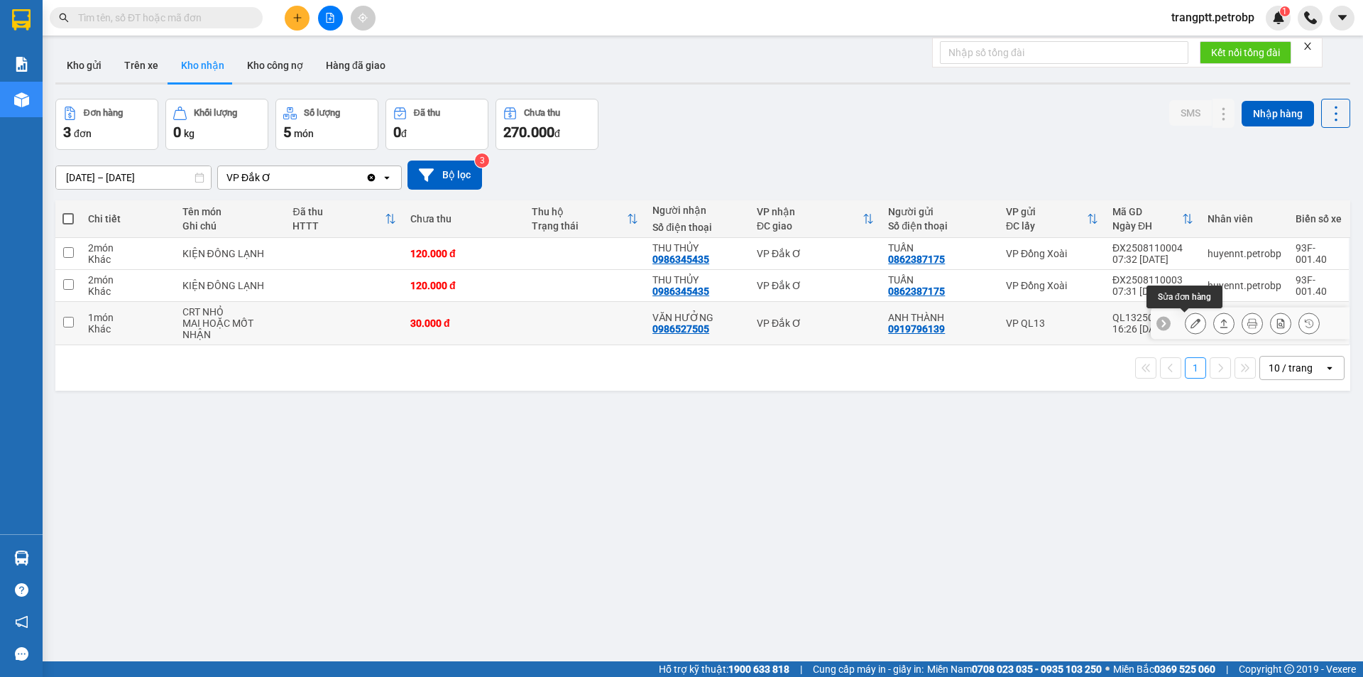
click at [1191, 325] on icon at bounding box center [1196, 323] width 10 height 10
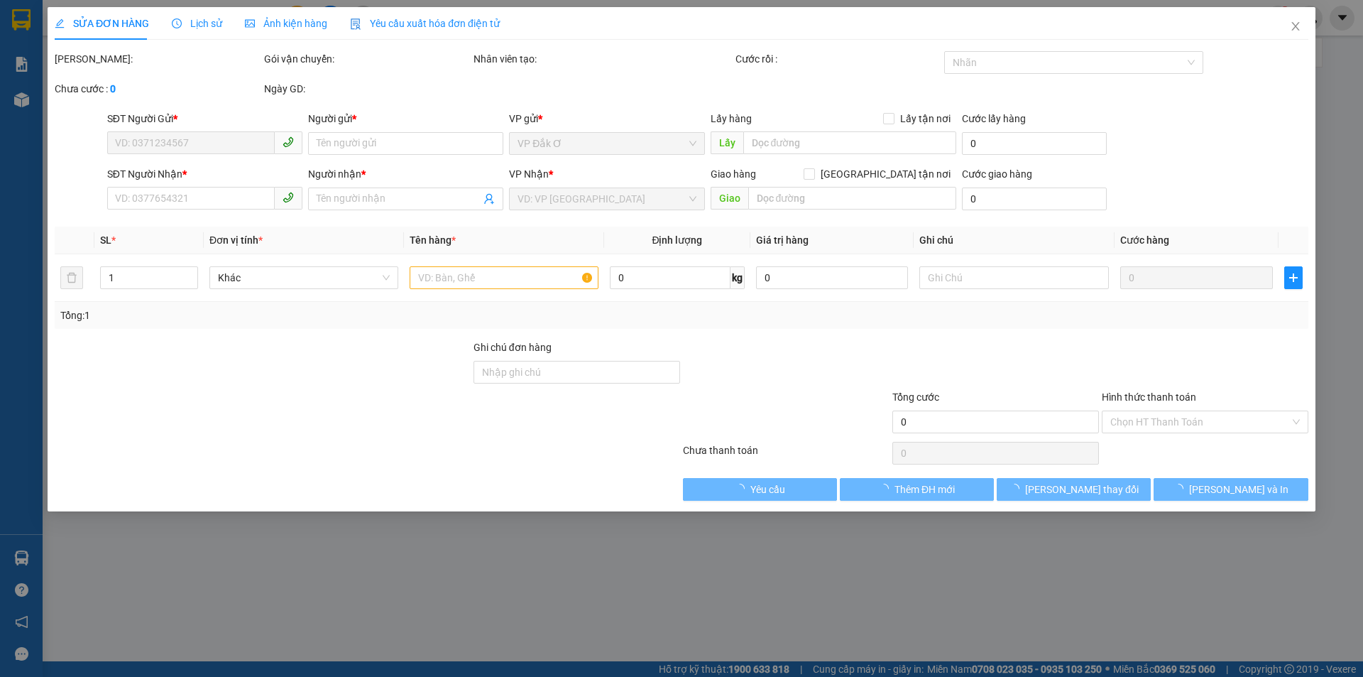
type input "0919796139"
type input "ANH THÀNH"
type input "0986527505"
type input "VĂN HƯỞNG"
type input "30.000"
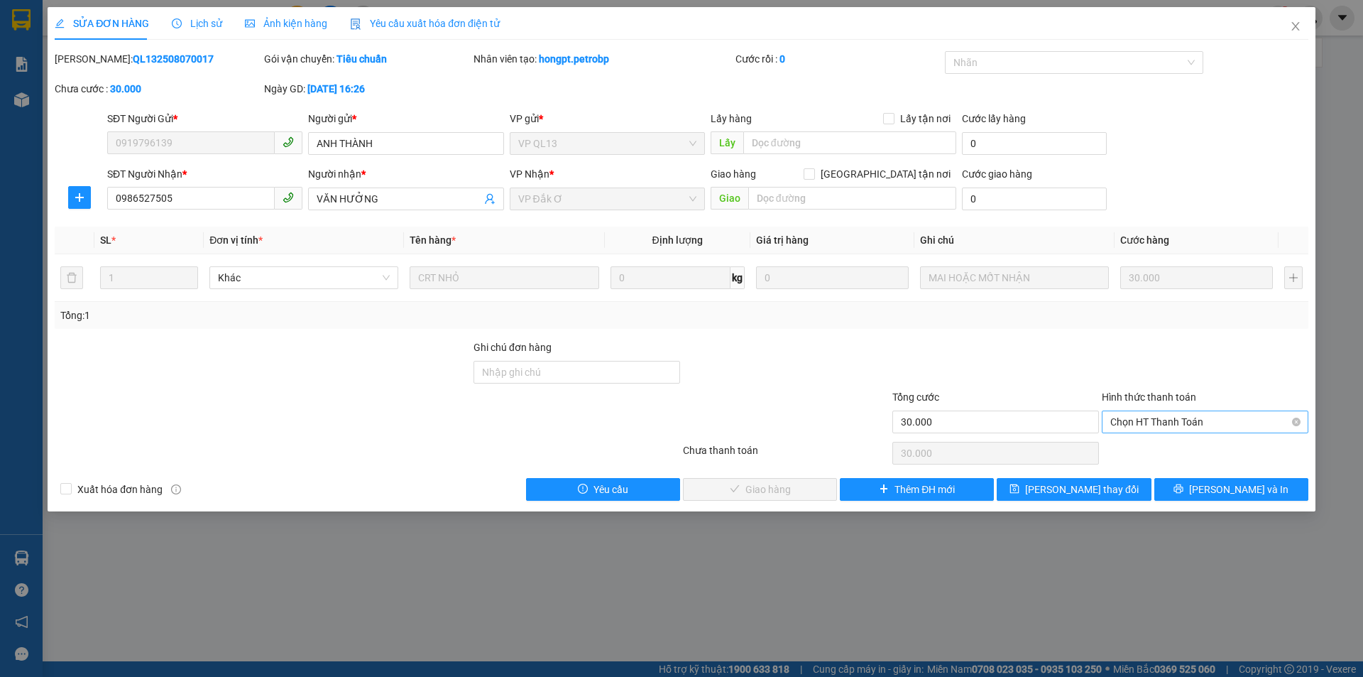
click at [1137, 419] on span "Chọn HT Thanh Toán" at bounding box center [1205, 421] width 190 height 21
click at [1137, 449] on div "Tại văn phòng" at bounding box center [1205, 450] width 190 height 16
type input "0"
click at [748, 489] on span "[PERSON_NAME] và Giao hàng" at bounding box center [778, 489] width 136 height 16
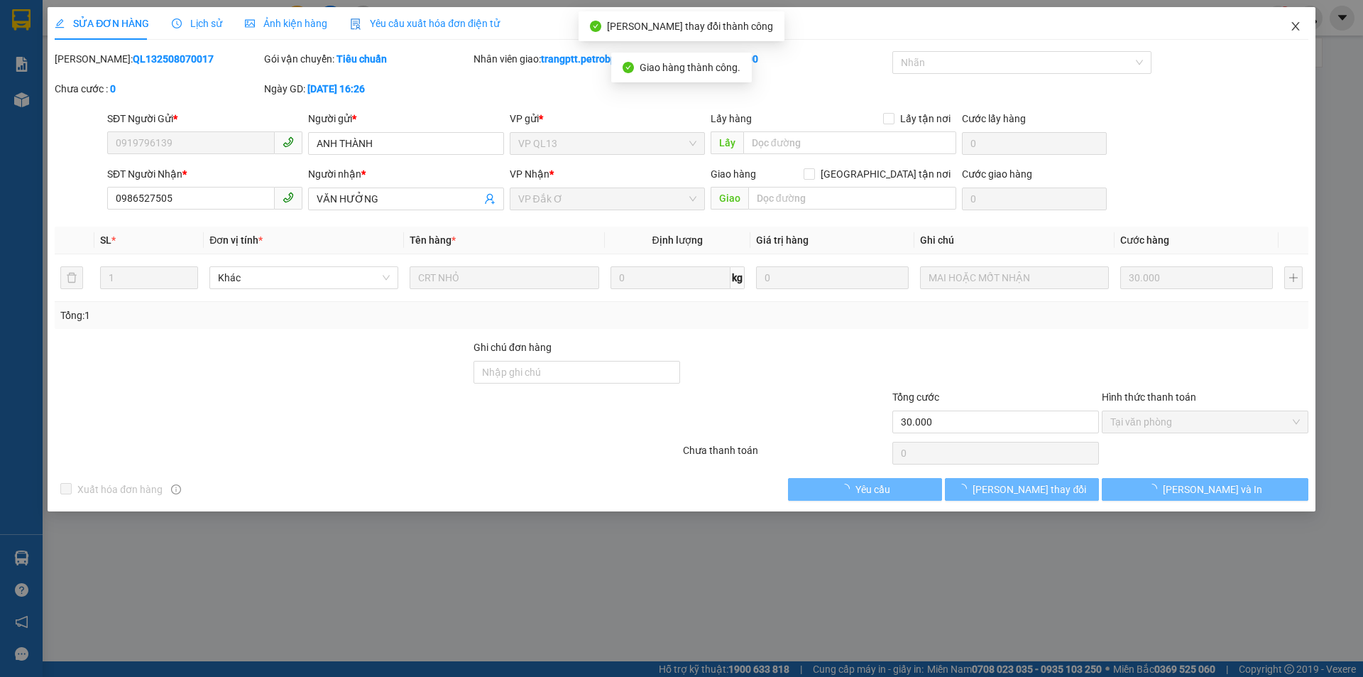
click at [1294, 28] on icon "close" at bounding box center [1295, 26] width 11 height 11
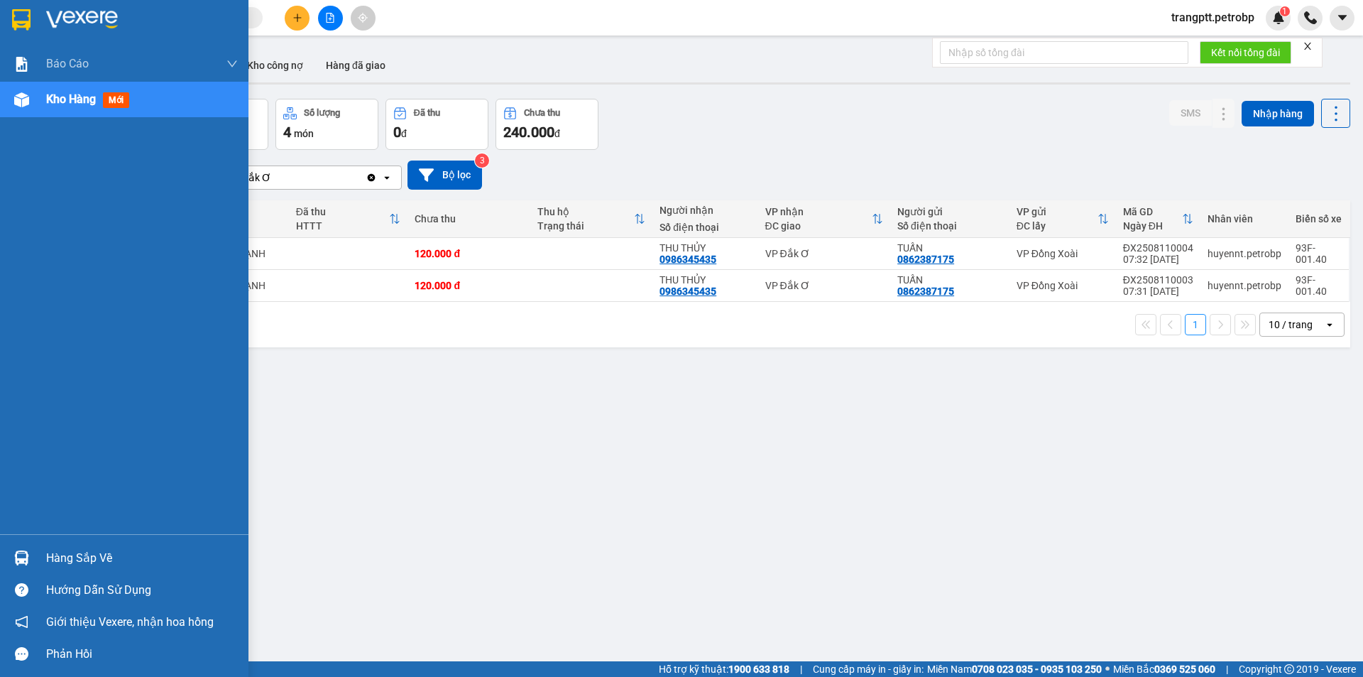
click at [83, 557] on div "Hàng sắp về" at bounding box center [142, 557] width 192 height 21
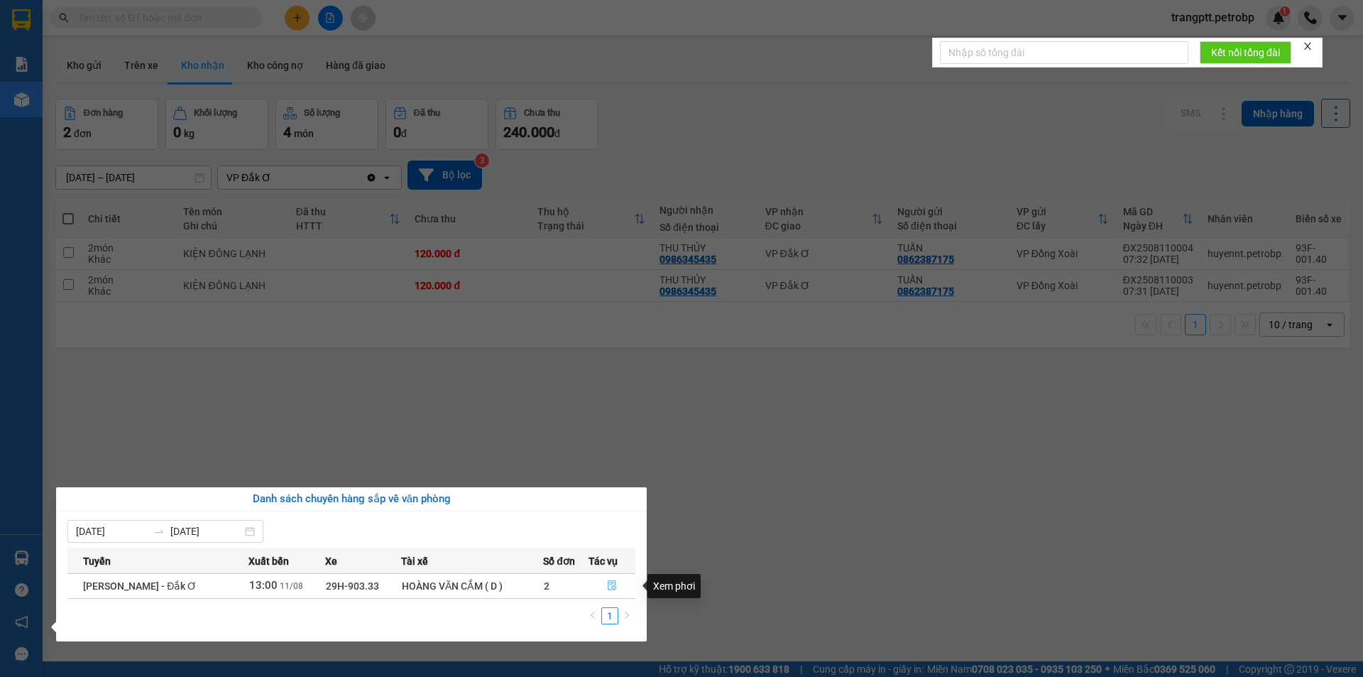
click at [609, 586] on icon "file-done" at bounding box center [612, 585] width 10 height 10
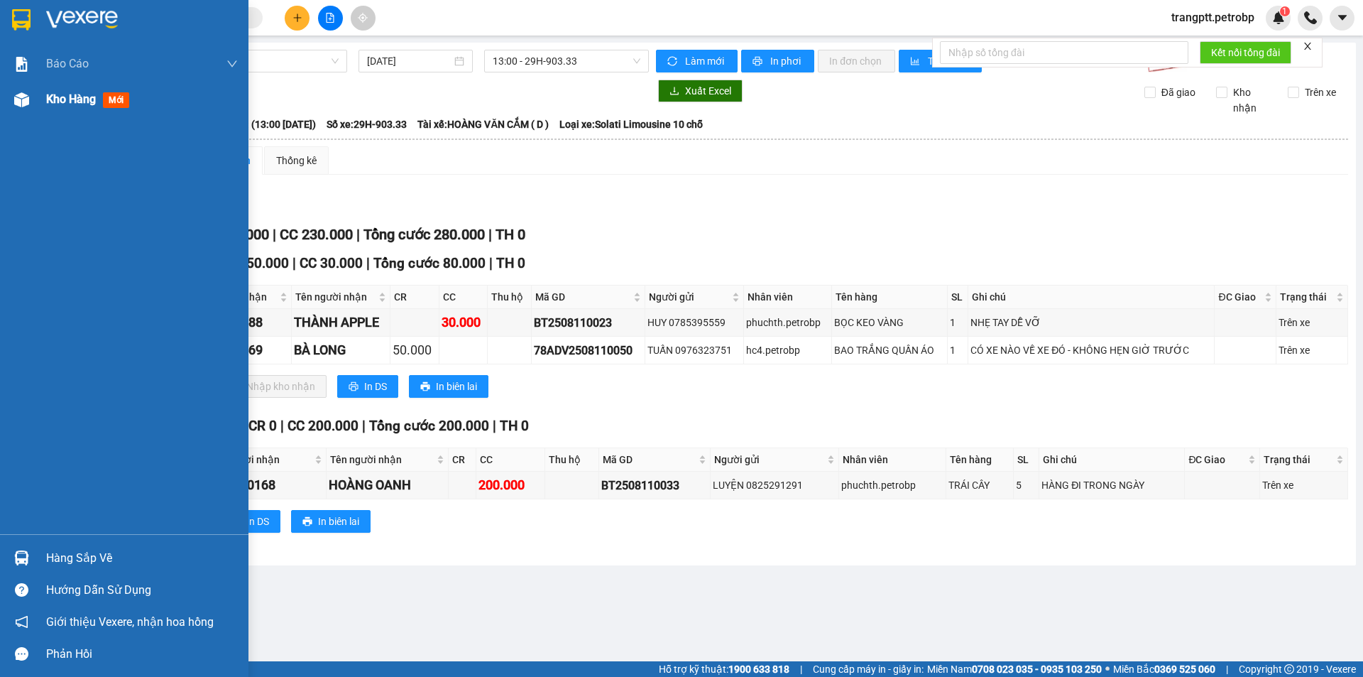
click at [40, 97] on div "Kho hàng mới" at bounding box center [124, 99] width 248 height 35
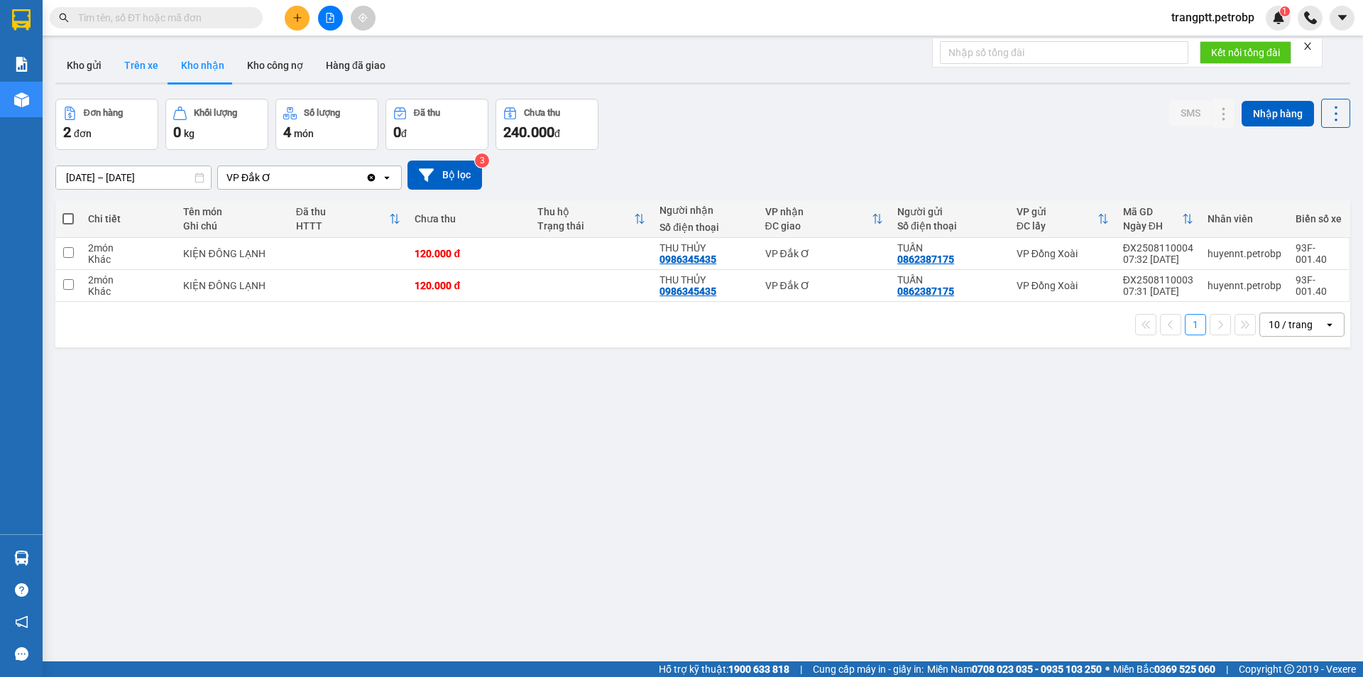
click at [131, 60] on button "Trên xe" at bounding box center [141, 65] width 57 height 34
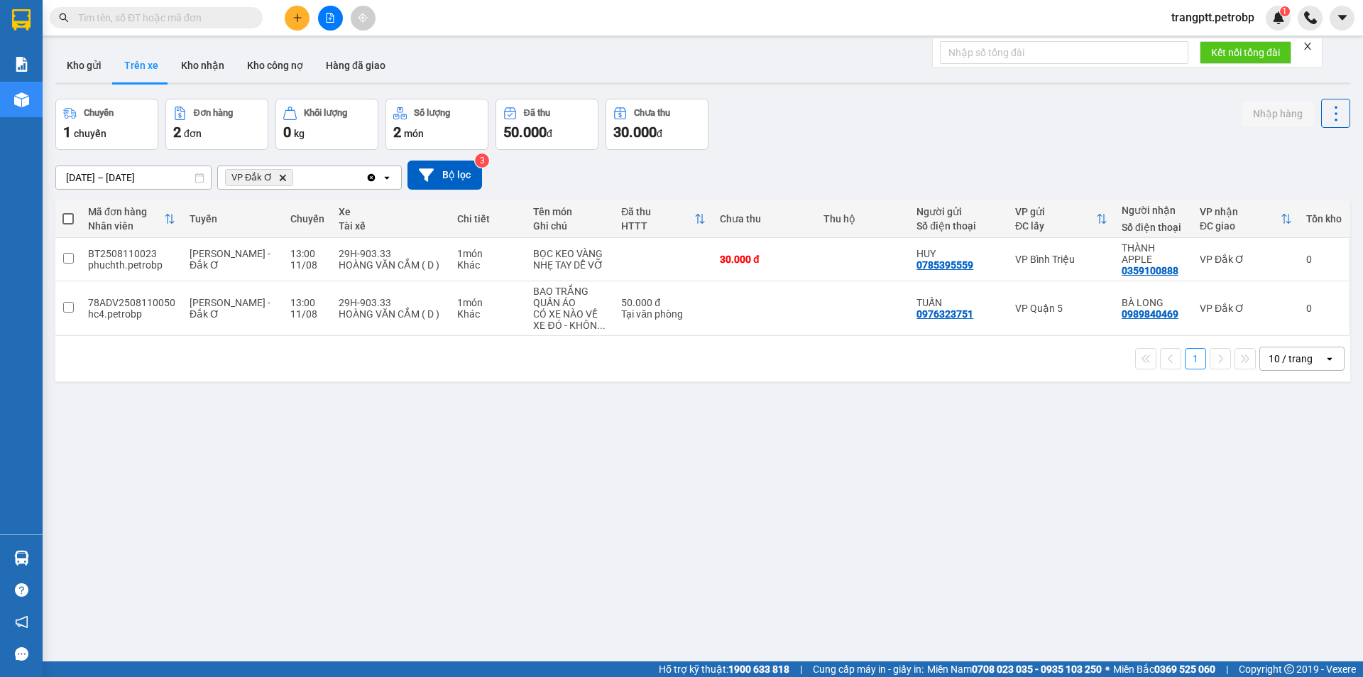
click at [148, 61] on button "Trên xe" at bounding box center [141, 65] width 57 height 34
click at [209, 64] on button "Kho nhận" at bounding box center [203, 65] width 66 height 34
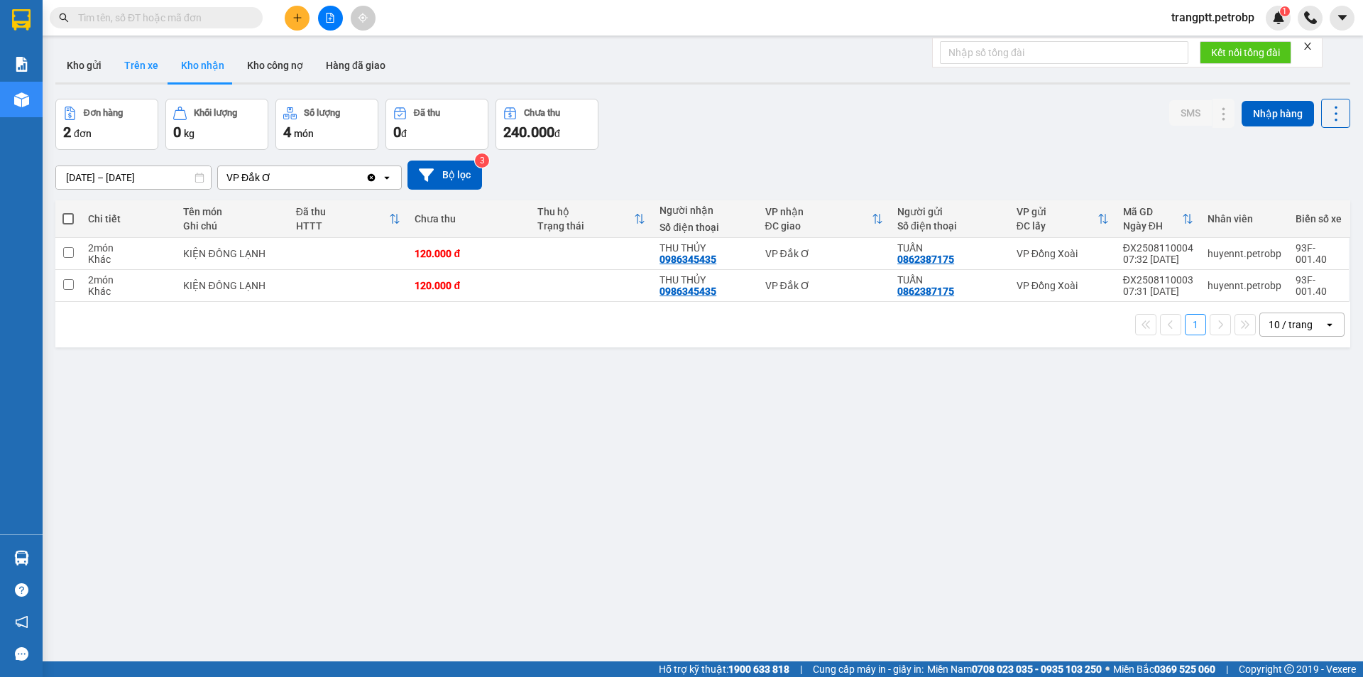
click at [138, 63] on button "Trên xe" at bounding box center [141, 65] width 57 height 34
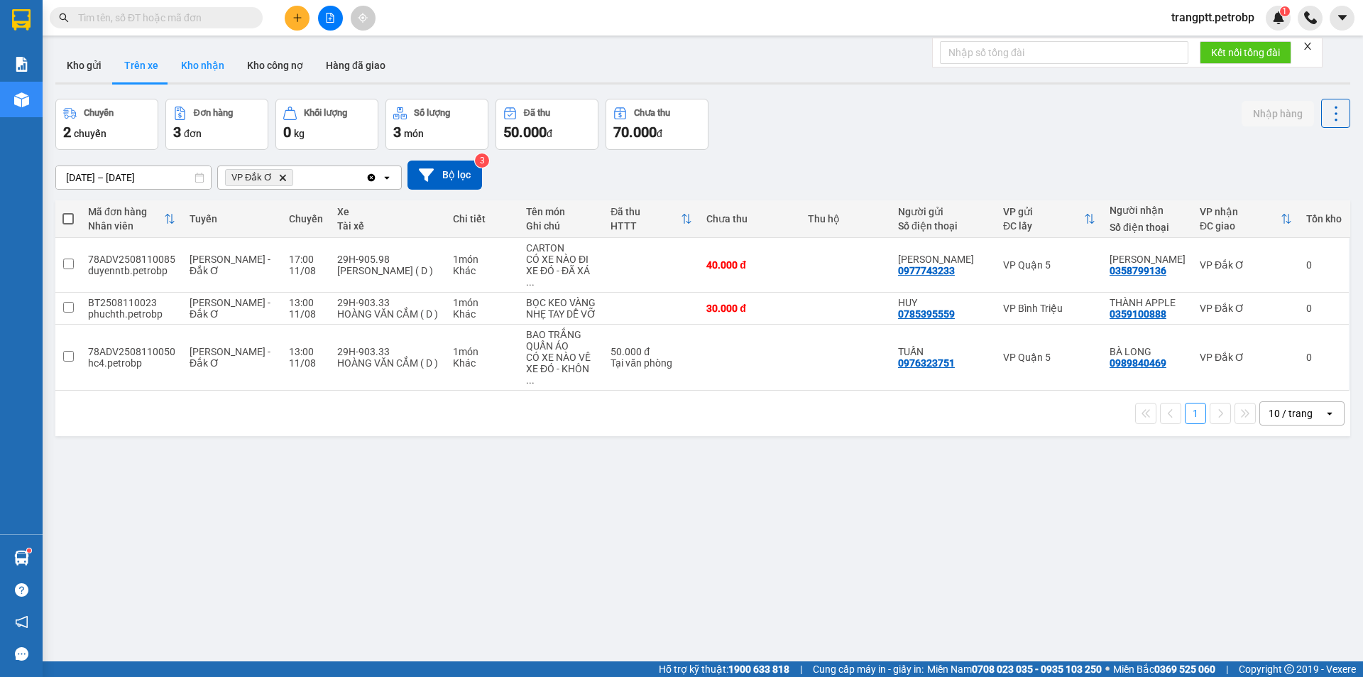
click at [210, 63] on button "Kho nhận" at bounding box center [203, 65] width 66 height 34
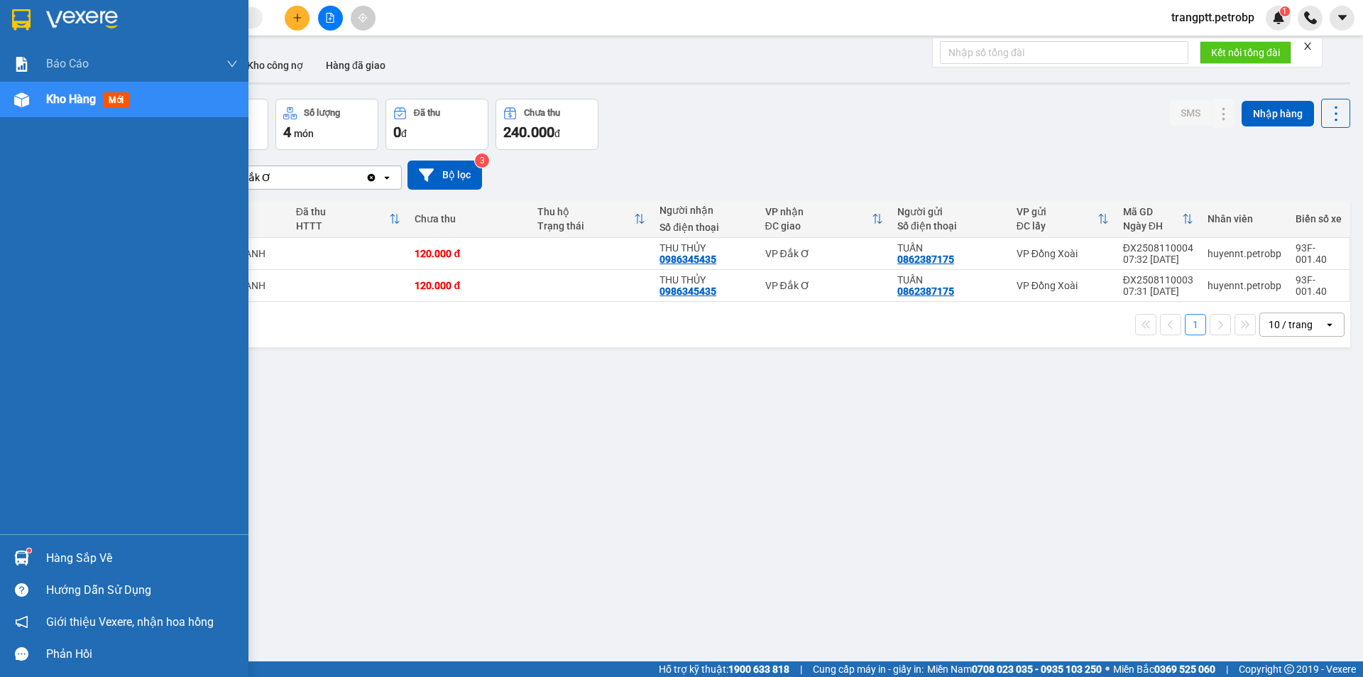
click at [50, 554] on div "Hàng sắp về" at bounding box center [142, 557] width 192 height 21
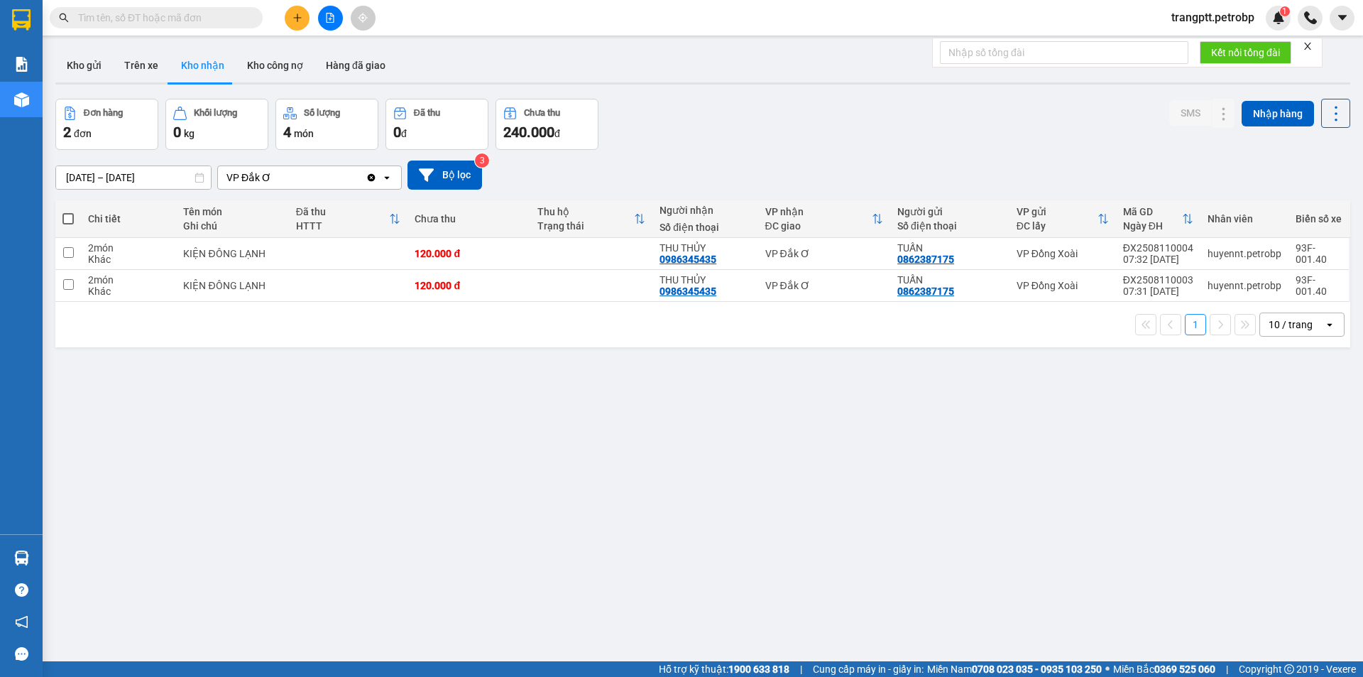
click at [878, 534] on section "Kết quả tìm kiếm ( 0 ) Bộ lọc No Data trangptt.petrobp 1 Báo cáo BC tiền tận nơ…" at bounding box center [681, 338] width 1363 height 677
click at [133, 59] on button "Trên xe" at bounding box center [141, 65] width 57 height 34
type input "[DATE] – [DATE]"
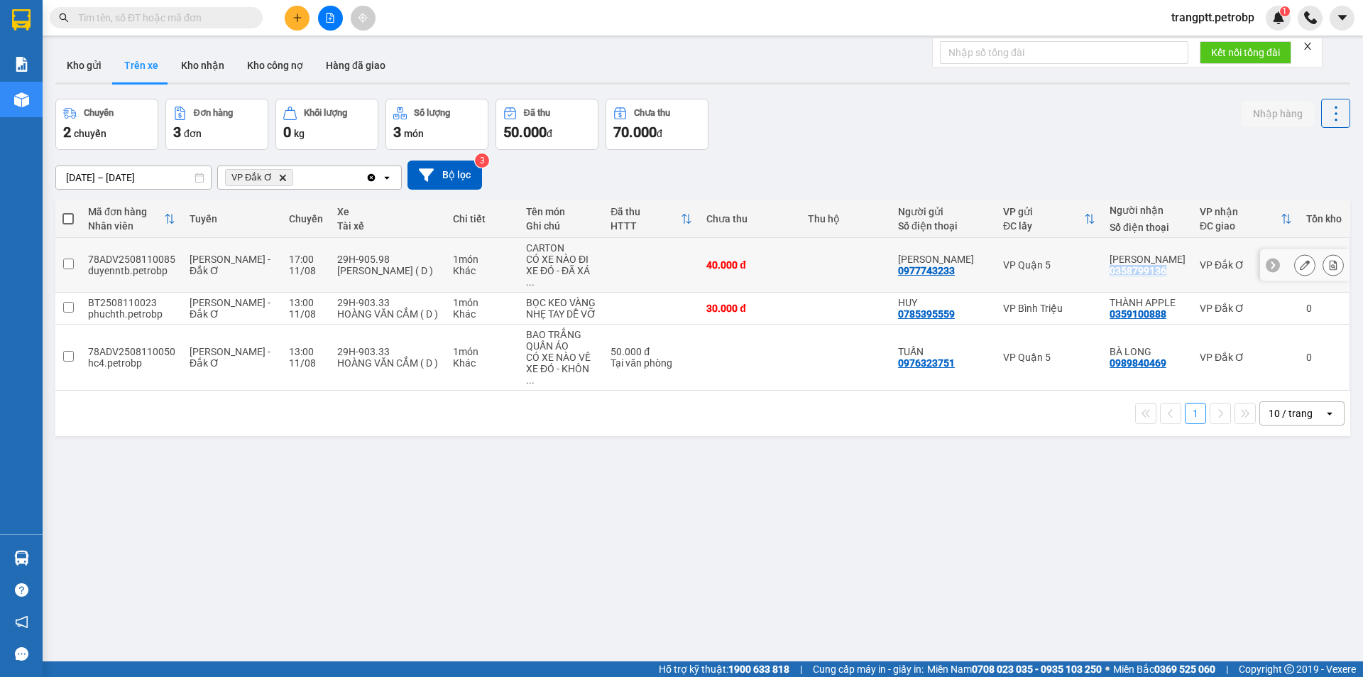
drag, startPoint x: 1109, startPoint y: 260, endPoint x: 1165, endPoint y: 265, distance: 56.3
click at [1165, 265] on div "HẢI VÂN 0358799136" at bounding box center [1148, 264] width 76 height 23
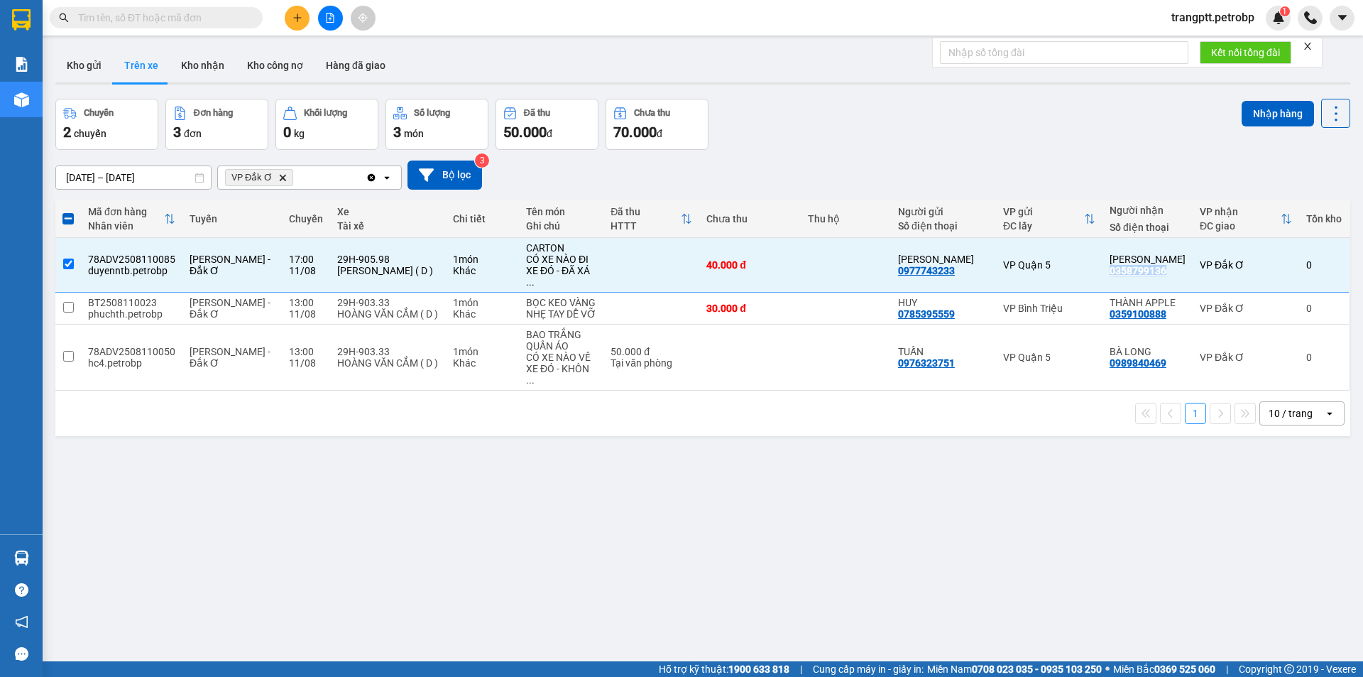
copy div "0358799136"
click at [64, 258] on input "checkbox" at bounding box center [68, 263] width 11 height 11
checkbox input "false"
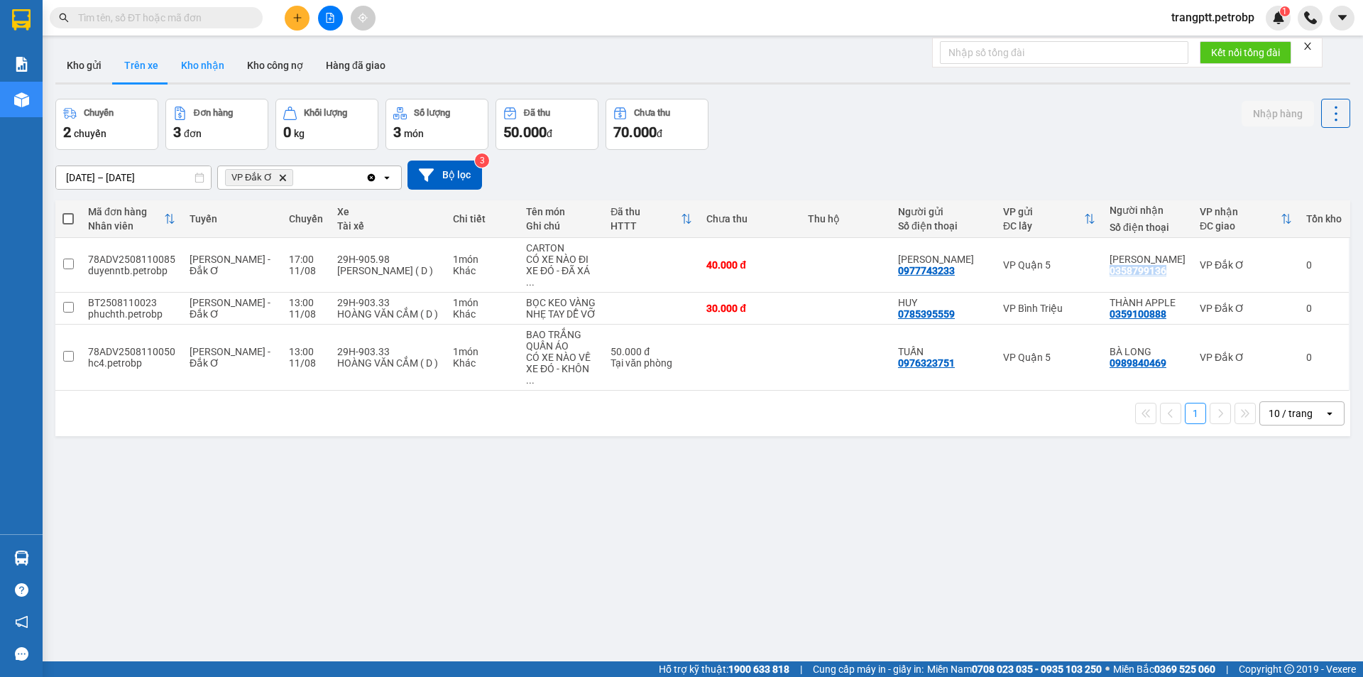
click at [202, 65] on button "Kho nhận" at bounding box center [203, 65] width 66 height 34
type input "[DATE] – [DATE]"
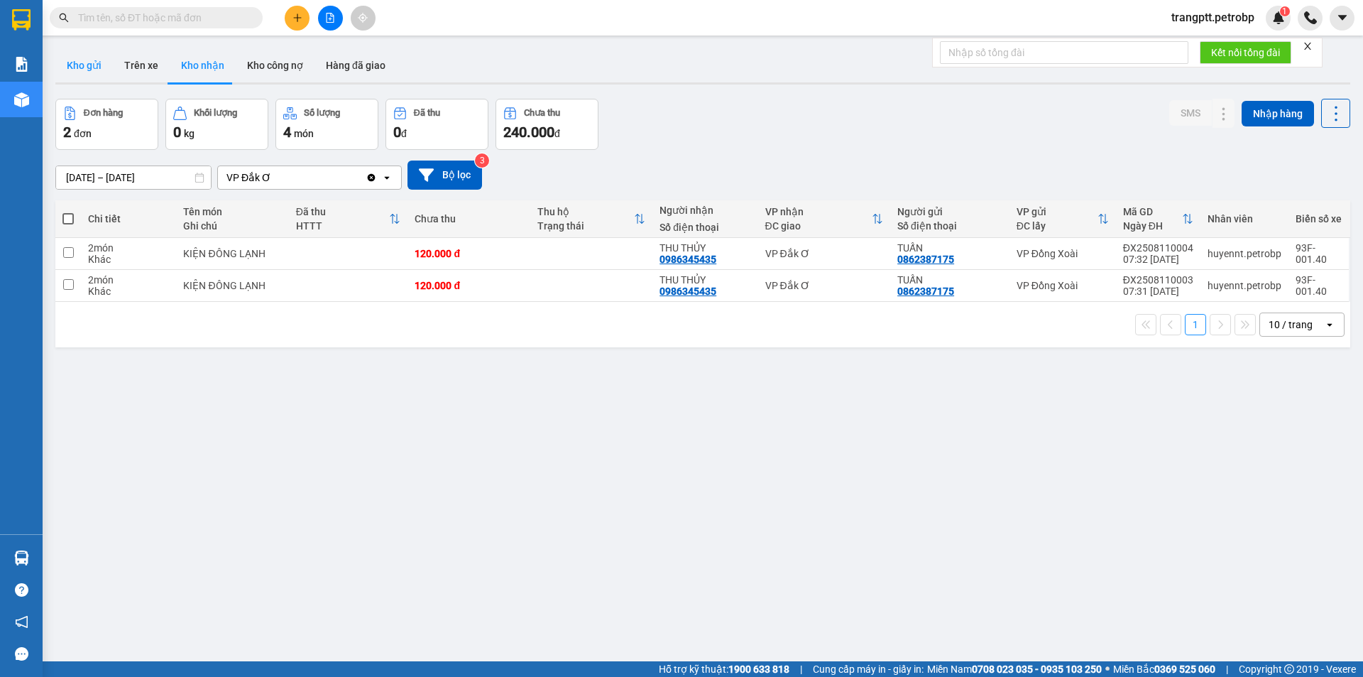
click at [96, 64] on button "Kho gửi" at bounding box center [84, 65] width 58 height 34
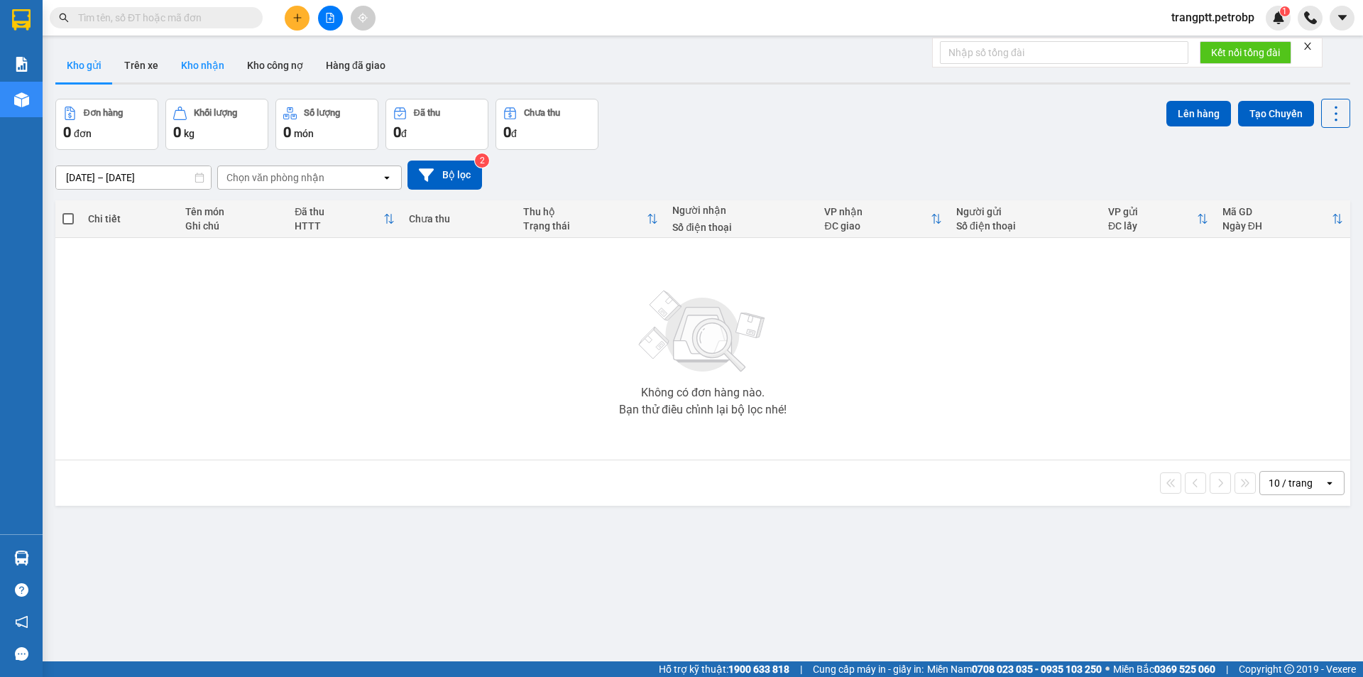
click at [190, 65] on button "Kho nhận" at bounding box center [203, 65] width 66 height 34
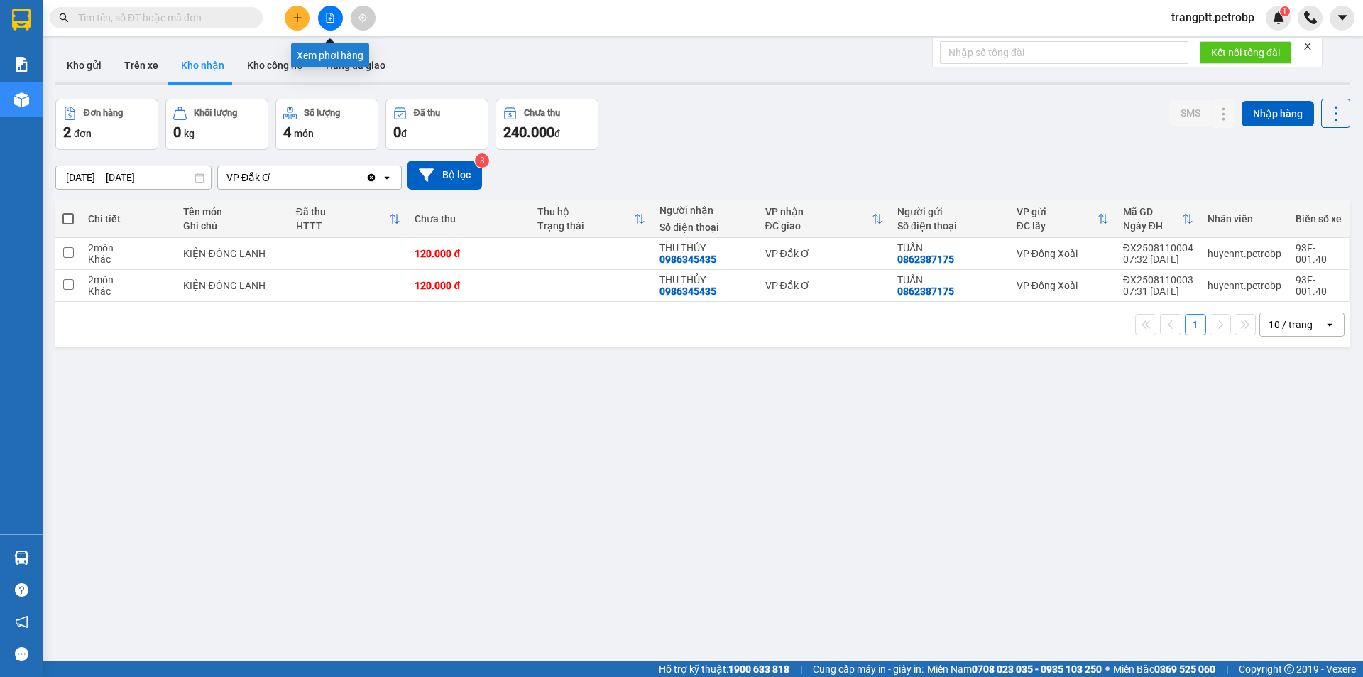
click at [329, 18] on icon "file-add" at bounding box center [330, 18] width 10 height 10
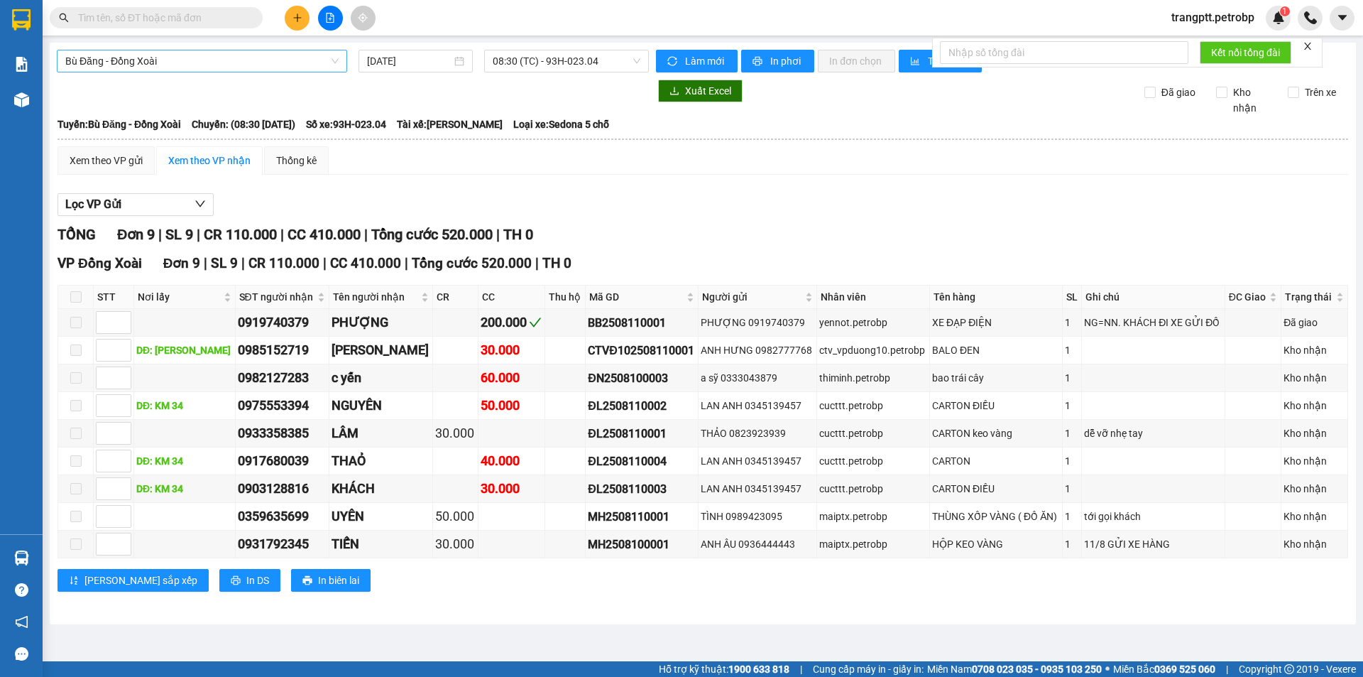
click at [195, 61] on span "Bù Đăng - Đồng Xoài" at bounding box center [201, 60] width 273 height 21
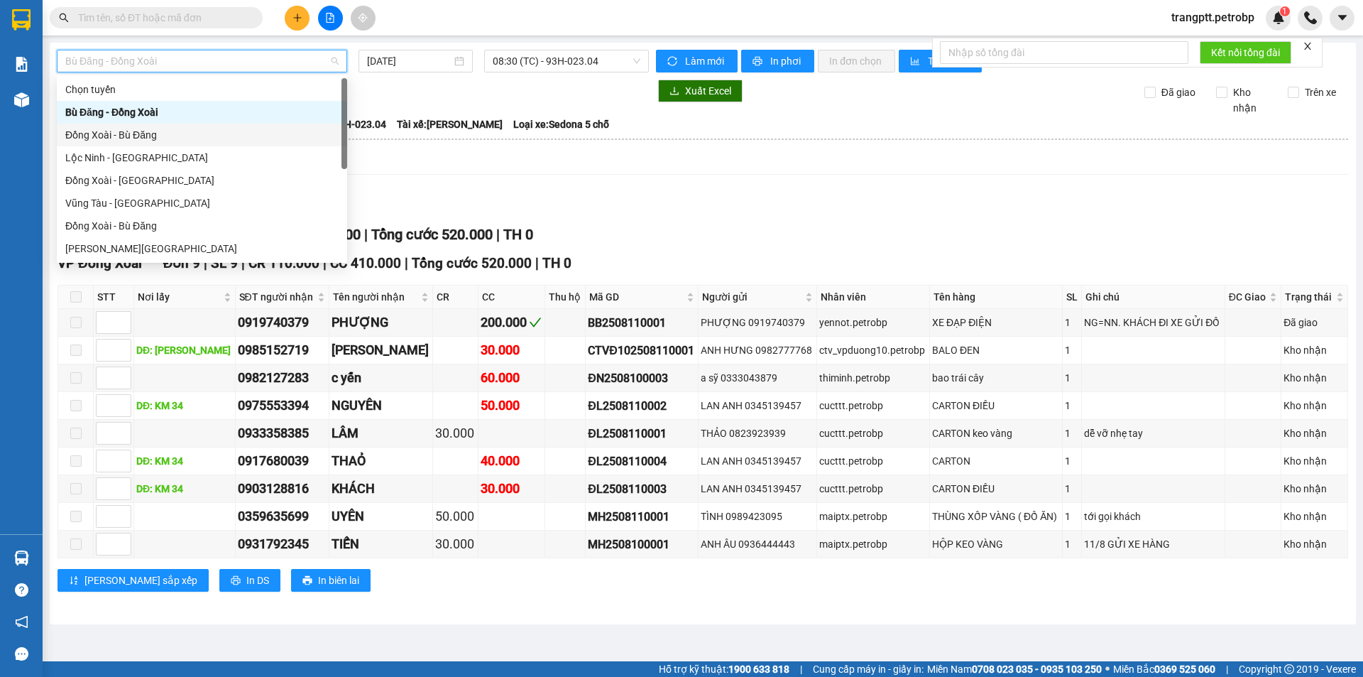
scroll to position [273, 0]
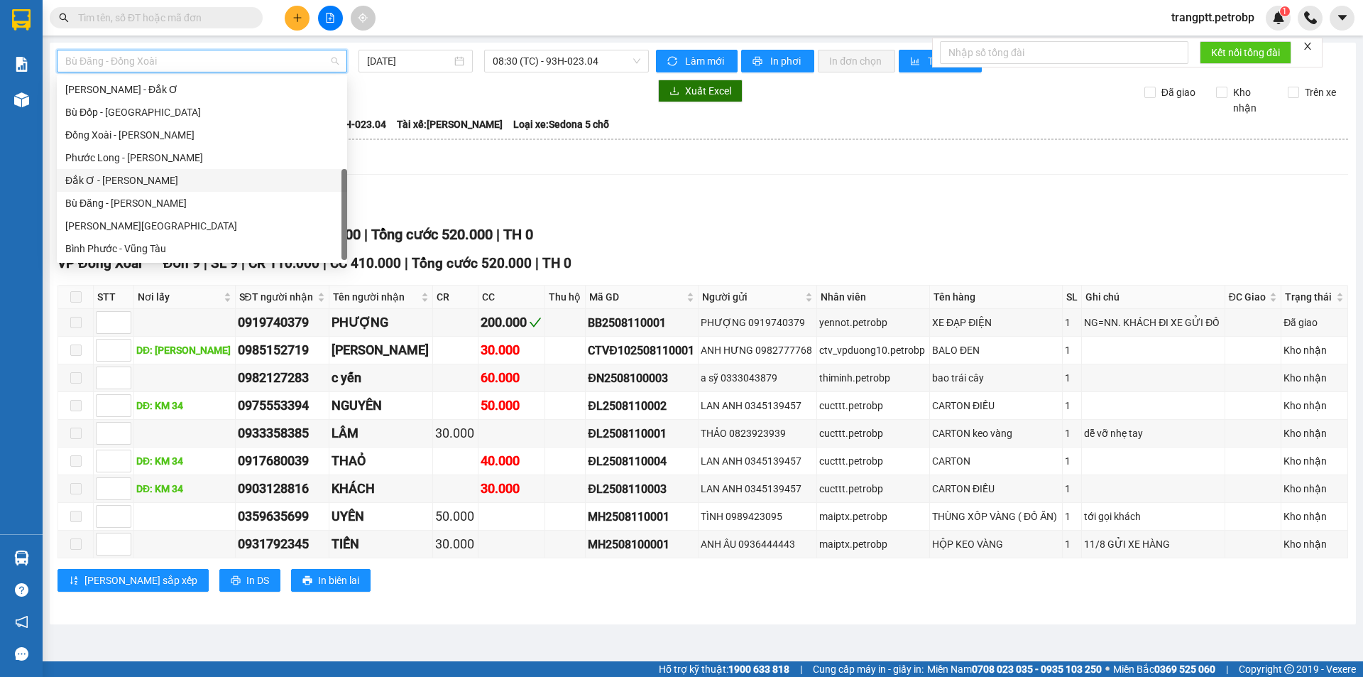
click at [133, 177] on div "Đắk Ơ - [PERSON_NAME]" at bounding box center [201, 181] width 273 height 16
type input "[DATE]"
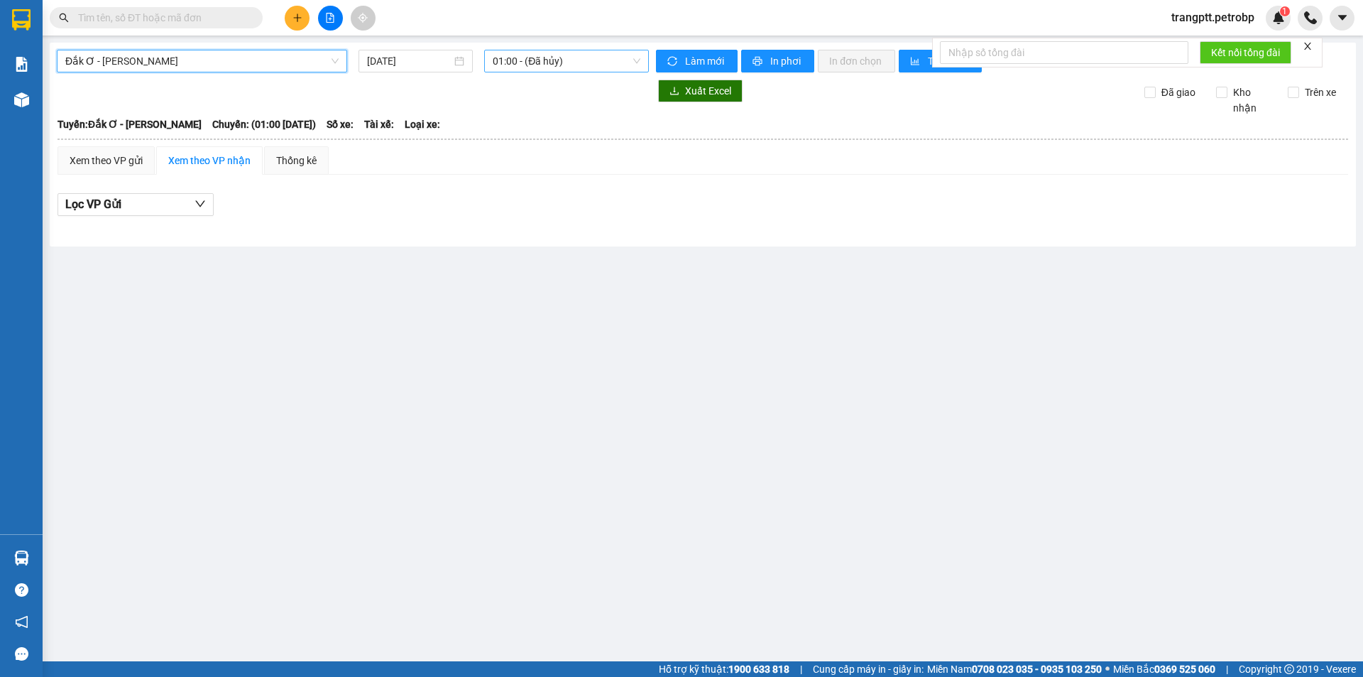
click at [540, 62] on span "01:00 - (Đã hủy)" at bounding box center [567, 60] width 148 height 21
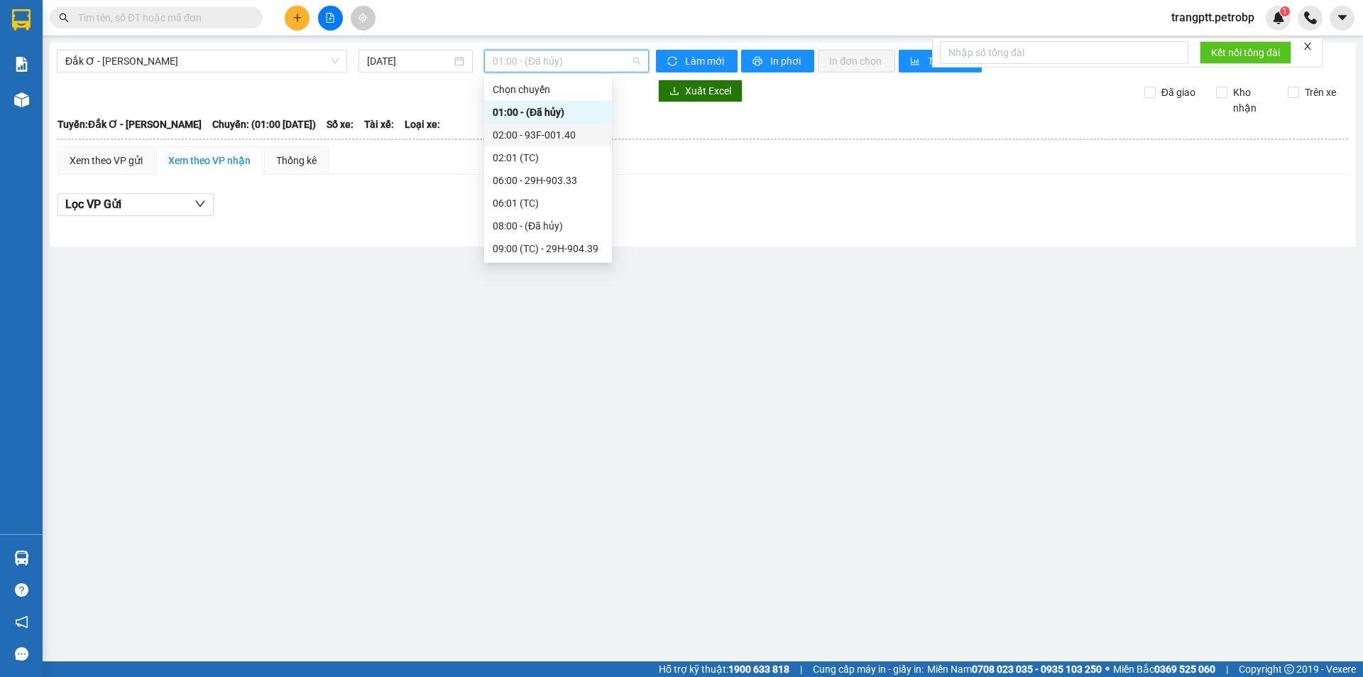
scroll to position [91, 0]
click at [538, 180] on div "11:00 - 29H-905.98" at bounding box center [548, 181] width 111 height 16
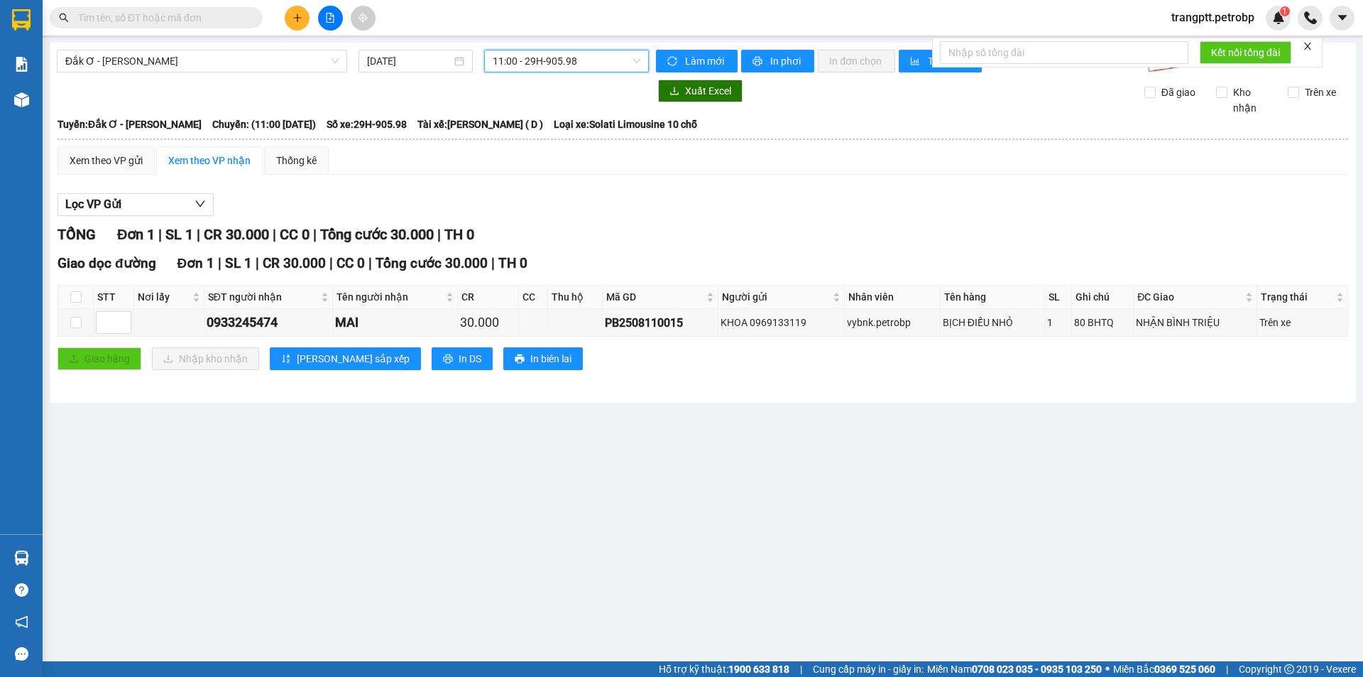
click at [563, 62] on span "11:00 - 29H-905.98" at bounding box center [567, 60] width 148 height 21
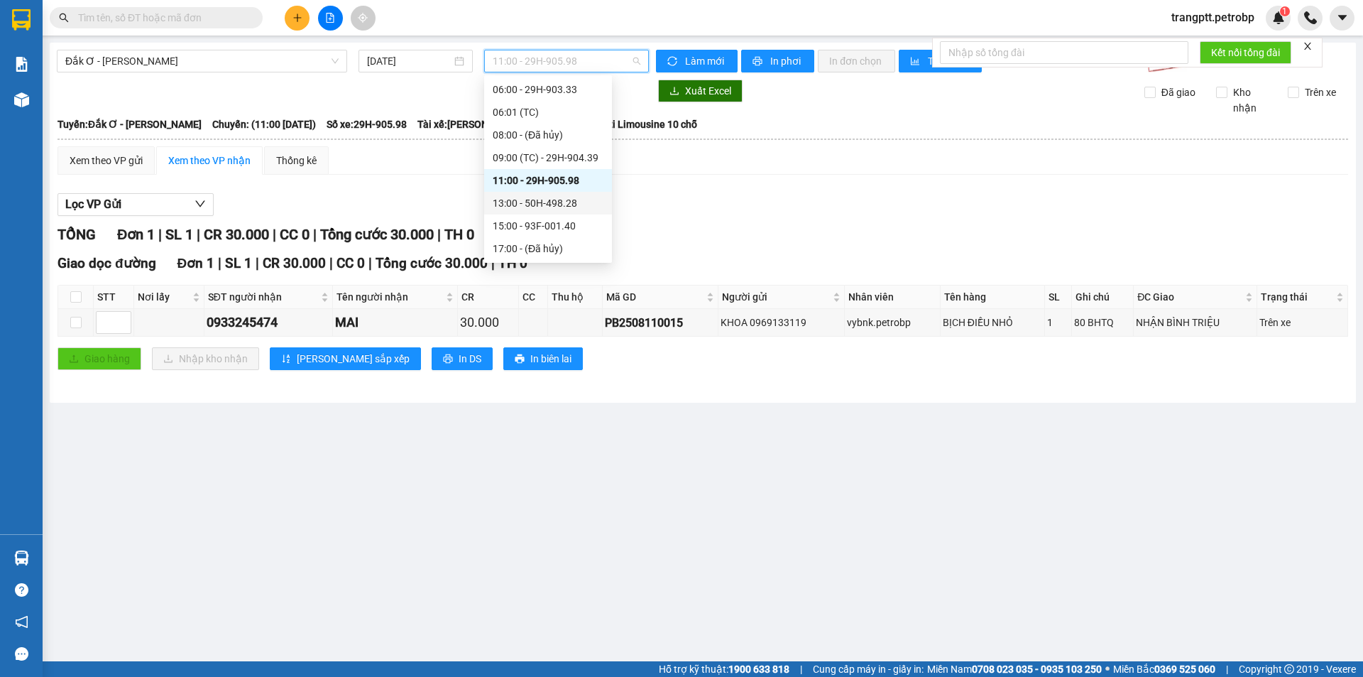
click at [550, 201] on div "13:00 - 50H-498.28" at bounding box center [548, 203] width 111 height 16
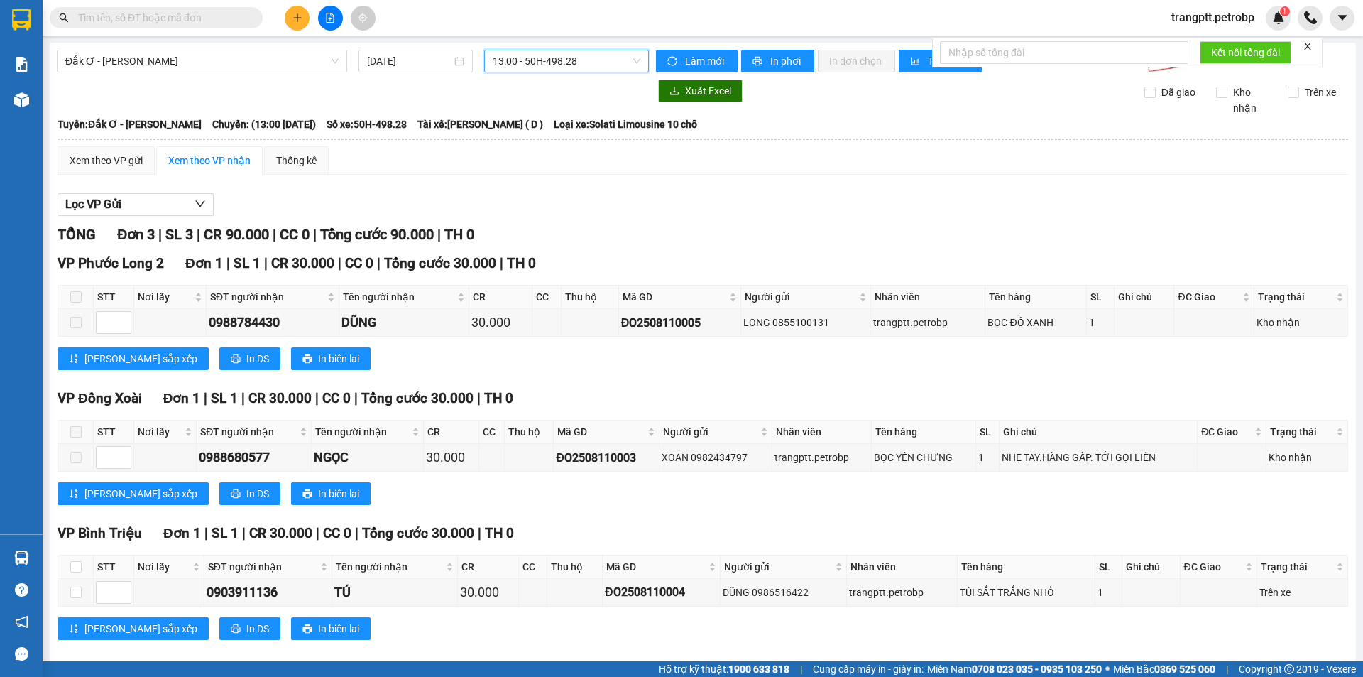
scroll to position [18, 0]
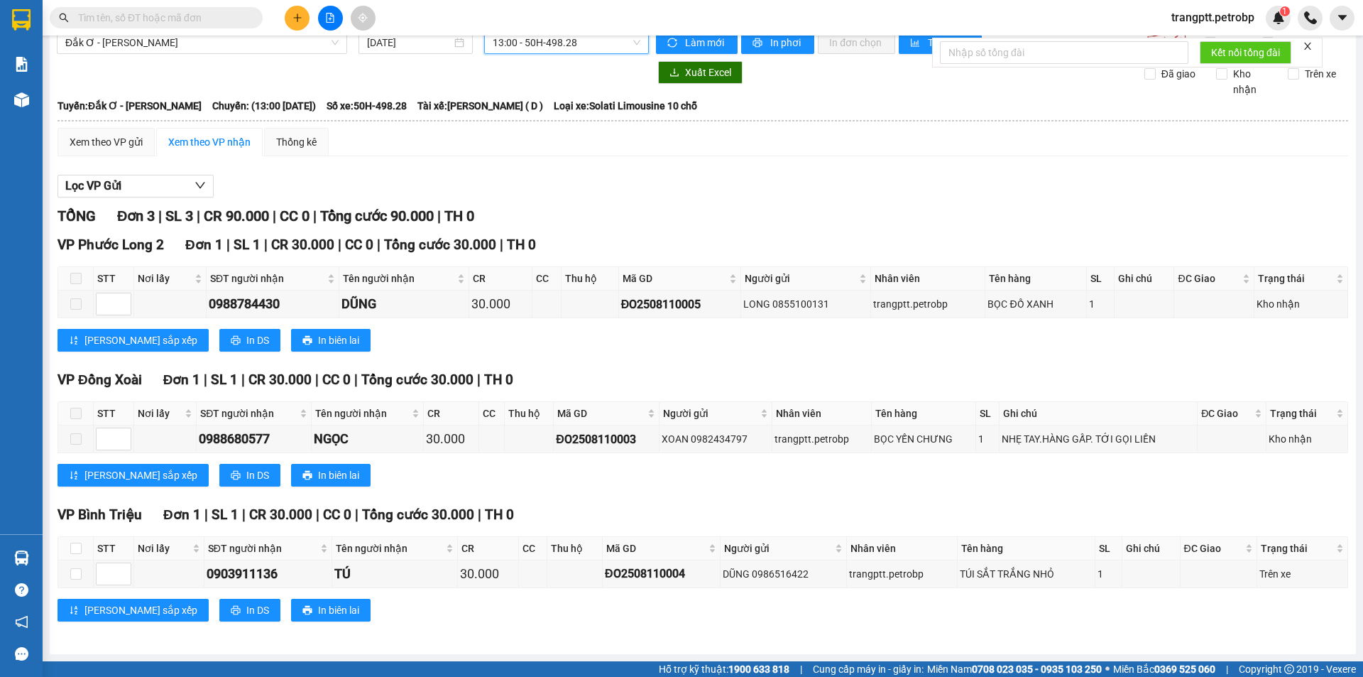
click at [522, 38] on span "13:00 - 50H-498.28" at bounding box center [567, 42] width 148 height 21
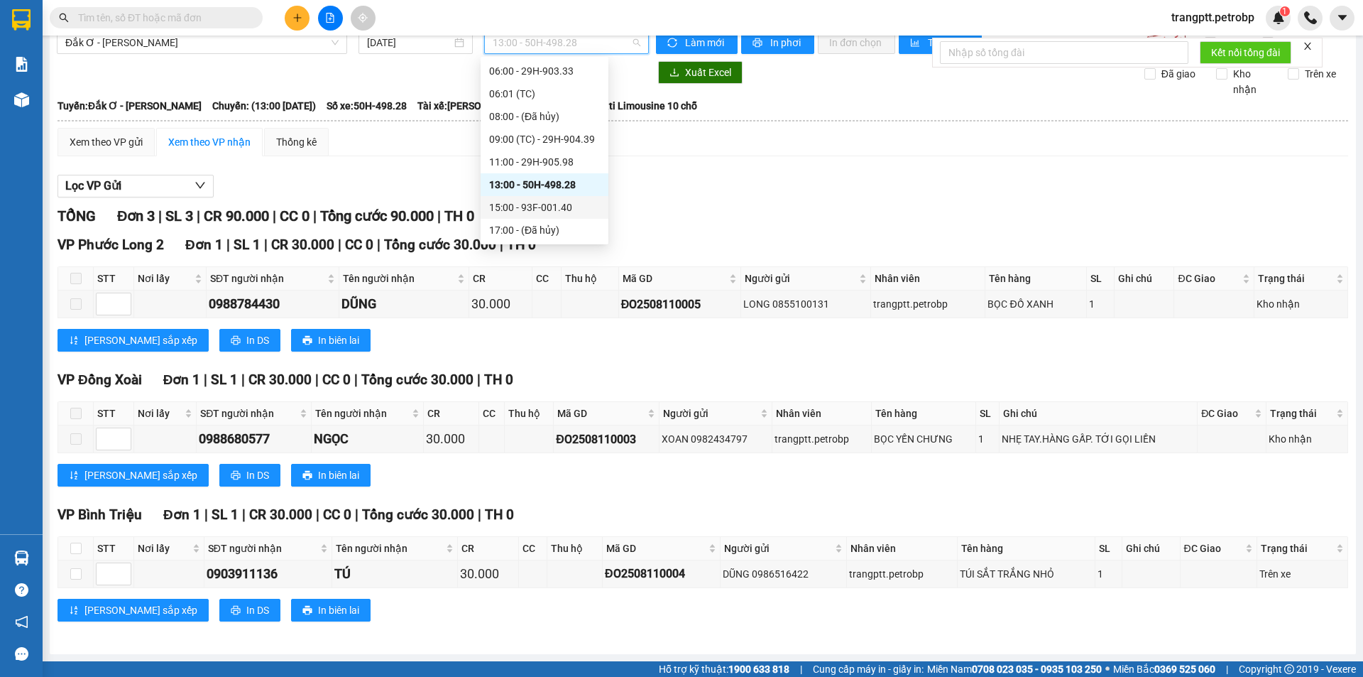
click at [550, 204] on div "15:00 - 93F-001.40" at bounding box center [544, 207] width 111 height 16
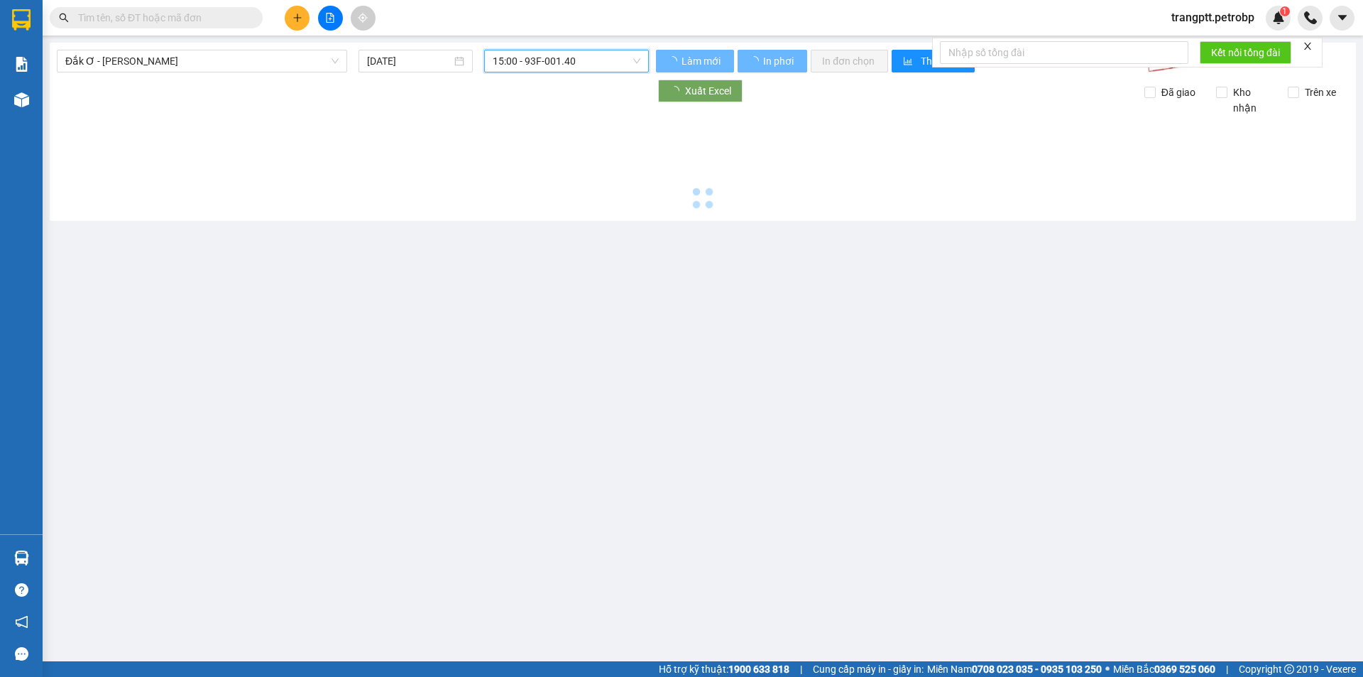
scroll to position [0, 0]
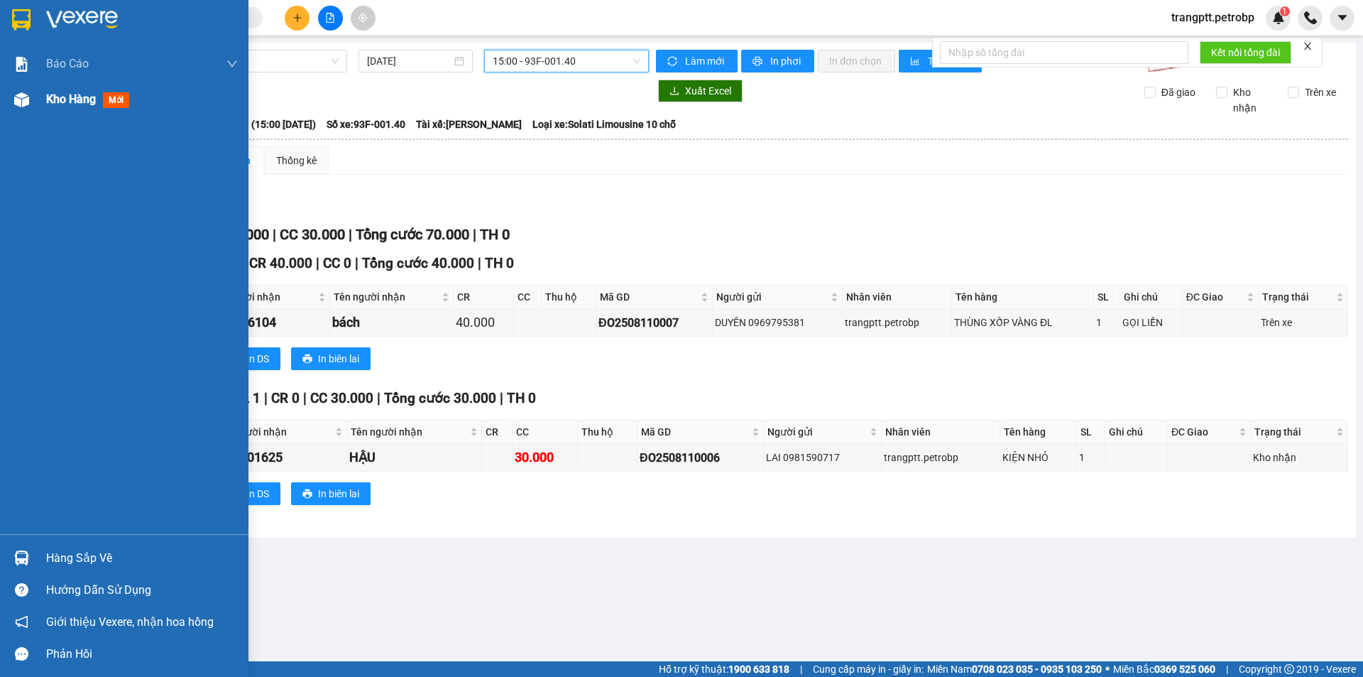
click at [64, 101] on span "Kho hàng" at bounding box center [71, 98] width 50 height 13
